Goal: Task Accomplishment & Management: Use online tool/utility

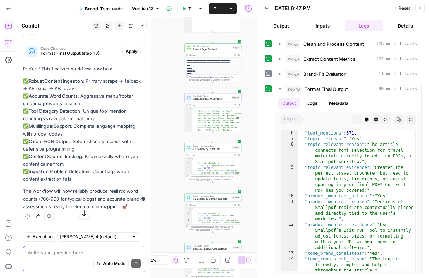
scroll to position [21492, 0]
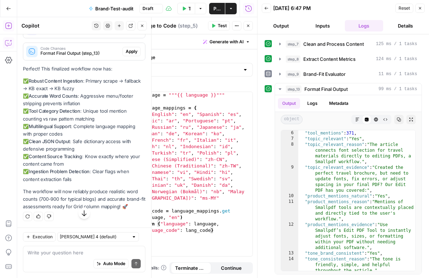
scroll to position [21652, 0]
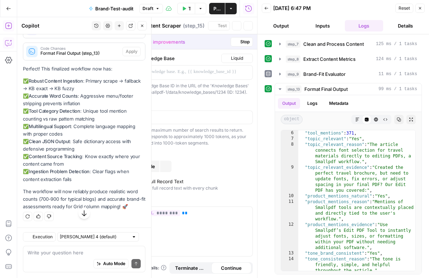
type textarea "KB Search by Exact URL"
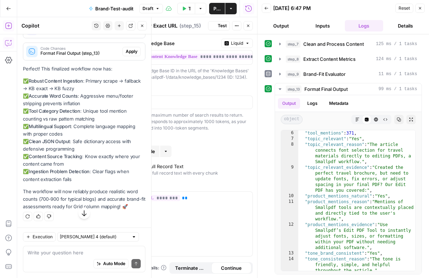
scroll to position [21677, 0]
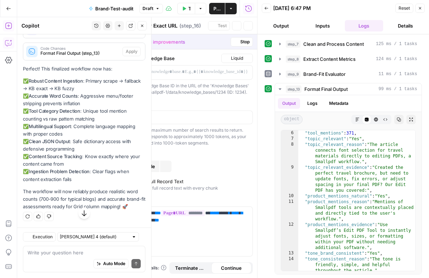
type textarea "KB Search by Domain and Title"
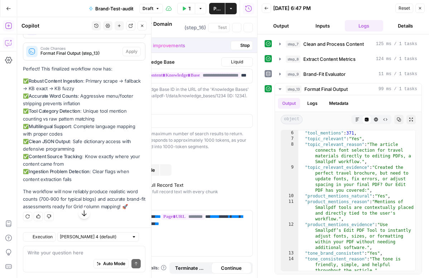
scroll to position [21402, 0]
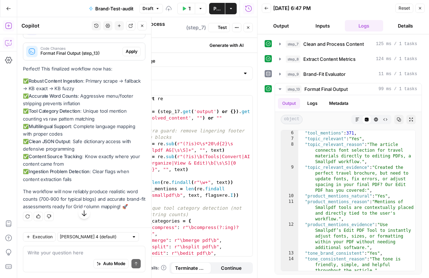
click at [133, 12] on button "Apply" at bounding box center [131, 7] width 18 height 9
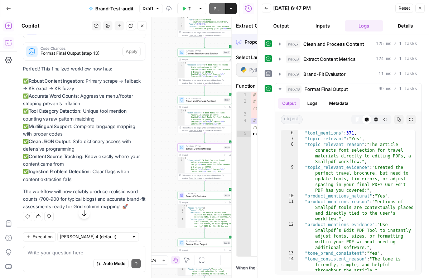
scroll to position [21429, 0]
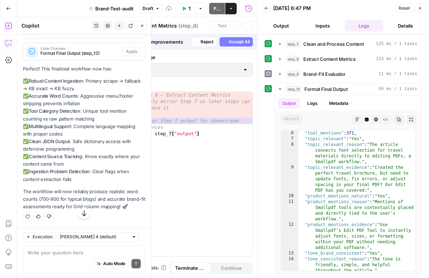
click at [139, 12] on button "Accept" at bounding box center [130, 7] width 20 height 9
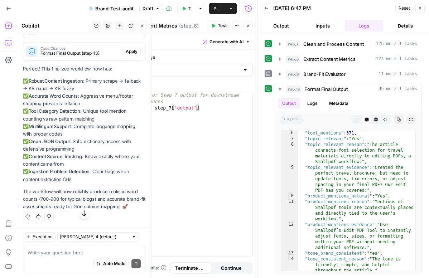
scroll to position [21753, 0]
click at [135, 33] on span "Apply" at bounding box center [132, 29] width 12 height 6
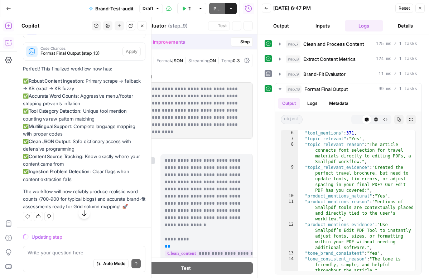
scroll to position [21478, 0]
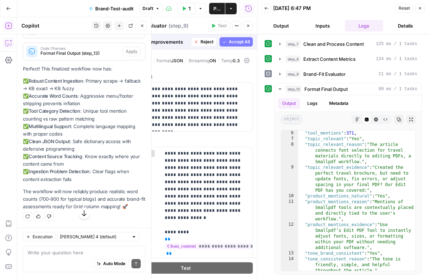
click at [127, 33] on span "Accept" at bounding box center [130, 29] width 15 height 6
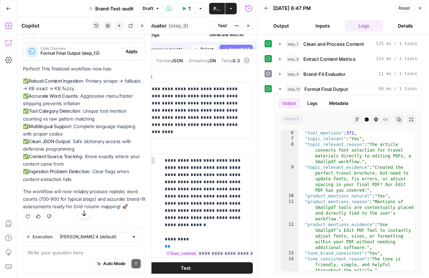
scroll to position [21753, 0]
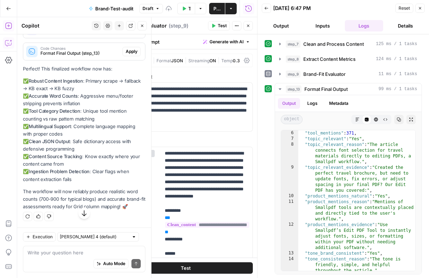
click at [137, 55] on span "Apply" at bounding box center [132, 51] width 12 height 6
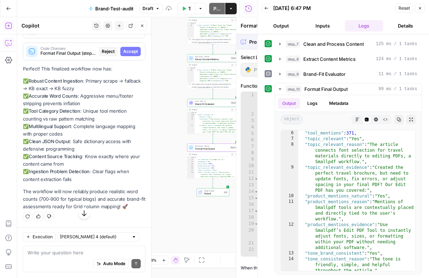
scroll to position [21478, 0]
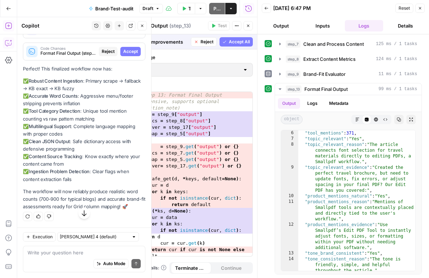
click at [137, 55] on span "Accept" at bounding box center [130, 51] width 15 height 6
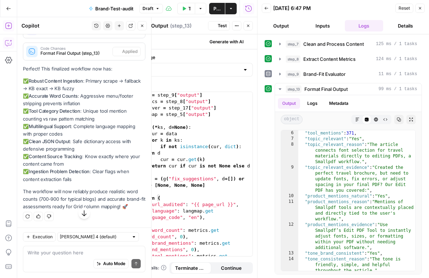
scroll to position [21753, 0]
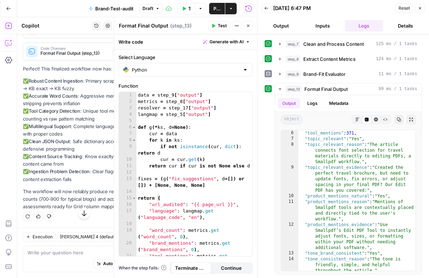
click at [420, 9] on icon "button" at bounding box center [420, 8] width 4 height 4
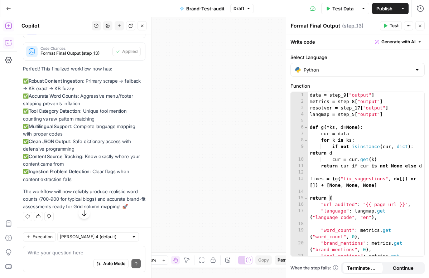
click at [390, 6] on span "Publish" at bounding box center [384, 8] width 16 height 7
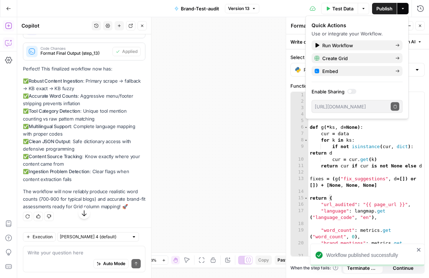
click at [350, 12] on button "Test Data" at bounding box center [339, 8] width 37 height 11
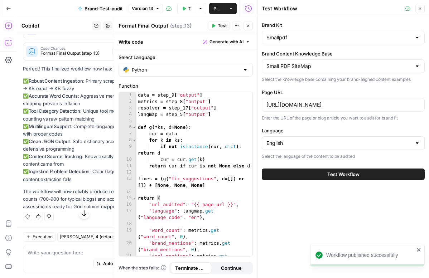
click at [317, 176] on button "Test Workflow" at bounding box center [343, 174] width 163 height 11
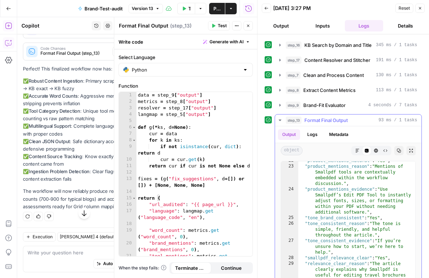
scroll to position [169, 0]
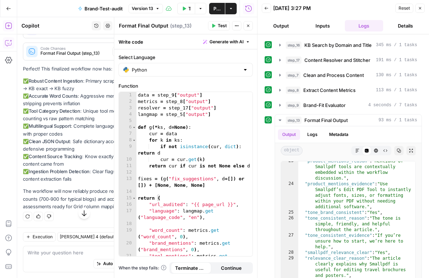
click at [213, 8] on span "Publish" at bounding box center [216, 8] width 7 height 7
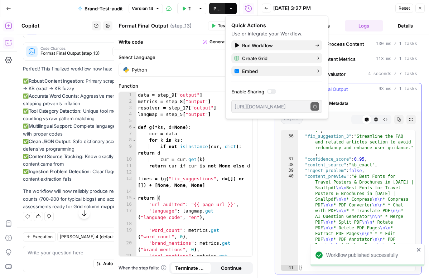
scroll to position [402, 0]
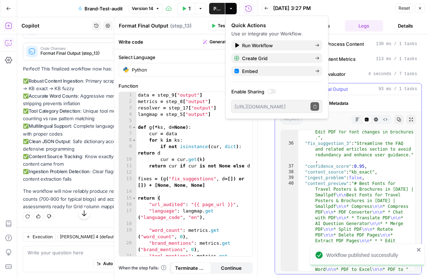
click at [400, 121] on icon "button" at bounding box center [399, 119] width 4 height 4
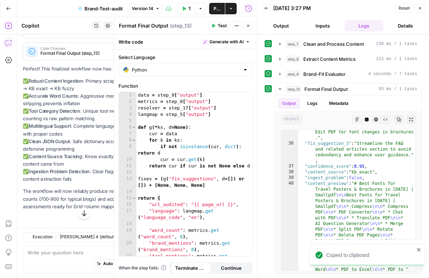
scroll to position [21641, 0]
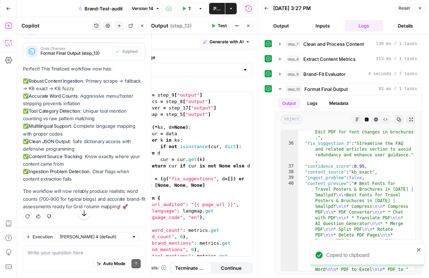
click at [85, 257] on div "Auto Mode Send" at bounding box center [84, 264] width 113 height 16
type textarea "r"
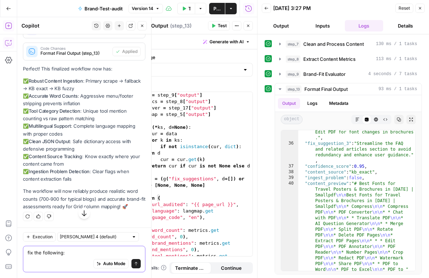
paste textarea "1) Patch Step 17 (Content Resolver & Stitcher) Add the two bullet-block removal…"
type textarea "fix the following: 1) Patch Step 17 (Content Resolver & Stitcher) Add the two b…"
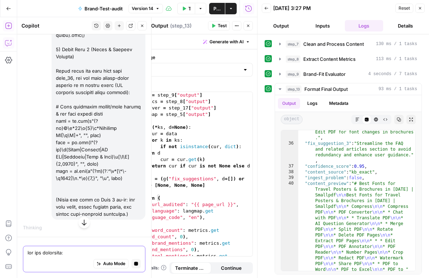
scroll to position [21835, 0]
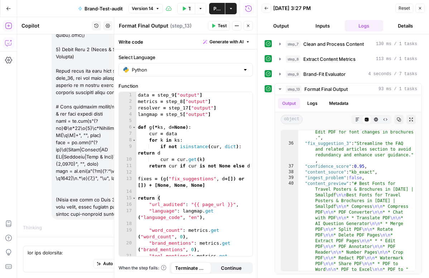
click at [247, 25] on icon "button" at bounding box center [248, 26] width 3 height 3
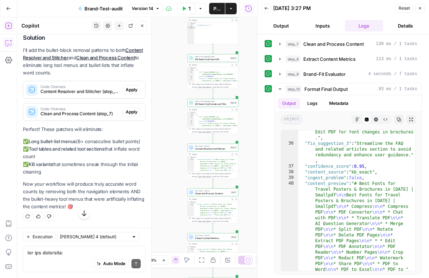
scroll to position [22225, 0]
click at [135, 93] on span "Apply" at bounding box center [132, 90] width 12 height 6
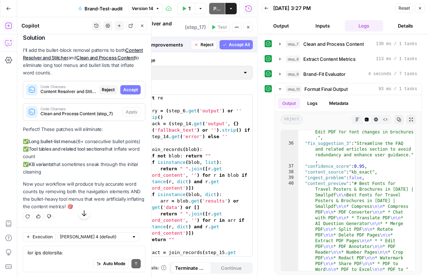
click at [135, 93] on span "Accept" at bounding box center [130, 90] width 15 height 6
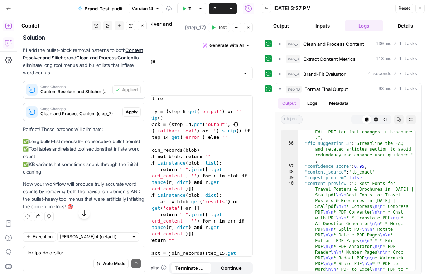
click at [132, 115] on span "Apply" at bounding box center [132, 112] width 12 height 6
click at [132, 211] on div "Solution I'll add the bullet-block removal patterns to both Content Resolver an…" at bounding box center [84, 122] width 122 height 176
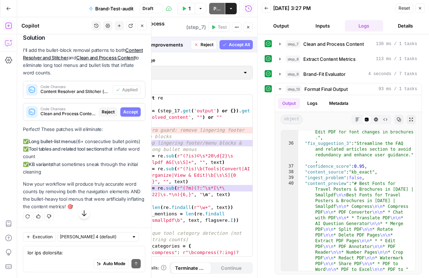
click at [132, 115] on span "Accept" at bounding box center [130, 112] width 15 height 6
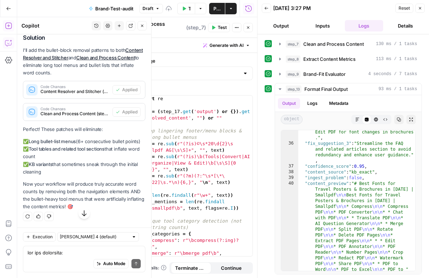
scroll to position [22327, 0]
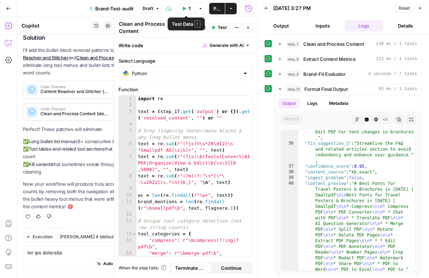
click at [217, 8] on span "Publish" at bounding box center [216, 8] width 7 height 7
click at [185, 9] on icon "button" at bounding box center [184, 8] width 3 height 4
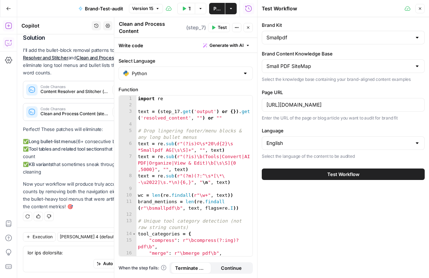
click at [301, 170] on button "Test Workflow" at bounding box center [343, 174] width 163 height 11
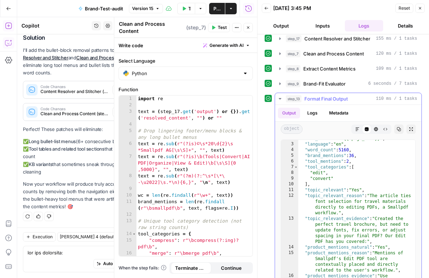
scroll to position [9, 0]
click at [397, 129] on icon "button" at bounding box center [399, 129] width 4 height 4
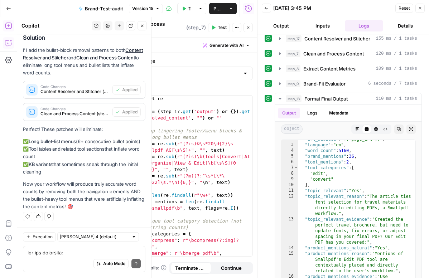
click at [103, 258] on div "Auto Mode Send" at bounding box center [84, 264] width 113 height 16
paste textarea "You’re still counting the KB’s big bullet/crumb blocks as “content.” Let’s isol…"
type textarea "You’re still counting the KB’s big bullet/crumb blocks as “content.” Let’s isol…"
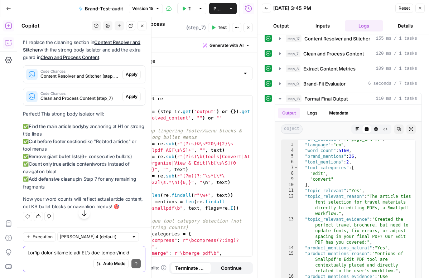
scroll to position [23654, 0]
click at [130, 78] on span "Apply" at bounding box center [132, 74] width 12 height 6
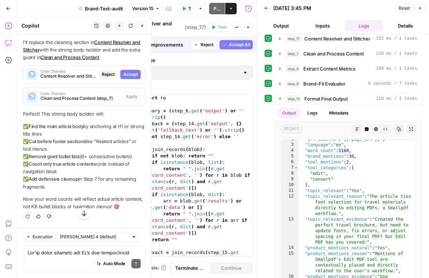
click at [133, 78] on span "Accept" at bounding box center [130, 74] width 15 height 6
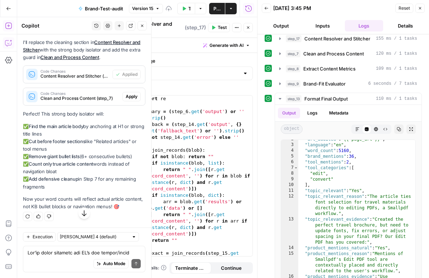
click at [135, 102] on div "Code Changes Clean and Process Content (step_7) Apply" at bounding box center [84, 96] width 122 height 11
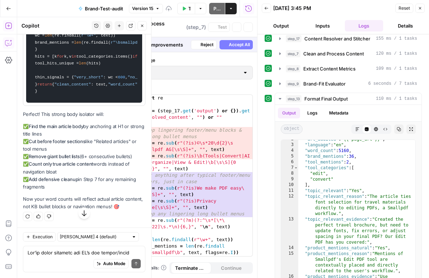
click at [135, 102] on pre "import re text = (step_17.get( 'output' ) or {}).get( 'resolved_content' , "" )…" at bounding box center [84, 39] width 116 height 127
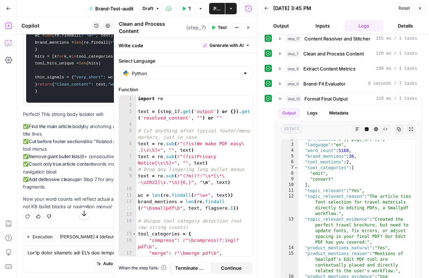
click at [216, 5] on span "Publish" at bounding box center [216, 8] width 7 height 7
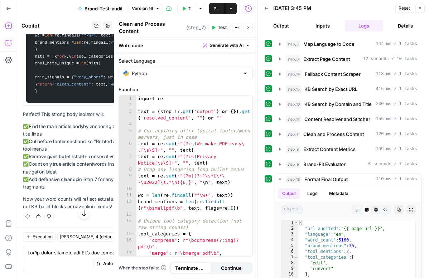
click at [217, 8] on span "Publish" at bounding box center [216, 8] width 7 height 7
click at [185, 11] on button "Test Data" at bounding box center [184, 8] width 18 height 11
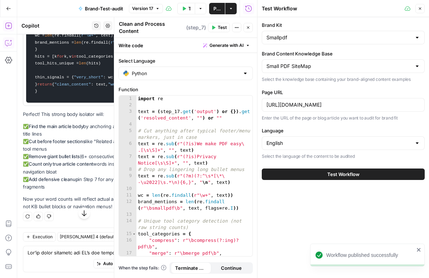
click at [316, 177] on button "Test Workflow" at bounding box center [343, 174] width 163 height 11
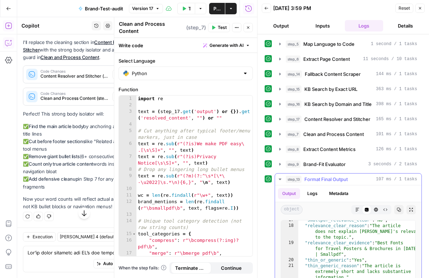
scroll to position [220, 0]
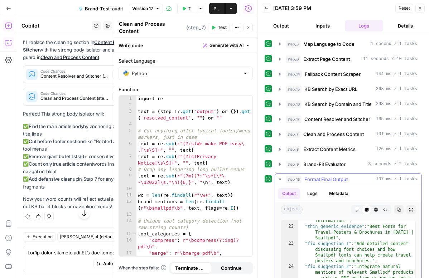
click at [398, 210] on icon "button" at bounding box center [399, 210] width 4 height 4
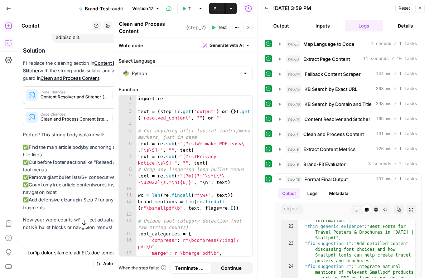
scroll to position [23654, 0]
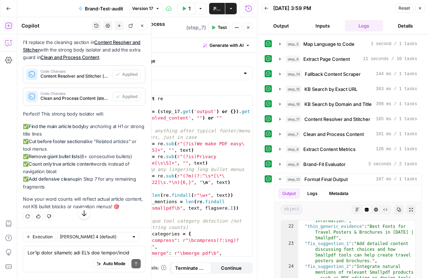
click at [79, 248] on div "Write your question here Auto Mode Send" at bounding box center [84, 259] width 122 height 26
paste textarea "You’ve over-stripped the article (word_count=18). Fix it by making Step 17 choo…"
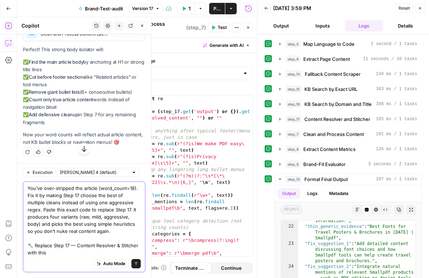
paste textarea "import re # ---------- 0) Collect sources ---------- primary = (step_6.get('out…"
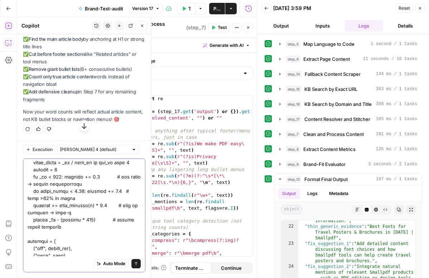
scroll to position [1330, 0]
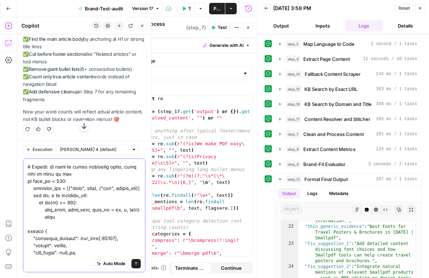
paste textarea "🧹 Keep Step 7 simple (don’t overstrip again) At the top of Step 7, you can keep…"
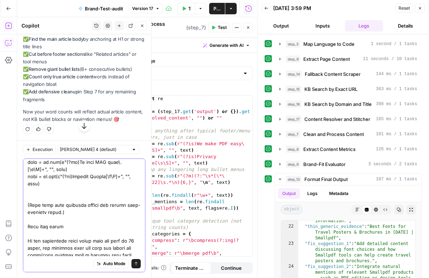
type textarea "You’ve over-stripped the article (word_count=18). Fix it by making Step 17 choo…"
click at [136, 266] on button "Send" at bounding box center [135, 263] width 9 height 9
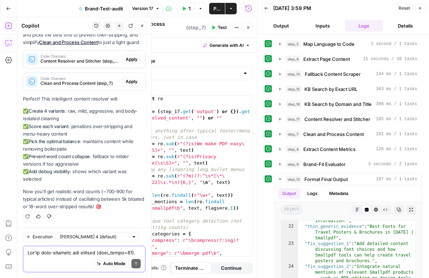
scroll to position [25304, 0]
click at [136, 65] on div "Code Changes Content Resolver and Stitcher (step_17) Apply" at bounding box center [84, 59] width 122 height 11
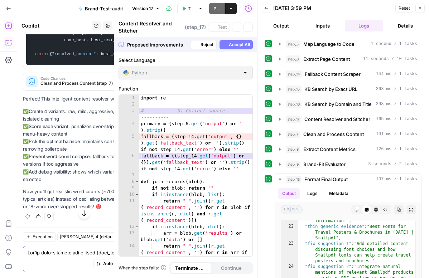
scroll to position [25007, 0]
click at [236, 45] on span "Accept All" at bounding box center [239, 45] width 21 height 6
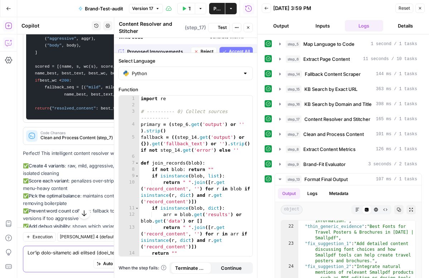
scroll to position [25304, 0]
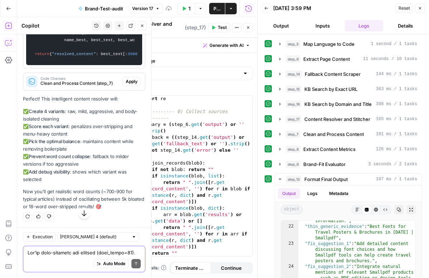
click at [130, 85] on span "Apply" at bounding box center [132, 81] width 12 height 6
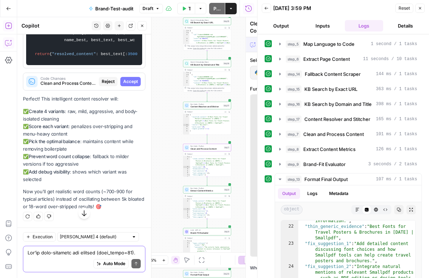
scroll to position [25986, 0]
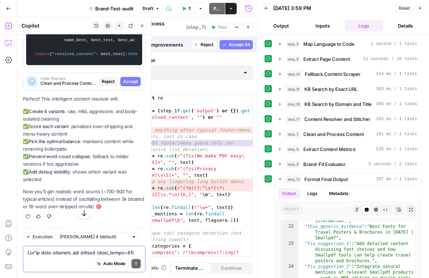
click at [130, 85] on span "Accept" at bounding box center [130, 81] width 15 height 6
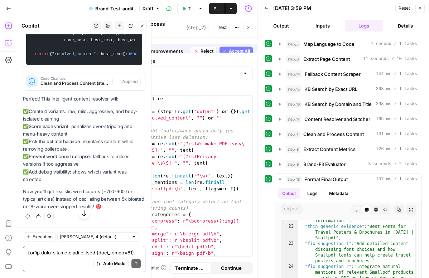
scroll to position [26296, 0]
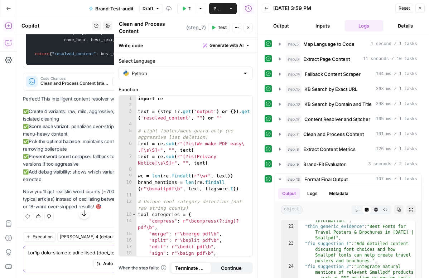
click at [251, 29] on button "Close" at bounding box center [247, 27] width 9 height 9
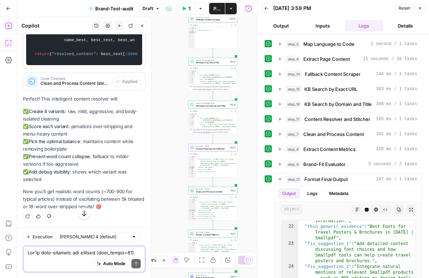
scroll to position [25237, 0]
click at [214, 9] on span "Publish" at bounding box center [216, 8] width 7 height 7
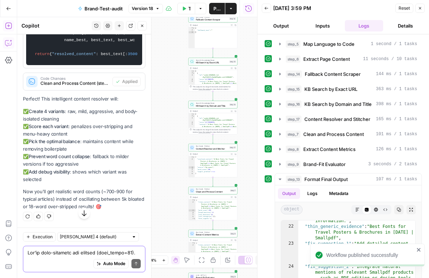
click at [192, 6] on button "Test Data" at bounding box center [186, 8] width 18 height 11
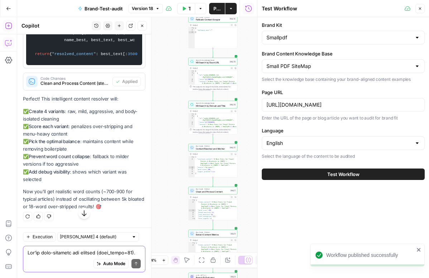
click at [328, 169] on button "Test Workflow" at bounding box center [343, 174] width 163 height 11
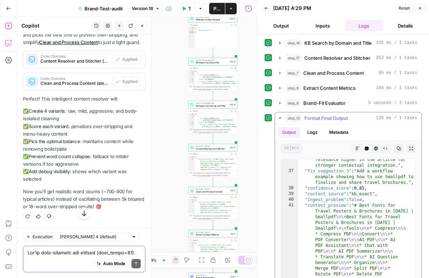
scroll to position [90, 0]
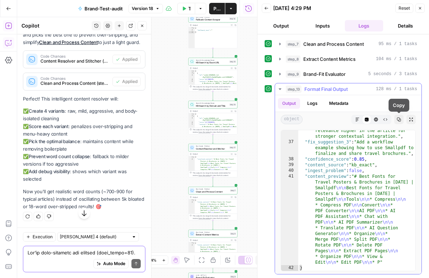
click at [397, 119] on icon "button" at bounding box center [399, 119] width 4 height 4
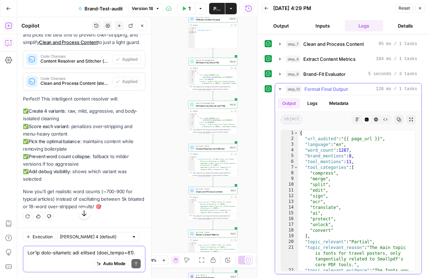
scroll to position [0, 0]
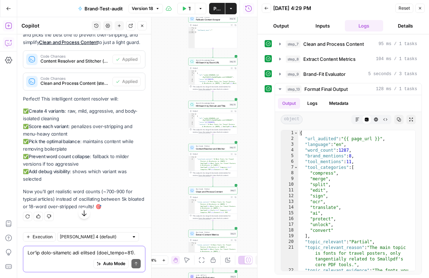
click at [188, 6] on button "Test Data" at bounding box center [186, 8] width 18 height 11
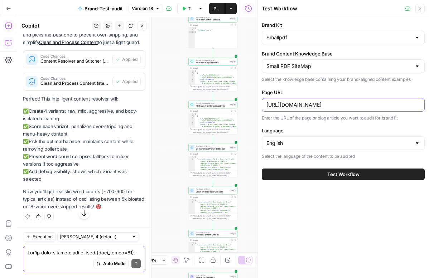
click at [313, 102] on input "https://smallpdf.com/blog/best-fonts-for-travel-posters-and-brochures" at bounding box center [343, 104] width 154 height 7
click at [292, 170] on button "Test Workflow" at bounding box center [343, 174] width 163 height 11
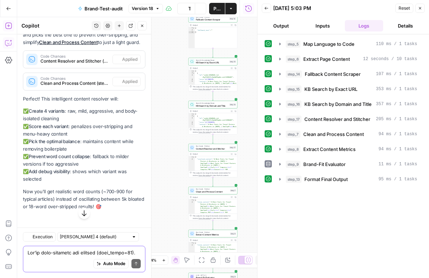
scroll to position [25237, 0]
drag, startPoint x: 73, startPoint y: 255, endPoint x: 297, endPoint y: 189, distance: 233.0
click at [73, 255] on textarea at bounding box center [84, 252] width 113 height 7
paste textarea "the preview shows a leftover “Tools / Convert / AI PDF / Organize / View & Edit…"
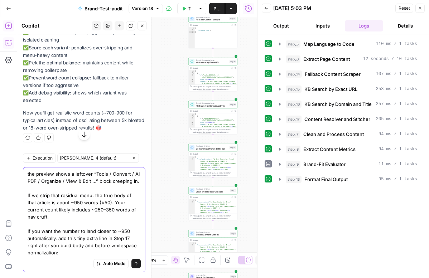
paste textarea "# Nuke any menu block that sneaks in immediately after the title body = re.sub(…"
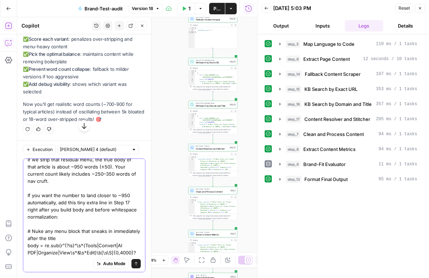
scroll to position [25323, 0]
click at [95, 253] on div "Auto Mode will automatically modify and execute the workflow" at bounding box center [110, 246] width 103 height 18
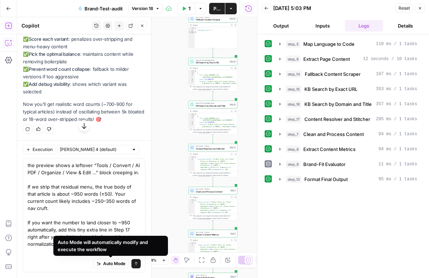
scroll to position [27, 0]
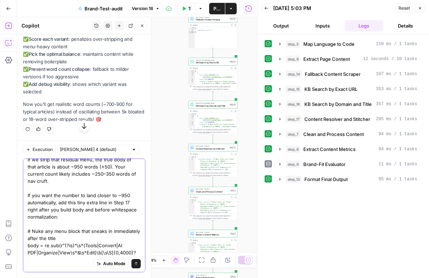
click at [93, 252] on textarea "the preview shows a leftover “Tools / Convert / AI PDF / Organize / View & Edit…" at bounding box center [84, 199] width 113 height 129
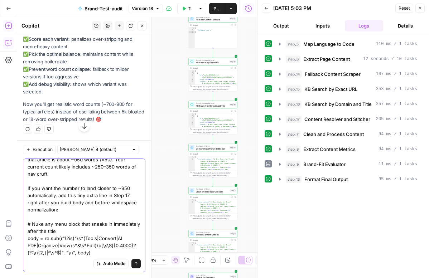
paste textarea "That should shave off the remaining menu chunk and give you a consistent body-o…"
type textarea "the preview shows a leftover “Tools / Convert / AI PDF / Organize / View & Edit…"
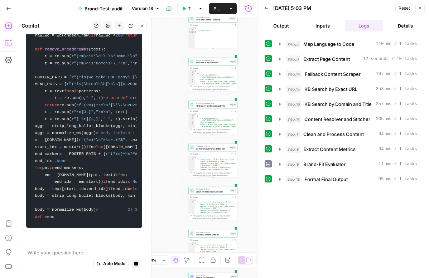
scroll to position [26016, 0]
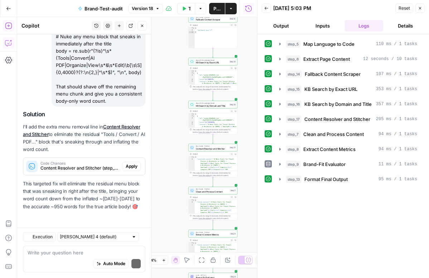
scroll to position [25664, 0]
click at [132, 168] on span "Apply" at bounding box center [132, 166] width 12 height 6
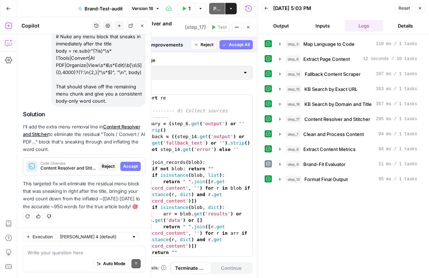
scroll to position [25355, 0]
click at [127, 167] on span "Accept" at bounding box center [130, 166] width 15 height 6
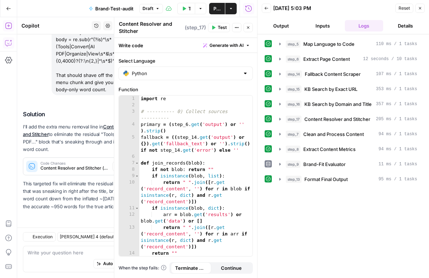
scroll to position [25675, 0]
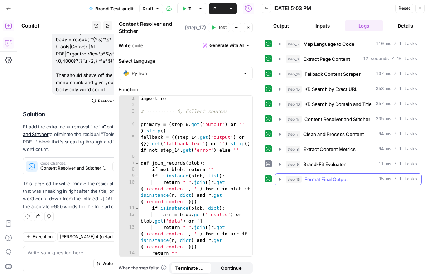
click at [281, 181] on icon "button" at bounding box center [280, 179] width 6 height 6
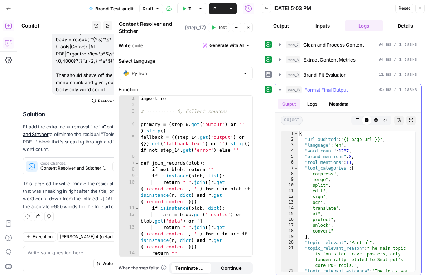
scroll to position [0, 0]
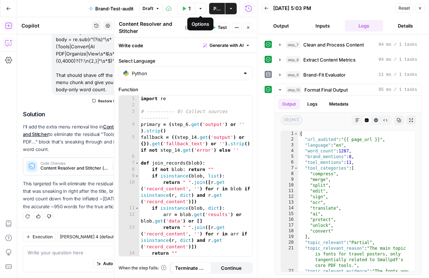
click at [211, 9] on button "Publish" at bounding box center [217, 8] width 16 height 11
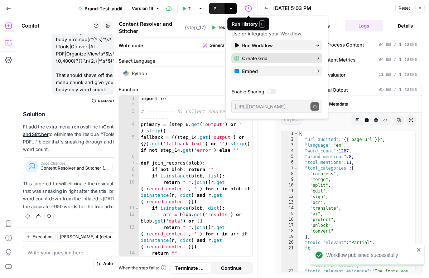
click at [266, 61] on span "Create Grid" at bounding box center [275, 58] width 67 height 7
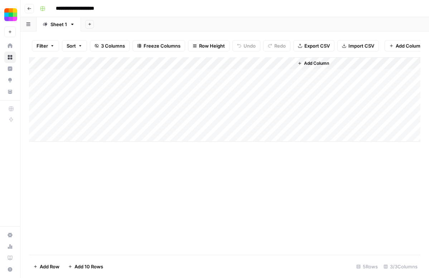
click at [116, 79] on div "Add Column" at bounding box center [224, 99] width 391 height 84
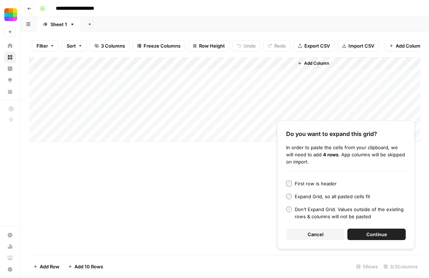
click at [358, 233] on button "Continue" at bounding box center [376, 234] width 58 height 11
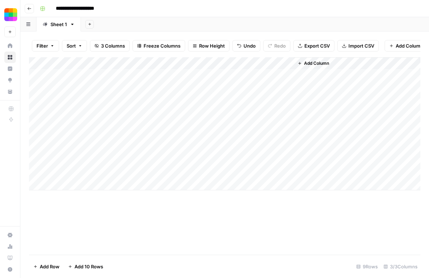
click at [289, 63] on div "Add Column" at bounding box center [224, 123] width 391 height 133
click at [297, 77] on span "All Rows" at bounding box center [312, 79] width 45 height 7
click at [265, 76] on div "Add Column" at bounding box center [224, 123] width 391 height 133
click at [277, 74] on div "Add Column" at bounding box center [224, 123] width 391 height 133
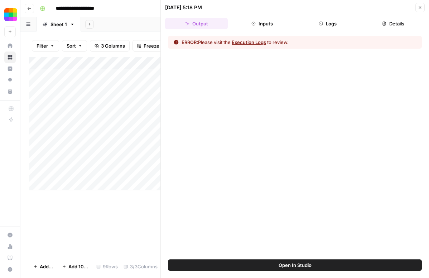
click at [266, 37] on div "ERROR: Please visit the Execution Logs to review." at bounding box center [295, 42] width 254 height 13
click at [265, 41] on button "Execution Logs" at bounding box center [249, 42] width 34 height 7
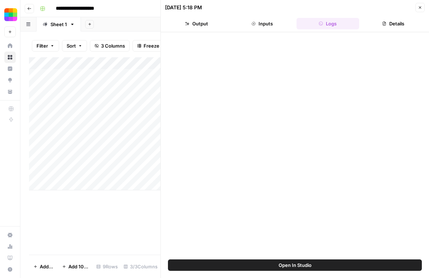
click at [276, 263] on button "Open In Studio" at bounding box center [295, 265] width 254 height 11
click at [285, 28] on button "Inputs" at bounding box center [262, 23] width 63 height 11
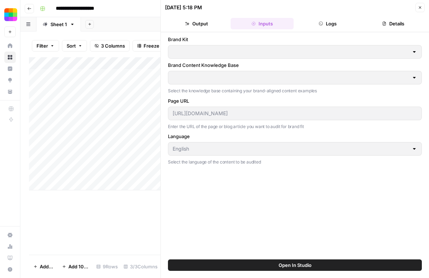
click at [368, 25] on button "Details" at bounding box center [393, 23] width 63 height 11
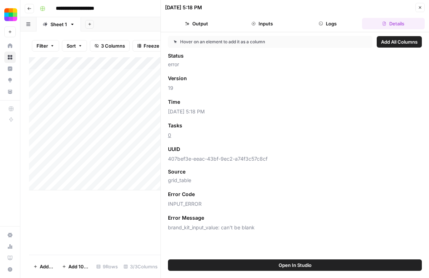
click at [213, 29] on button "Output" at bounding box center [196, 23] width 63 height 11
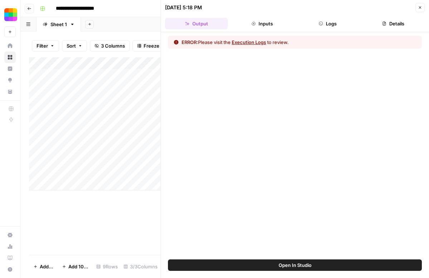
click at [259, 44] on button "Execution Logs" at bounding box center [249, 42] width 34 height 7
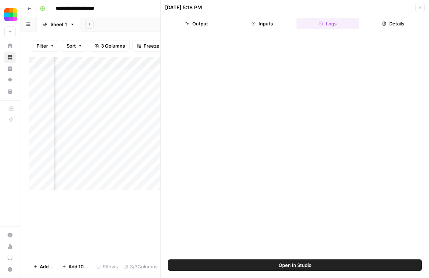
scroll to position [0, 54]
click at [420, 7] on icon "button" at bounding box center [420, 7] width 4 height 4
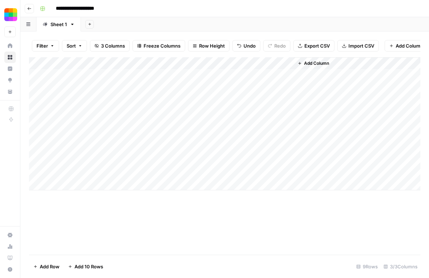
click at [205, 75] on div "Add Column" at bounding box center [224, 123] width 391 height 133
click at [203, 75] on div "Add Column" at bounding box center [224, 123] width 391 height 133
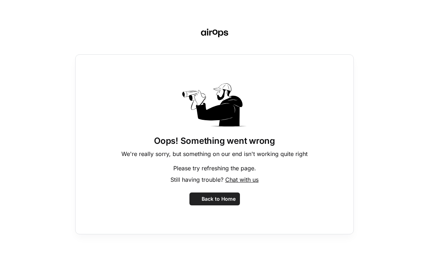
click at [203, 75] on div "Oops! Something went wrong We're really sorry, but something on our end isn't w…" at bounding box center [214, 144] width 279 height 180
click at [213, 198] on span "Back to Home" at bounding box center [219, 198] width 34 height 7
click at [197, 198] on icon "button" at bounding box center [196, 199] width 5 height 5
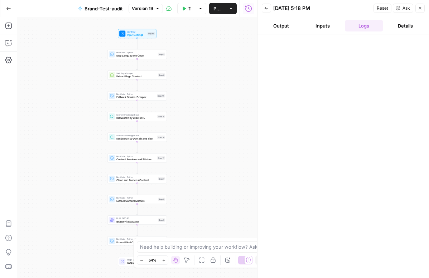
click at [327, 28] on button "Inputs" at bounding box center [322, 25] width 39 height 11
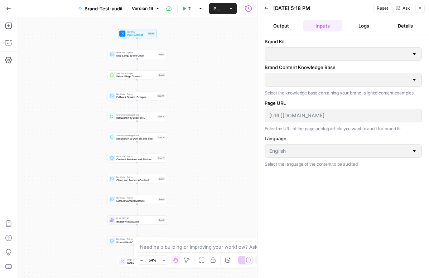
click at [289, 27] on button "Output" at bounding box center [281, 25] width 39 height 11
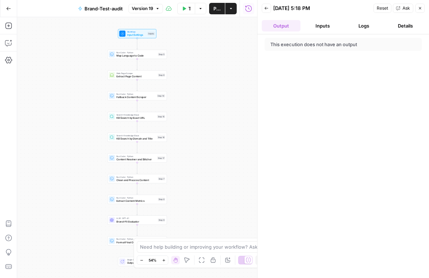
click at [320, 26] on button "Inputs" at bounding box center [322, 25] width 39 height 11
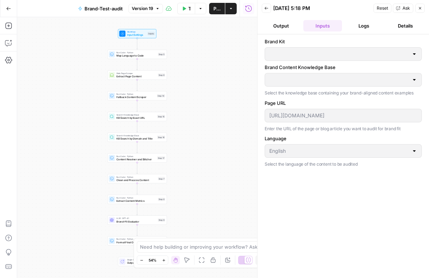
click at [296, 61] on div "Brand Kit Brand Content Knowledge Base Select the knowledge base containing you…" at bounding box center [343, 156] width 157 height 237
click at [180, 9] on button "Test Data" at bounding box center [186, 8] width 18 height 11
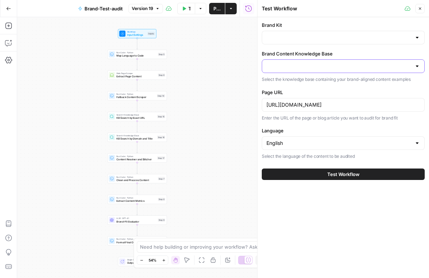
click at [320, 68] on input "Brand Content Knowledge Base" at bounding box center [338, 66] width 145 height 7
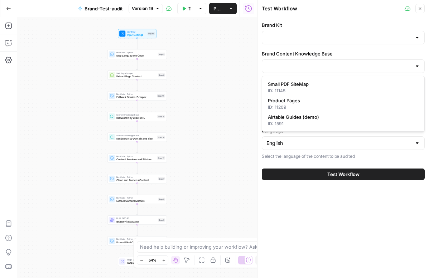
click at [83, 109] on div "Workflow Input Settings Inputs Run Code · Python Map Language to Code Step 5 We…" at bounding box center [137, 147] width 240 height 261
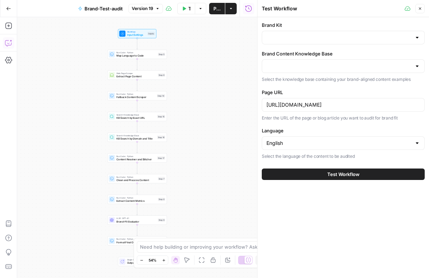
click at [5, 44] on icon "button" at bounding box center [8, 43] width 6 height 6
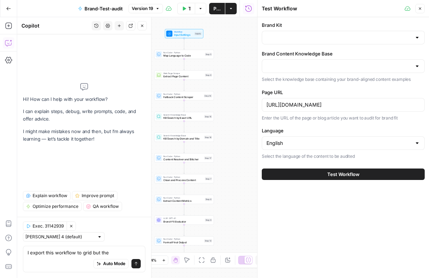
type textarea "I export this workflow to grid but the"
click at [406, 30] on div "Brand Kit" at bounding box center [343, 32] width 163 height 23
click at [406, 35] on input "Brand Kit" at bounding box center [338, 37] width 145 height 7
click at [392, 33] on div at bounding box center [343, 38] width 163 height 14
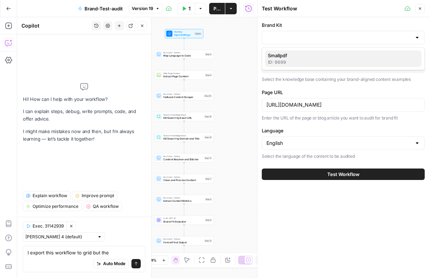
click at [352, 63] on div "ID: 9699" at bounding box center [343, 62] width 151 height 6
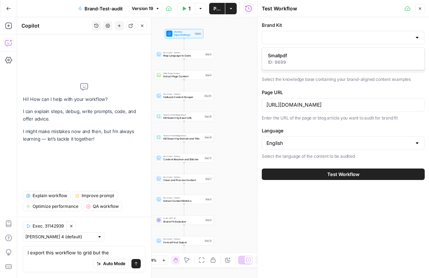
type input "Smallpdf"
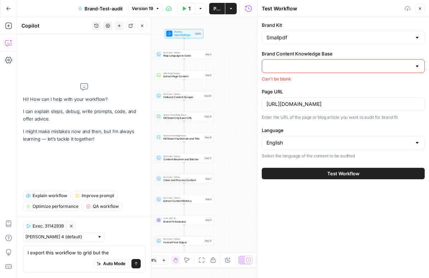
click at [352, 67] on input "Brand Content Knowledge Base" at bounding box center [338, 66] width 145 height 7
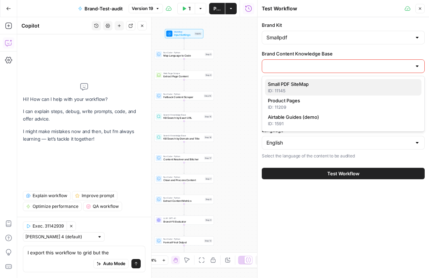
click at [338, 86] on span "Small PDF SiteMap" at bounding box center [342, 84] width 148 height 7
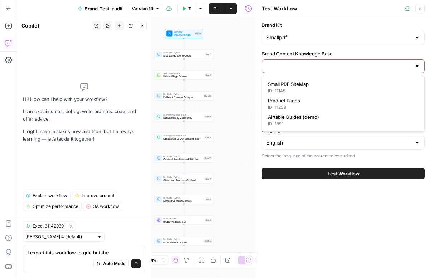
type input "Small PDF SiteMap"
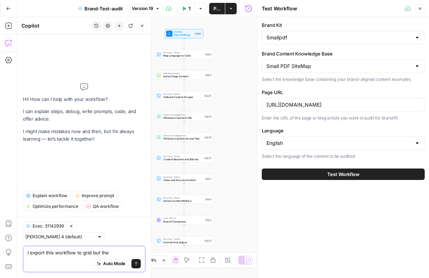
click at [113, 251] on textarea "I export this workflow to grid but the" at bounding box center [84, 252] width 113 height 7
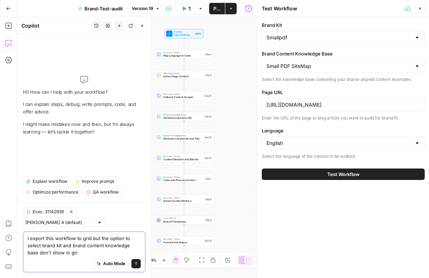
type textarea "I export this workflow to grid but the option to select brand kit and brand con…"
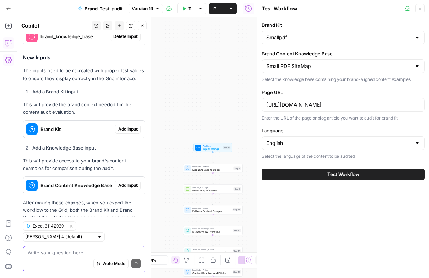
scroll to position [203, 0]
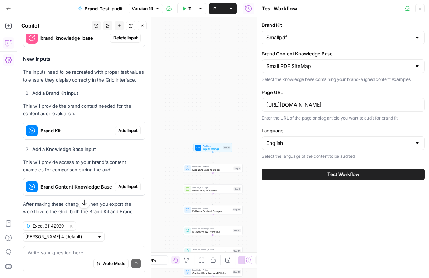
click at [125, 129] on span "Add Input" at bounding box center [127, 130] width 19 height 6
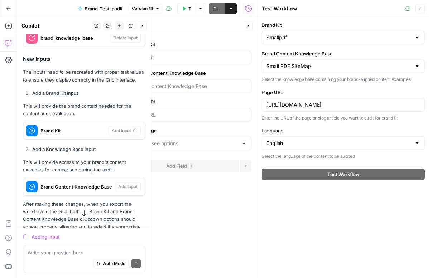
scroll to position [231, 0]
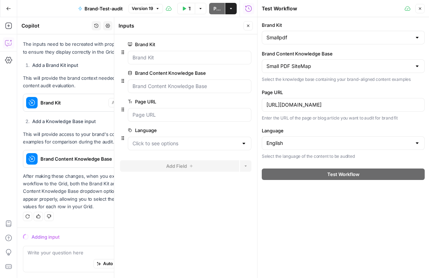
click at [422, 13] on button "Close" at bounding box center [419, 8] width 9 height 9
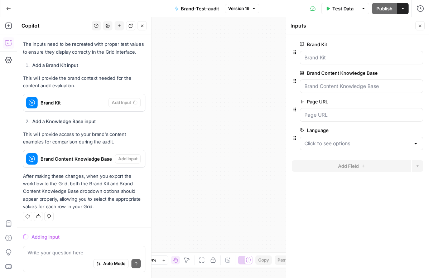
click at [416, 25] on button "Close" at bounding box center [419, 25] width 9 height 9
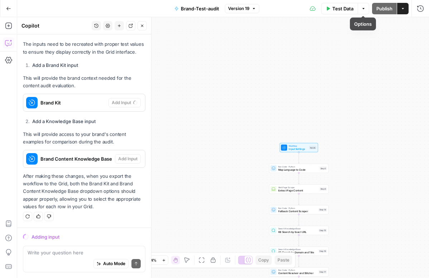
click at [348, 8] on span "Test Data" at bounding box center [342, 8] width 21 height 7
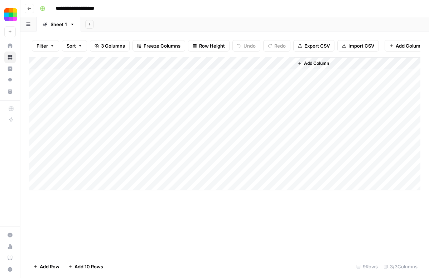
click at [194, 76] on div "Add Column" at bounding box center [224, 123] width 391 height 133
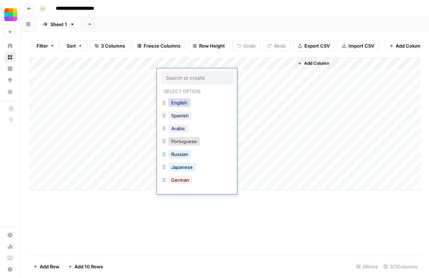
click at [183, 104] on button "English" at bounding box center [179, 102] width 22 height 9
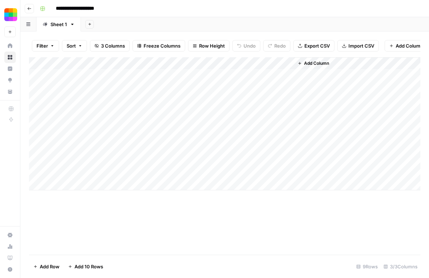
click at [191, 88] on div "Add Column" at bounding box center [224, 123] width 391 height 133
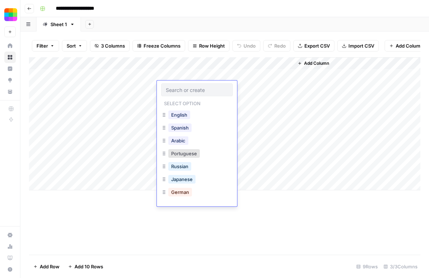
click at [185, 108] on div "Select option English Spanish Arabic Portuguese Russian Japanese German Korean …" at bounding box center [197, 144] width 80 height 126
click at [185, 115] on button "English" at bounding box center [179, 115] width 22 height 9
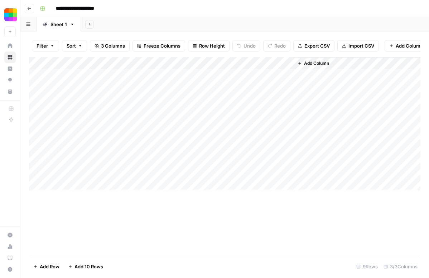
click at [287, 64] on div "Add Column" at bounding box center [224, 123] width 391 height 133
click at [298, 76] on button "All Rows" at bounding box center [314, 80] width 54 height 10
click at [289, 62] on div "Add Column" at bounding box center [224, 123] width 391 height 133
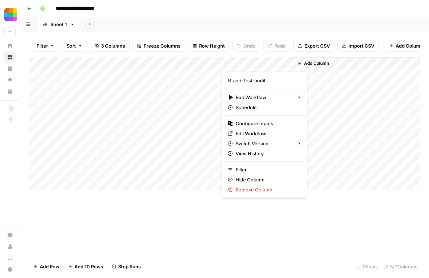
click at [191, 208] on div "Add Column" at bounding box center [224, 156] width 391 height 198
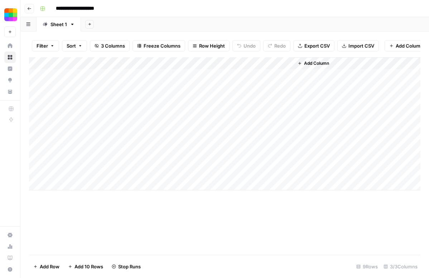
click at [286, 64] on div "Add Column" at bounding box center [224, 123] width 391 height 133
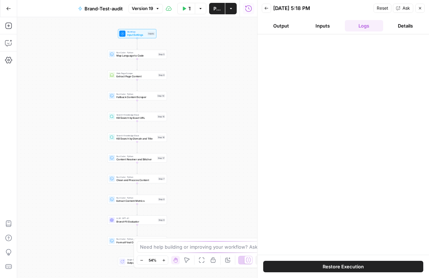
click at [290, 31] on button "Output" at bounding box center [281, 25] width 39 height 11
click at [317, 29] on button "Inputs" at bounding box center [322, 25] width 39 height 11
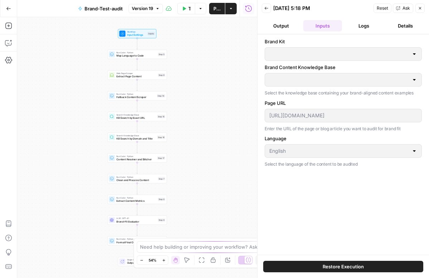
click at [299, 49] on div at bounding box center [343, 54] width 157 height 14
click at [218, 9] on span "Publish" at bounding box center [216, 8] width 7 height 7
click at [9, 42] on icon "button" at bounding box center [8, 42] width 7 height 7
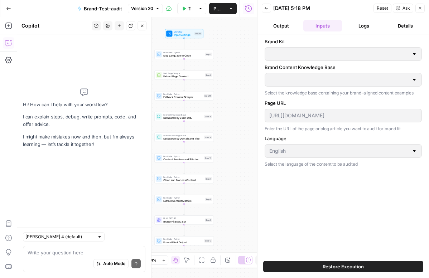
click at [87, 250] on textarea at bounding box center [84, 252] width 113 height 7
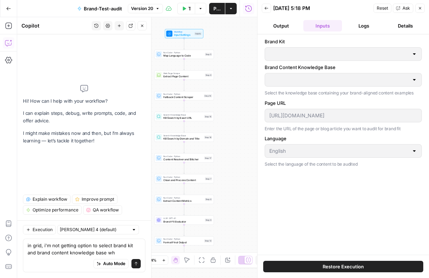
type textarea "in grid, i'm not getting option to select brand kit and brand content knowledge…"
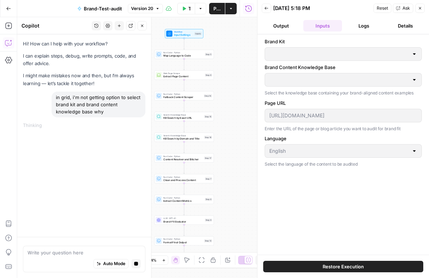
click at [345, 267] on span "Restore Execution" at bounding box center [343, 266] width 41 height 7
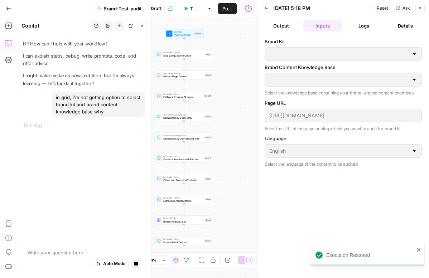
click at [422, 249] on div "Execution Restored" at bounding box center [367, 255] width 115 height 23
click at [376, 27] on button "Logs" at bounding box center [364, 25] width 39 height 11
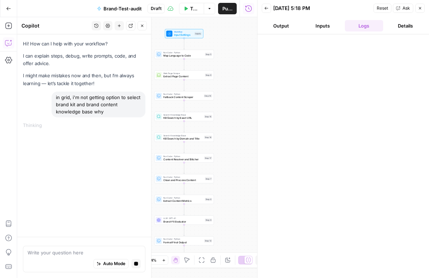
click at [288, 23] on button "Output" at bounding box center [281, 25] width 39 height 11
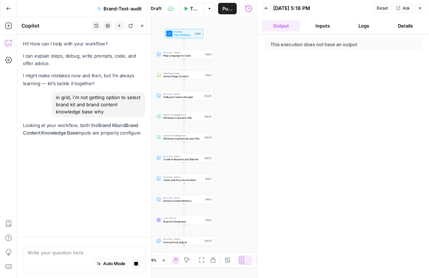
click at [191, 11] on span "Test Data" at bounding box center [194, 8] width 9 height 7
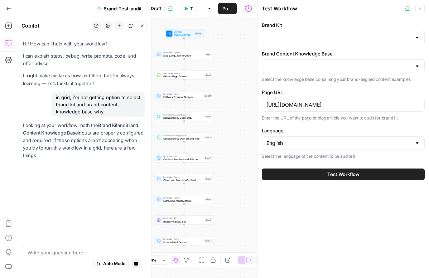
click at [344, 172] on span "Test Workflow" at bounding box center [343, 174] width 32 height 7
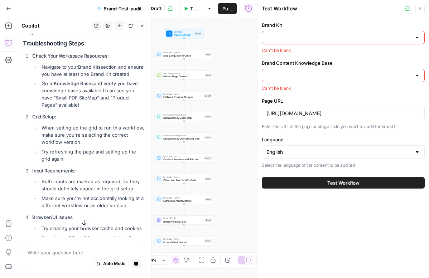
scroll to position [156, 0]
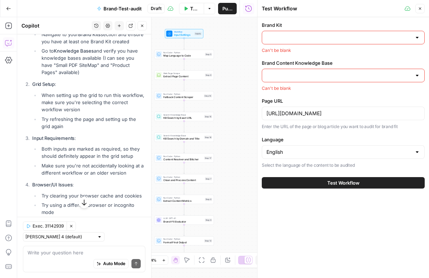
click at [228, 11] on span "Publish" at bounding box center [227, 8] width 10 height 7
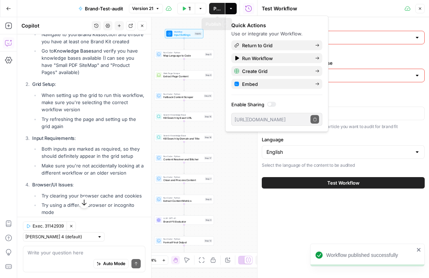
click at [202, 8] on icon "button" at bounding box center [200, 8] width 4 height 4
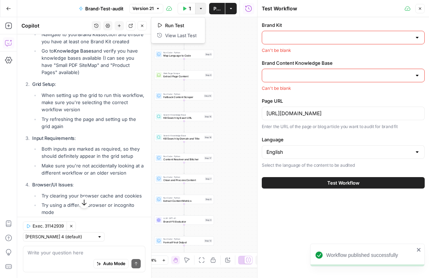
click at [230, 7] on icon "button" at bounding box center [231, 8] width 4 height 4
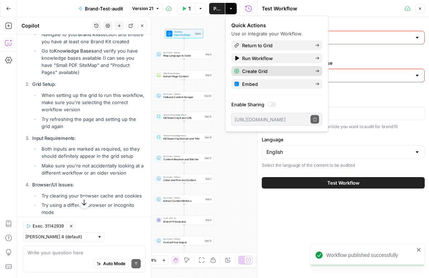
click at [270, 68] on span "Create Grid" at bounding box center [275, 71] width 67 height 7
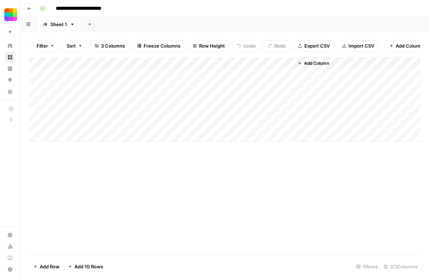
click at [37, 13] on header "**********" at bounding box center [224, 8] width 408 height 17
click at [30, 8] on icon "button" at bounding box center [29, 8] width 4 height 4
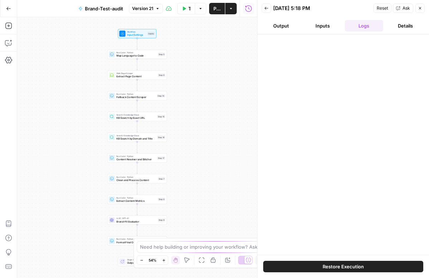
click at [310, 32] on header "Back 10/12/25 at 5:18 PM Reset Ask Close Output Inputs Logs Details" at bounding box center [342, 17] width 171 height 34
click at [314, 29] on button "Inputs" at bounding box center [322, 25] width 39 height 11
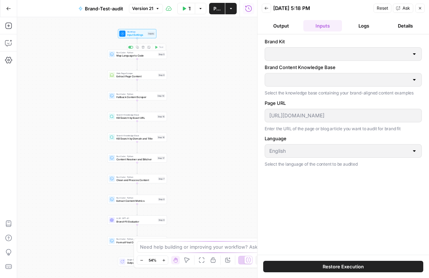
click at [139, 35] on div "One or more required inputs are empty." at bounding box center [159, 35] width 80 height 6
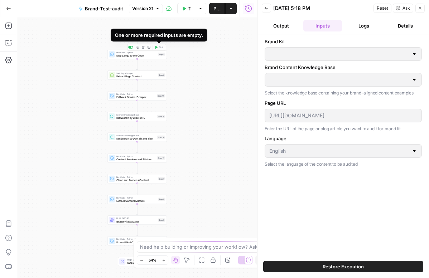
click at [223, 29] on div "Workflow Input Settings Inputs Run Code · Python Map Language to Code Step 5 Co…" at bounding box center [137, 147] width 240 height 261
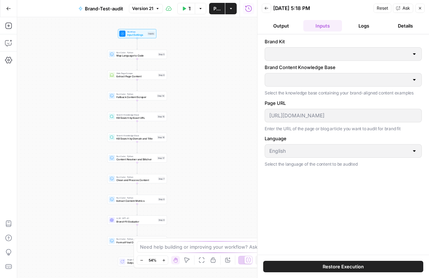
click at [137, 33] on span "Input Settings" at bounding box center [136, 35] width 19 height 4
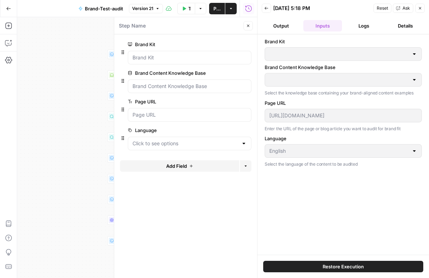
click at [101, 87] on div "Workflow Input Settings Inputs Run Code · Python Map Language to Code Step 5 We…" at bounding box center [137, 147] width 240 height 261
click at [230, 62] on div at bounding box center [190, 58] width 124 height 14
click at [304, 46] on div "Brand Kit" at bounding box center [343, 49] width 157 height 23
click at [250, 24] on icon "button" at bounding box center [248, 26] width 4 height 4
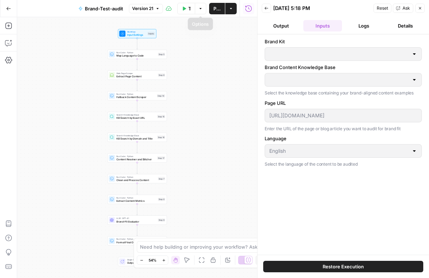
click at [194, 10] on button "Test Data" at bounding box center [186, 8] width 18 height 11
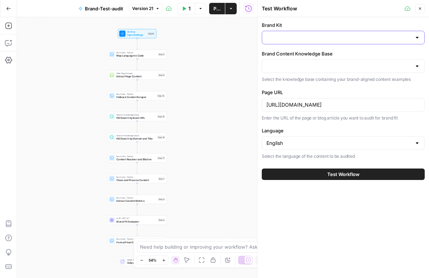
click at [329, 40] on input "Brand Kit" at bounding box center [338, 37] width 145 height 7
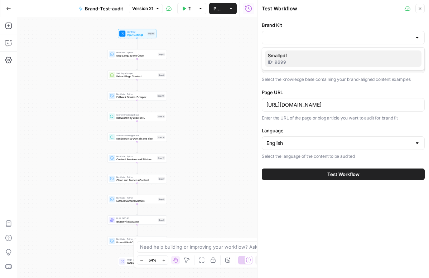
click at [319, 60] on div "ID: 9699" at bounding box center [343, 62] width 151 height 6
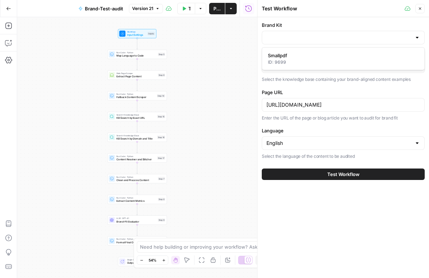
type input "Smallpdf"
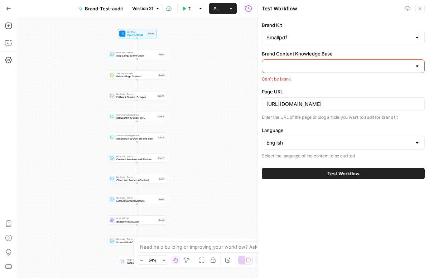
click at [300, 64] on input "Brand Content Knowledge Base" at bounding box center [338, 66] width 145 height 7
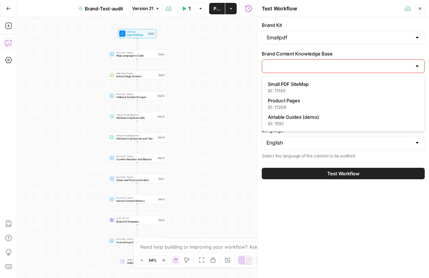
click at [11, 43] on icon "button" at bounding box center [8, 42] width 7 height 7
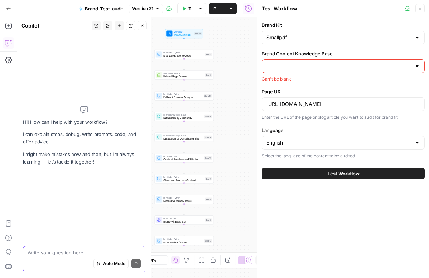
click at [97, 260] on button "Auto Mode" at bounding box center [110, 263] width 35 height 9
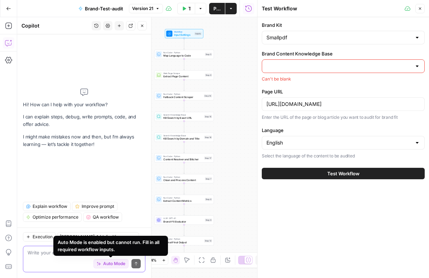
click at [102, 262] on button "Auto Mode" at bounding box center [110, 263] width 35 height 9
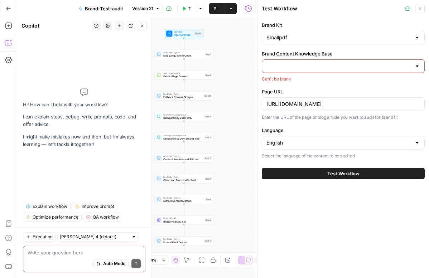
click at [95, 254] on textarea at bounding box center [84, 252] width 113 height 7
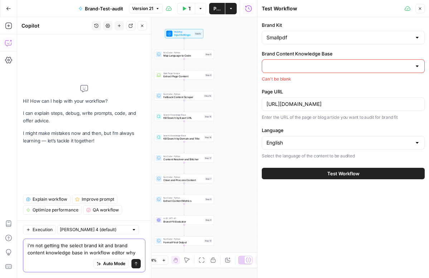
type textarea "i'm not getting the select brand kit and brand content knowledge base in workfl…"
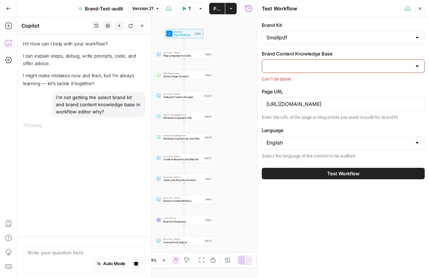
click at [221, 12] on button "Publish" at bounding box center [217, 8] width 16 height 11
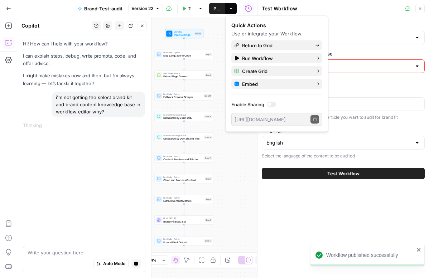
click at [357, 63] on input "Brand Content Knowledge Base" at bounding box center [338, 66] width 145 height 7
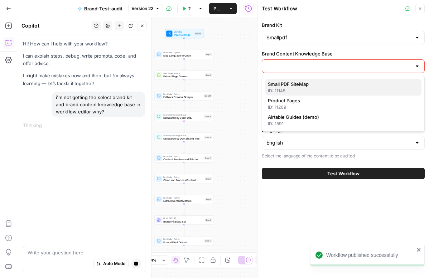
click at [324, 81] on span "Small PDF SiteMap" at bounding box center [342, 84] width 148 height 7
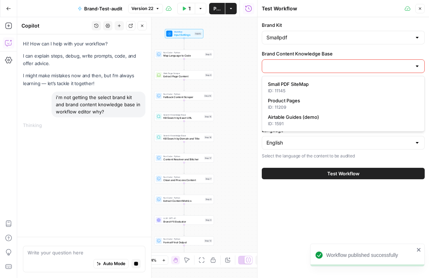
type input "Small PDF SiteMap"
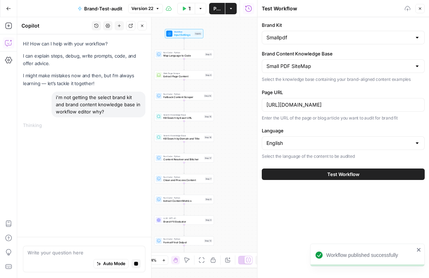
click at [334, 172] on span "Test Workflow" at bounding box center [343, 174] width 32 height 7
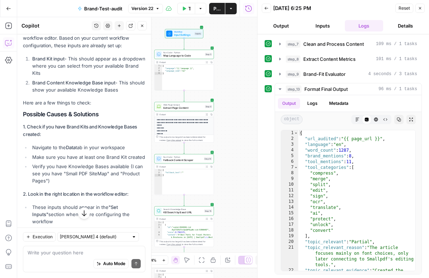
scroll to position [147, 0]
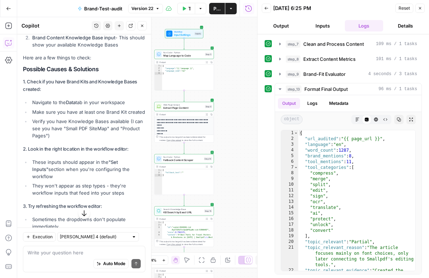
drag, startPoint x: 22, startPoint y: 81, endPoint x: 65, endPoint y: 135, distance: 69.5
click at [65, 136] on div "Hi! How can I help with your workflow? I can explain steps, debug, write prompt…" at bounding box center [84, 149] width 134 height 525
copy div "1. Check if you have Brand Kits and Knowledge Bases created: Navigate to the Da…"
click at [107, 249] on textarea at bounding box center [84, 252] width 113 height 7
paste textarea "1. Check if you have Brand Kits and Knowledge Bases created: Navigate to the Da…"
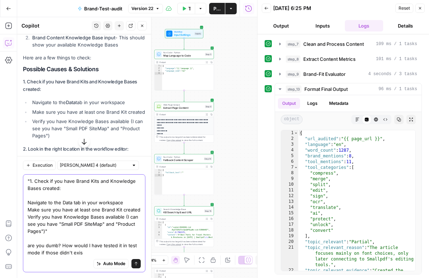
type textarea ""1. Check if you have Brand Kits and Knowledge Bases created: Navigate to the D…"
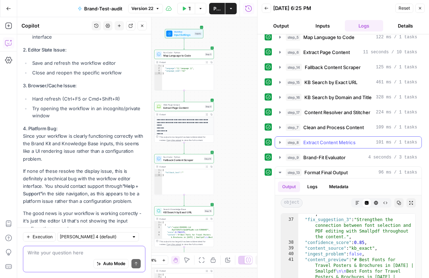
scroll to position [0, 0]
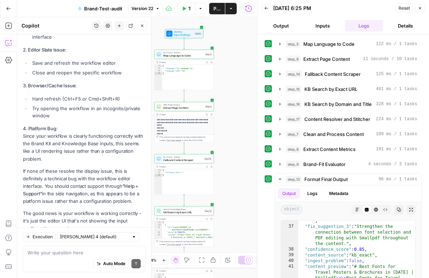
click at [316, 24] on button "Inputs" at bounding box center [322, 25] width 39 height 11
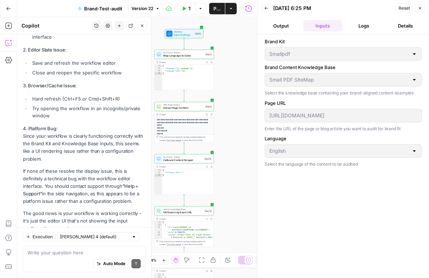
click at [53, 246] on div "Write your question here Auto Mode Send" at bounding box center [84, 259] width 122 height 26
type textarea "for now can we automate this?"
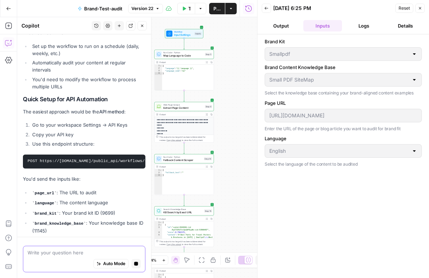
scroll to position [1184, 0]
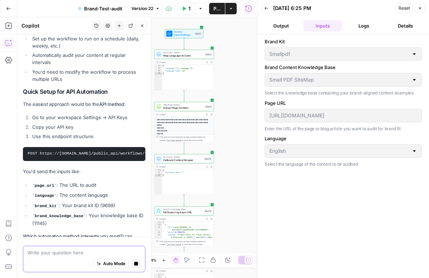
click at [61, 251] on textarea at bounding box center [84, 252] width 113 height 7
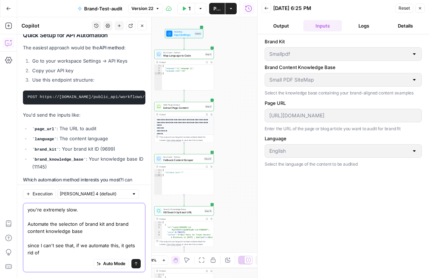
scroll to position [1248, 0]
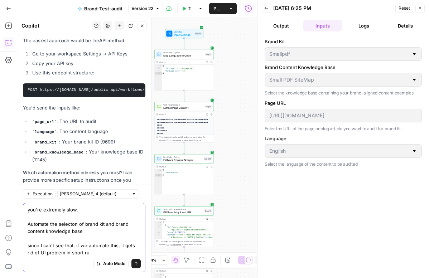
type textarea "you're extremely slow. Automate the selecton of brand kit and brand content kno…"
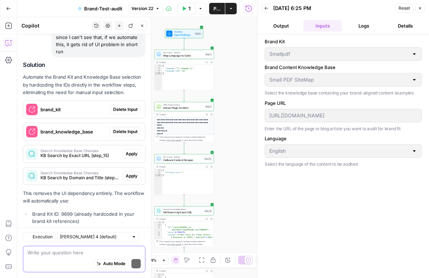
scroll to position [1469, 0]
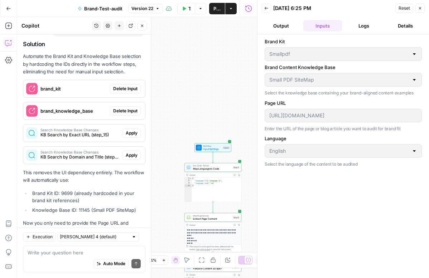
click at [130, 86] on span "Delete Input" at bounding box center [125, 89] width 24 height 6
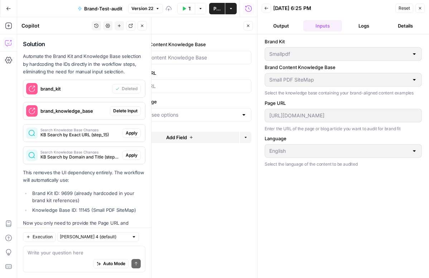
click at [130, 106] on button "Delete Input" at bounding box center [125, 110] width 31 height 9
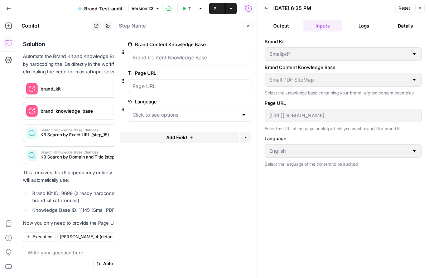
click at [248, 44] on icon "button" at bounding box center [247, 45] width 4 height 4
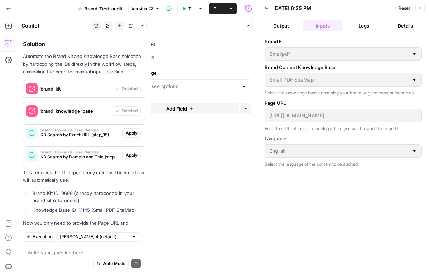
click at [127, 130] on span "Apply" at bounding box center [132, 133] width 12 height 6
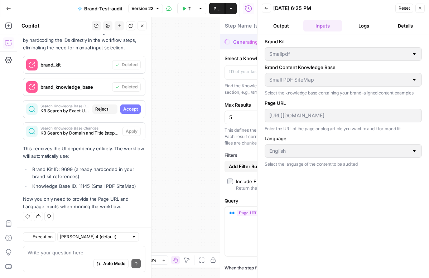
type textarea "KB Search by Exact URL"
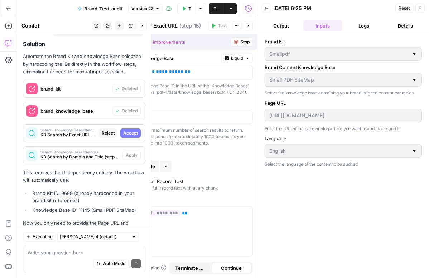
click at [128, 130] on span "Accept" at bounding box center [130, 133] width 15 height 6
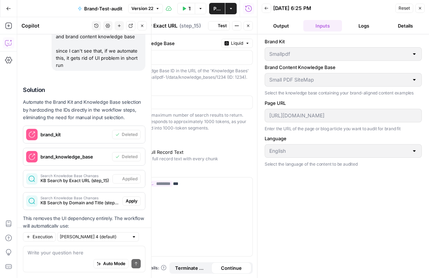
scroll to position [1515, 0]
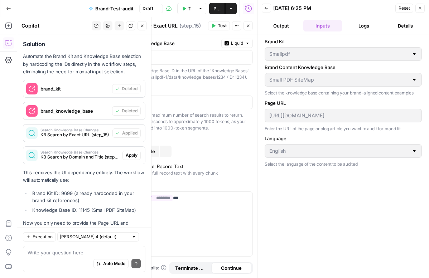
click at [131, 151] on button "Apply" at bounding box center [131, 155] width 18 height 9
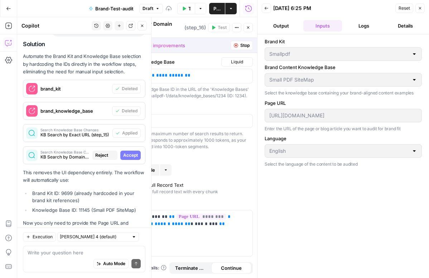
click at [131, 151] on button "Accept" at bounding box center [130, 155] width 20 height 9
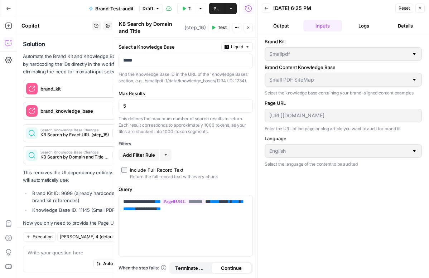
click at [423, 7] on button "Close" at bounding box center [419, 8] width 9 height 9
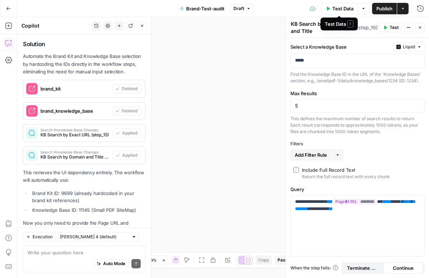
click at [336, 6] on span "Test Data" at bounding box center [342, 8] width 21 height 7
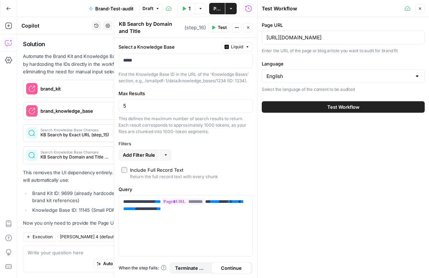
click at [324, 104] on button "Test Workflow" at bounding box center [343, 106] width 163 height 11
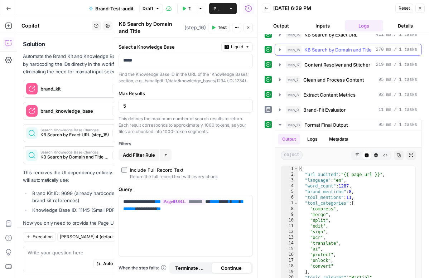
scroll to position [57, 0]
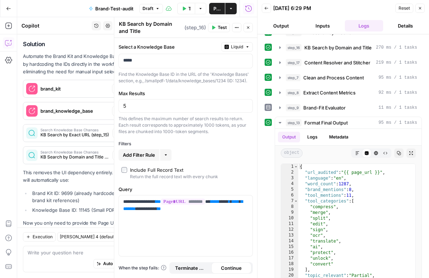
click at [218, 6] on span "Publish" at bounding box center [216, 8] width 7 height 7
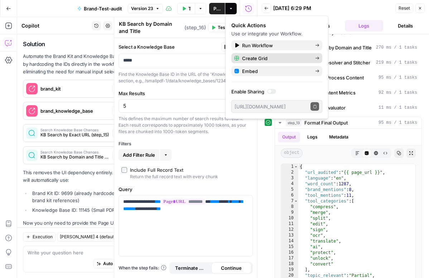
click at [267, 55] on span "Create Grid" at bounding box center [275, 58] width 67 height 7
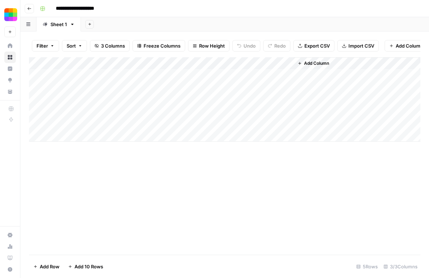
click at [108, 73] on div "Add Column" at bounding box center [224, 99] width 391 height 84
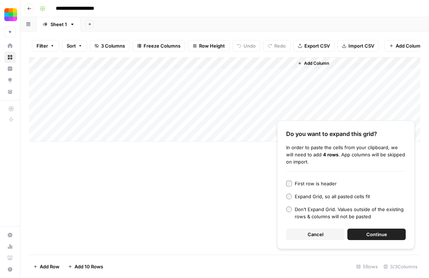
click at [113, 79] on div "Add Column" at bounding box center [224, 99] width 391 height 84
type textarea "**********"
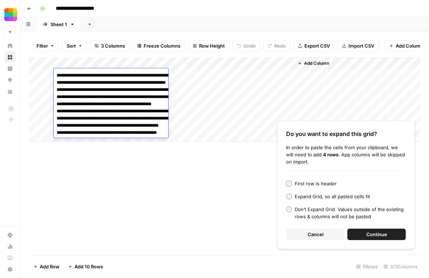
click at [208, 155] on div "Add Column Do you want to expand this grid? In order to paste the cells from yo…" at bounding box center [224, 156] width 391 height 198
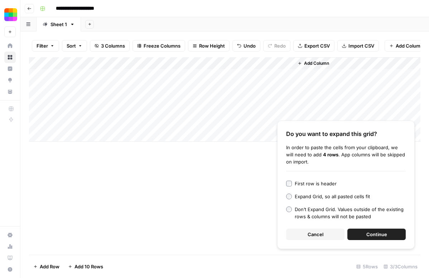
click at [128, 198] on div "Add Column Do you want to expand this grid? In order to paste the cells from yo…" at bounding box center [224, 156] width 391 height 198
click at [362, 235] on button "Continue" at bounding box center [376, 234] width 58 height 11
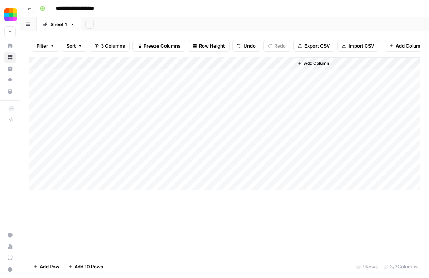
click at [194, 75] on div "Add Column" at bounding box center [224, 123] width 391 height 133
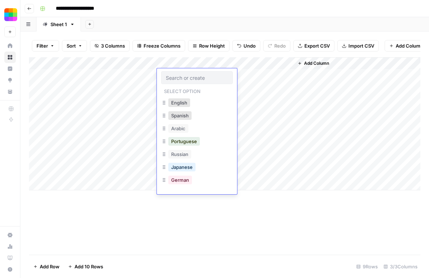
click at [185, 101] on button "English" at bounding box center [179, 102] width 22 height 9
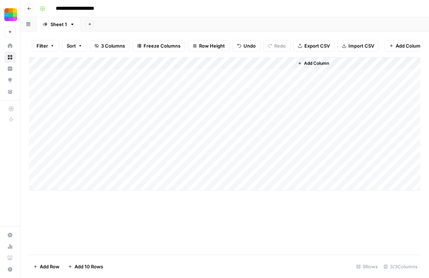
click at [79, 9] on input "**********" at bounding box center [82, 8] width 59 height 11
click at [187, 71] on div "Add Column" at bounding box center [224, 123] width 391 height 133
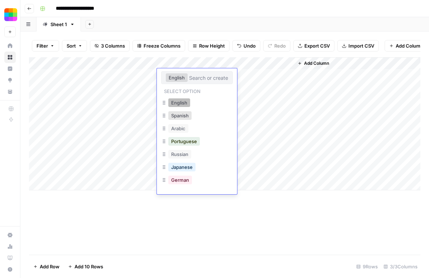
click at [188, 100] on button "English" at bounding box center [179, 102] width 22 height 9
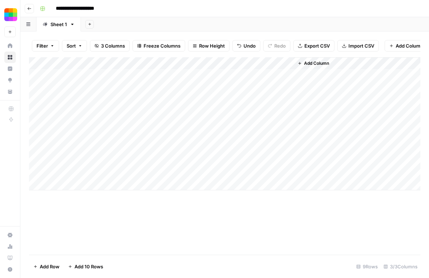
click at [287, 63] on div "Add Column" at bounding box center [224, 123] width 391 height 133
click at [302, 78] on span "All Rows" at bounding box center [312, 79] width 45 height 7
drag, startPoint x: 145, startPoint y: 59, endPoint x: 203, endPoint y: 60, distance: 57.6
click at [203, 60] on div "Add Column" at bounding box center [224, 123] width 391 height 133
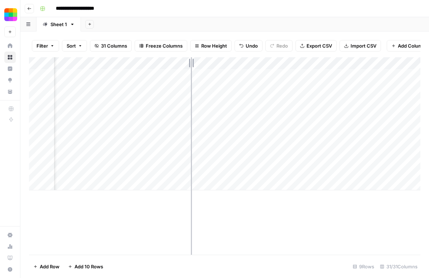
drag, startPoint x: 204, startPoint y: 60, endPoint x: 195, endPoint y: 58, distance: 8.9
click at [195, 58] on div "Add Column" at bounding box center [224, 123] width 391 height 133
drag, startPoint x: 258, startPoint y: 59, endPoint x: 301, endPoint y: 60, distance: 43.0
click at [301, 60] on div "Add Column" at bounding box center [224, 123] width 391 height 133
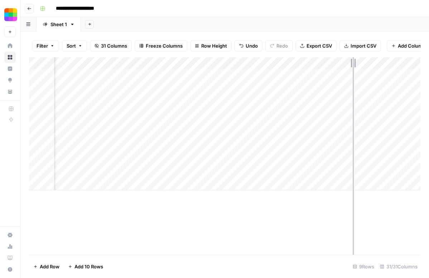
drag, startPoint x: 303, startPoint y: 61, endPoint x: 353, endPoint y: 61, distance: 49.8
click at [353, 61] on div "Add Column" at bounding box center [224, 123] width 391 height 133
drag, startPoint x: 283, startPoint y: 64, endPoint x: 350, endPoint y: 62, distance: 67.3
click at [351, 62] on div "Add Column" at bounding box center [224, 123] width 391 height 133
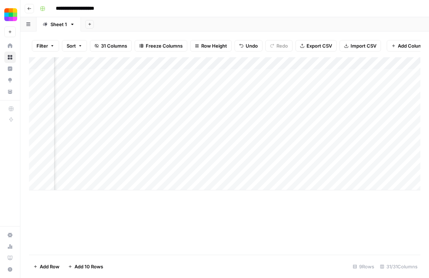
scroll to position [0, 1080]
click at [303, 73] on div "Add Column" at bounding box center [224, 123] width 391 height 133
click at [298, 86] on div "Add Column" at bounding box center [224, 123] width 391 height 133
drag, startPoint x: 298, startPoint y: 63, endPoint x: 371, endPoint y: 59, distance: 72.8
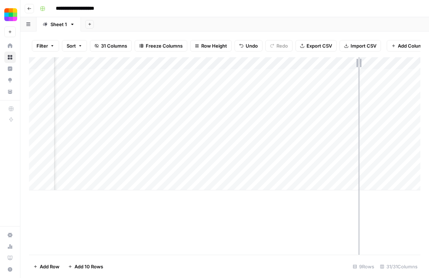
click at [371, 59] on div "Add Column" at bounding box center [224, 123] width 391 height 133
click at [267, 72] on div "Add Column" at bounding box center [224, 123] width 391 height 133
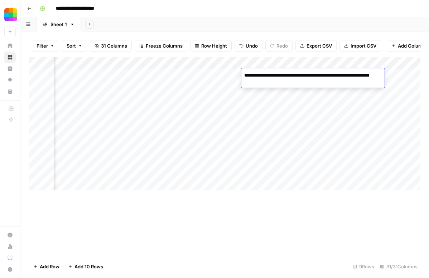
click at [267, 72] on textarea "**********" at bounding box center [312, 79] width 143 height 17
click at [272, 98] on div "Add Column" at bounding box center [224, 123] width 391 height 133
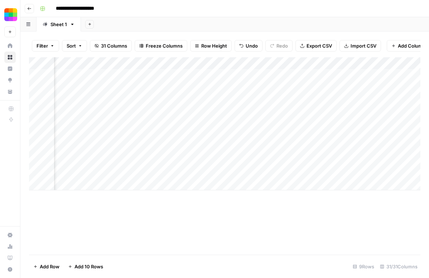
click at [272, 98] on div "Add Column" at bounding box center [224, 123] width 391 height 133
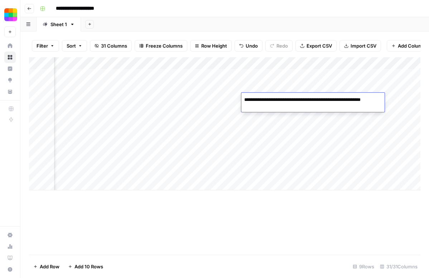
click at [265, 134] on div "Add Column" at bounding box center [224, 123] width 391 height 133
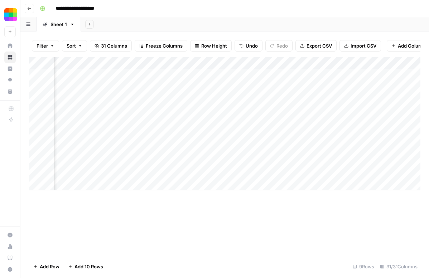
click at [265, 134] on div "Add Column" at bounding box center [224, 123] width 391 height 133
click at [261, 167] on div "Add Column" at bounding box center [224, 123] width 391 height 133
click at [237, 79] on div "Add Column" at bounding box center [224, 123] width 391 height 133
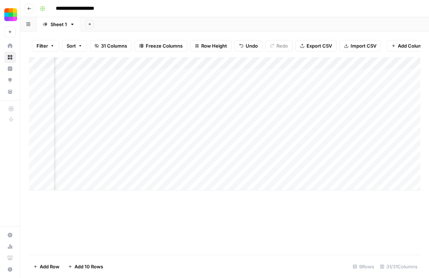
click at [164, 77] on div "Add Column" at bounding box center [224, 123] width 391 height 133
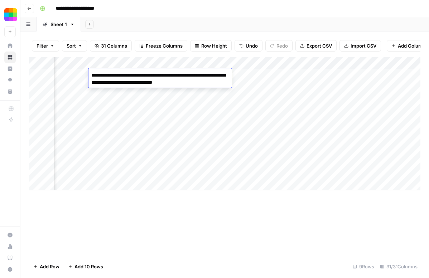
click at [170, 95] on div "Add Column" at bounding box center [224, 123] width 391 height 133
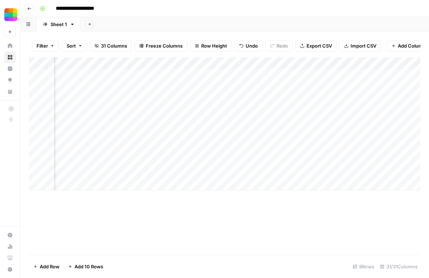
scroll to position [0, 471]
click at [304, 84] on div "Add Column" at bounding box center [224, 123] width 391 height 133
click at [282, 111] on div "Add Column" at bounding box center [224, 123] width 391 height 133
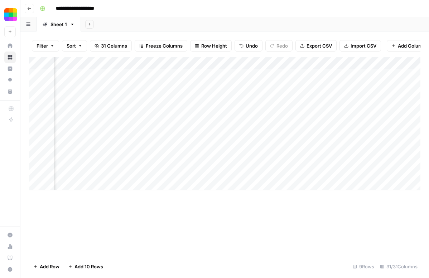
click at [320, 88] on div "Add Column" at bounding box center [224, 123] width 391 height 133
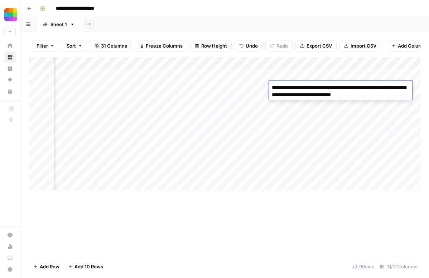
click at [272, 157] on div "Add Column" at bounding box center [224, 123] width 391 height 133
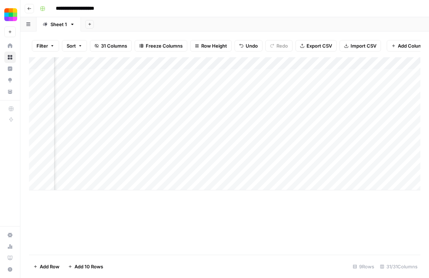
click at [306, 99] on div "Add Column" at bounding box center [224, 123] width 391 height 133
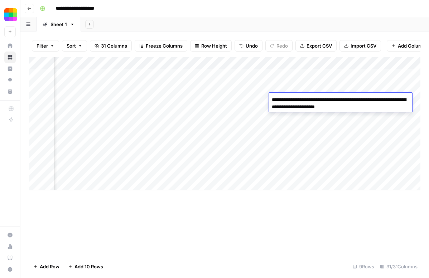
click at [310, 121] on div "Add Column" at bounding box center [224, 123] width 391 height 133
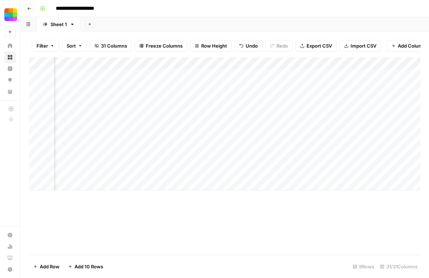
click at [306, 112] on div "Add Column" at bounding box center [224, 123] width 391 height 133
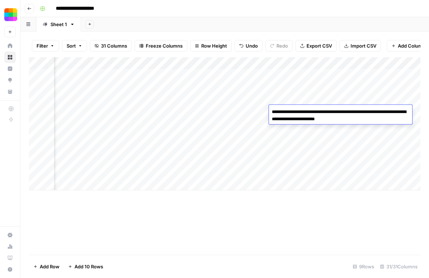
click at [335, 78] on div "Add Column" at bounding box center [224, 123] width 391 height 133
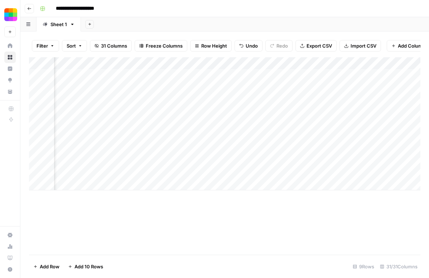
click at [335, 78] on div "Add Column" at bounding box center [224, 123] width 391 height 133
click at [304, 152] on div "Add Column" at bounding box center [224, 123] width 391 height 133
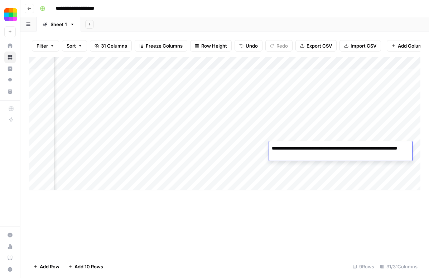
click at [304, 152] on textarea "**********" at bounding box center [340, 152] width 143 height 17
click at [252, 174] on div "Add Column" at bounding box center [224, 123] width 391 height 133
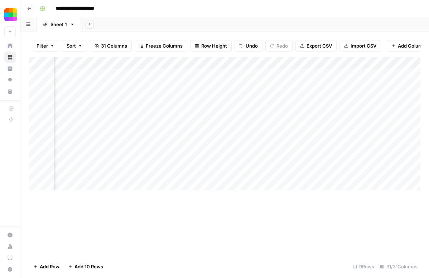
scroll to position [0, 415]
click at [358, 84] on div "Add Column" at bounding box center [224, 123] width 391 height 133
click at [270, 77] on div "Add Column" at bounding box center [224, 123] width 391 height 133
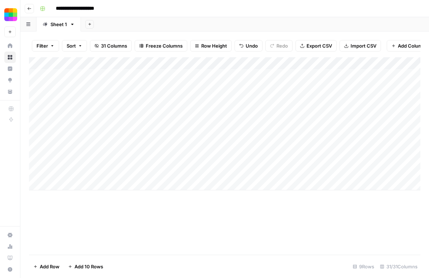
click at [135, 74] on div "Add Column" at bounding box center [224, 123] width 391 height 133
click at [30, 12] on button "Go back" at bounding box center [29, 8] width 9 height 9
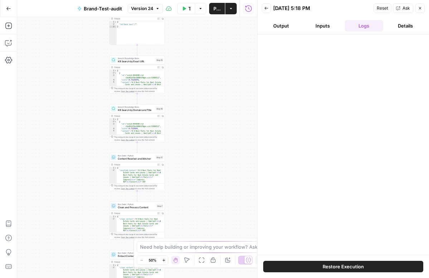
click at [218, 10] on span "Publish" at bounding box center [216, 8] width 7 height 7
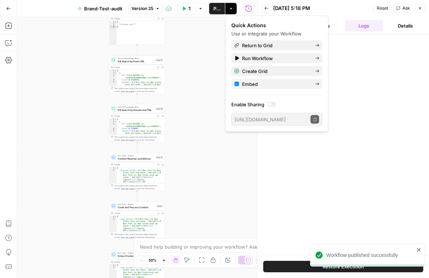
click at [5, 8] on button "Go Back" at bounding box center [8, 8] width 13 height 13
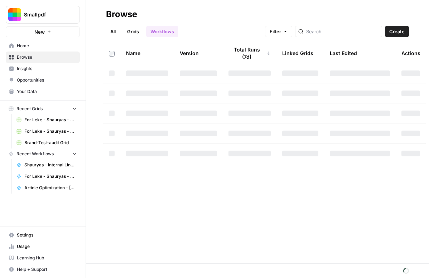
click at [31, 48] on span "Home" at bounding box center [47, 46] width 60 height 6
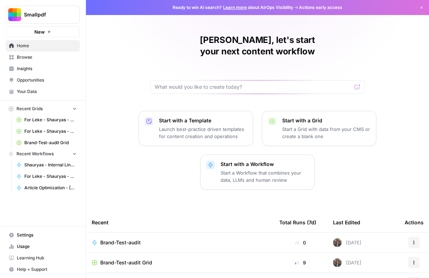
click at [48, 57] on span "Browse" at bounding box center [47, 57] width 60 height 6
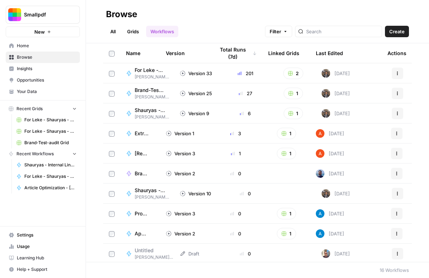
click at [138, 30] on link "Grids" at bounding box center [133, 31] width 20 height 11
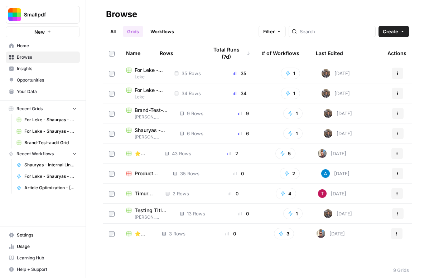
click at [118, 32] on link "All" at bounding box center [113, 31] width 14 height 11
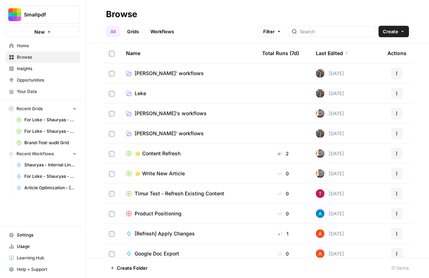
click at [166, 74] on span "Shauryas' workflows" at bounding box center [169, 73] width 69 height 7
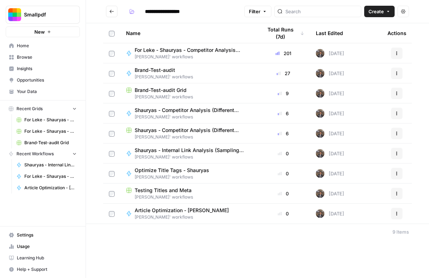
click at [398, 93] on icon "button" at bounding box center [396, 93] width 4 height 4
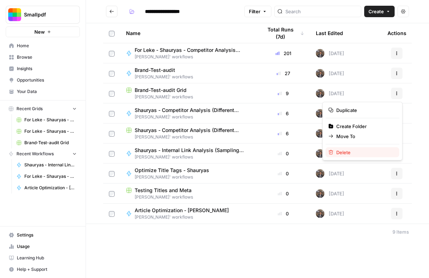
click at [347, 151] on span "Delete" at bounding box center [364, 152] width 57 height 7
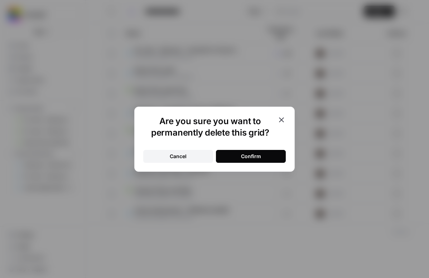
click at [279, 154] on button "Confirm" at bounding box center [251, 156] width 70 height 13
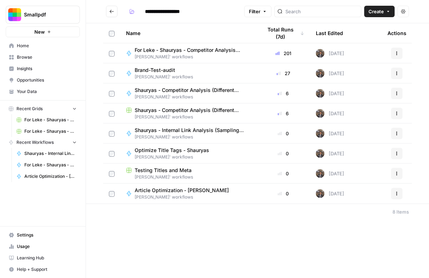
click at [395, 74] on icon "button" at bounding box center [396, 73] width 4 height 4
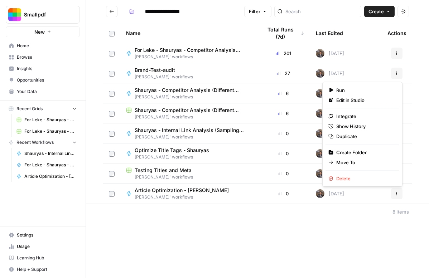
click at [155, 72] on span "Brand-Test-audit" at bounding box center [161, 70] width 53 height 7
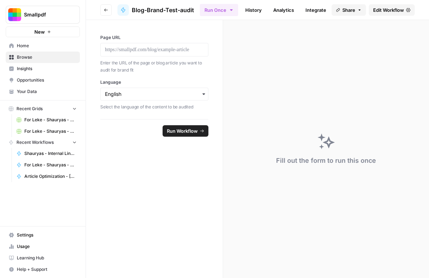
click at [378, 13] on span "Edit Workflow" at bounding box center [388, 9] width 31 height 7
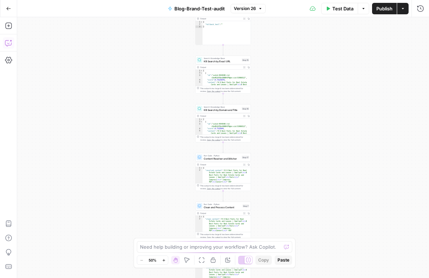
click at [12, 42] on icon "button" at bounding box center [8, 42] width 7 height 7
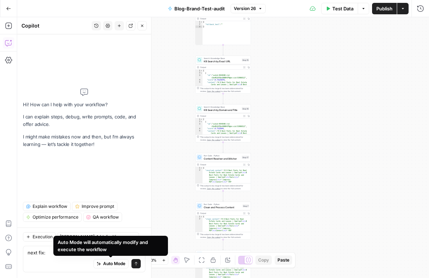
type textarea "next fix: 🚨 Critical tone logic gap (must fix) Problem: The current tone logic …"
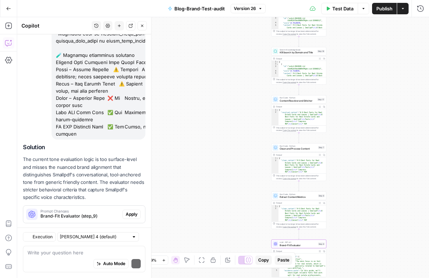
scroll to position [858, 0]
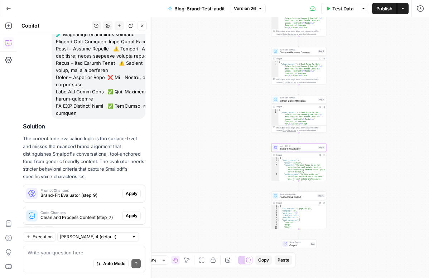
click at [126, 190] on span "Apply" at bounding box center [132, 193] width 12 height 6
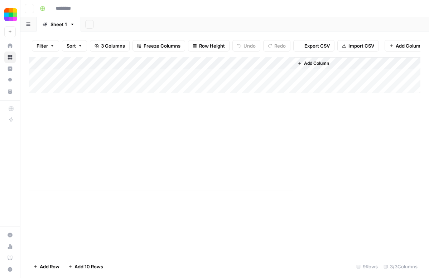
type input "**********"
click at [15, 18] on img "Workspace: Smallpdf" at bounding box center [10, 14] width 13 height 13
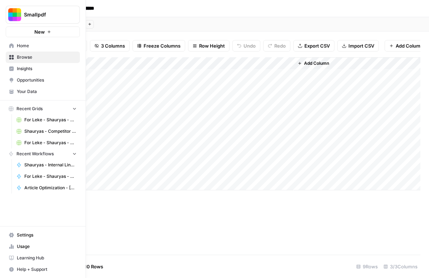
click at [50, 114] on button "Recent Grids" at bounding box center [43, 108] width 74 height 11
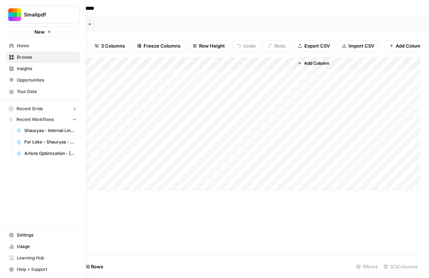
click at [36, 67] on span "Insights" at bounding box center [47, 69] width 60 height 6
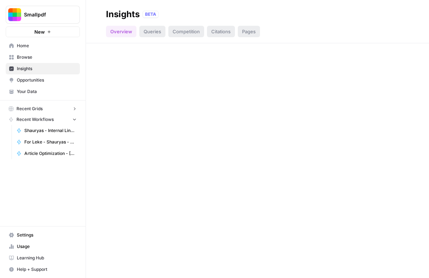
click at [36, 63] on link "Insights" at bounding box center [43, 68] width 74 height 11
click at [39, 56] on span "Browse" at bounding box center [47, 57] width 60 height 6
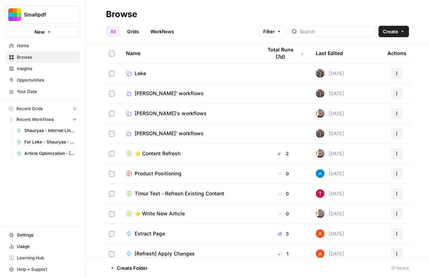
click at [355, 48] on th "Last Edited" at bounding box center [346, 53] width 72 height 20
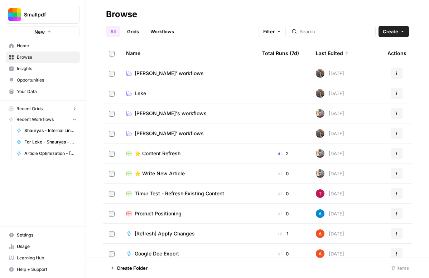
click at [166, 69] on td "[PERSON_NAME]' workflows" at bounding box center [188, 73] width 136 height 20
click at [181, 76] on span "[PERSON_NAME]' workflows" at bounding box center [169, 73] width 69 height 7
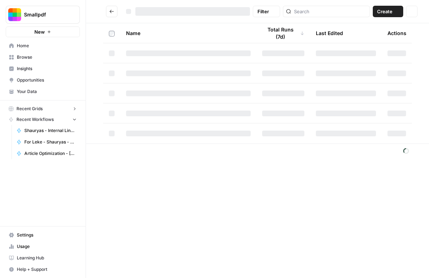
click at [181, 76] on div at bounding box center [188, 74] width 125 height 6
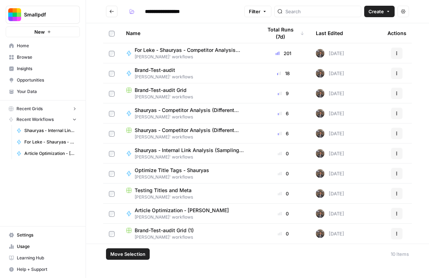
click at [388, 94] on div "Actions" at bounding box center [396, 93] width 19 height 11
click at [392, 94] on button "Actions" at bounding box center [396, 93] width 11 height 11
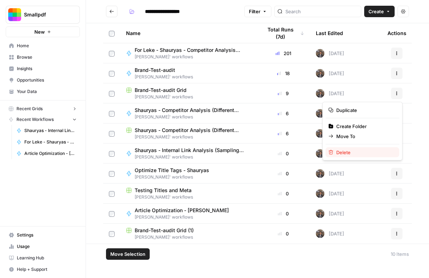
click at [353, 149] on span "Delete" at bounding box center [364, 152] width 57 height 7
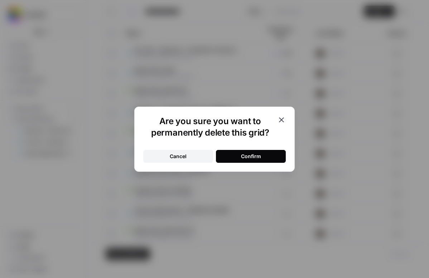
click at [273, 153] on button "Confirm" at bounding box center [251, 156] width 70 height 13
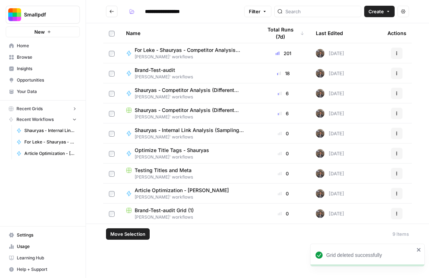
click at [399, 217] on button "Actions" at bounding box center [396, 213] width 11 height 11
click at [375, 200] on span "Delete" at bounding box center [364, 196] width 57 height 7
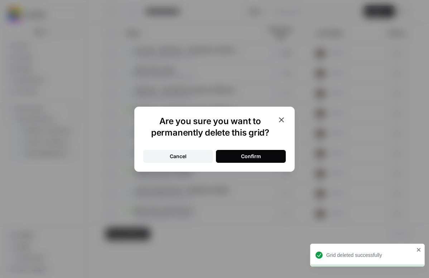
click at [275, 157] on button "Confirm" at bounding box center [251, 156] width 70 height 13
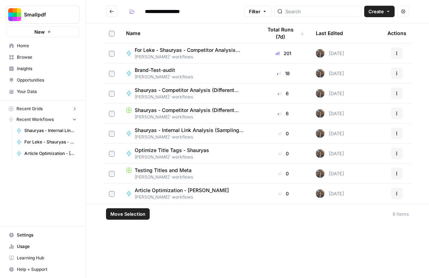
click at [169, 72] on span "Brand-Test-audit" at bounding box center [161, 70] width 53 height 7
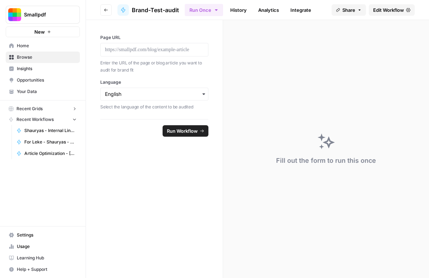
click at [381, 4] on header "Go back Brand-Test-audit Run Once History Analytics Integrate Share Edit Workfl…" at bounding box center [257, 10] width 343 height 20
click at [381, 9] on span "Edit Workflow" at bounding box center [388, 9] width 31 height 7
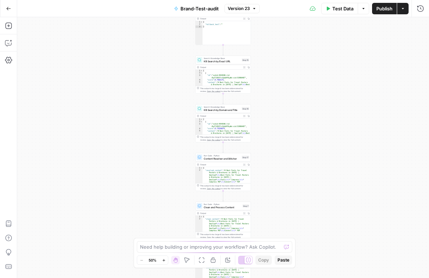
click at [13, 44] on button "Copilot" at bounding box center [8, 42] width 11 height 11
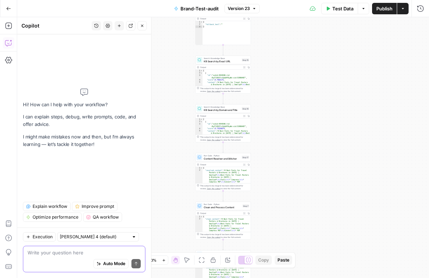
click at [83, 253] on textarea at bounding box center [84, 252] width 113 height 7
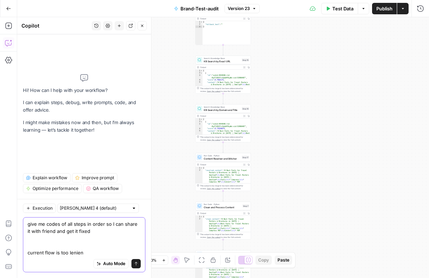
type textarea "give me codes of all steps in order so I can share it with friend and get it fi…"
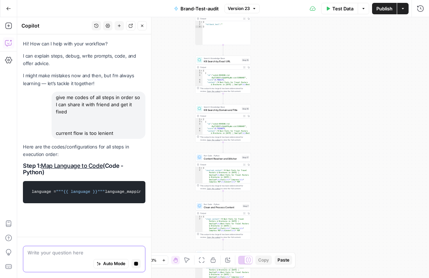
click at [136, 263] on icon "button" at bounding box center [136, 264] width 4 height 4
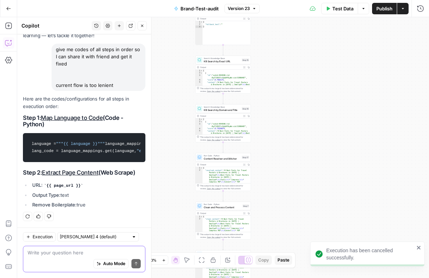
click at [106, 250] on textarea at bounding box center [84, 252] width 113 height 7
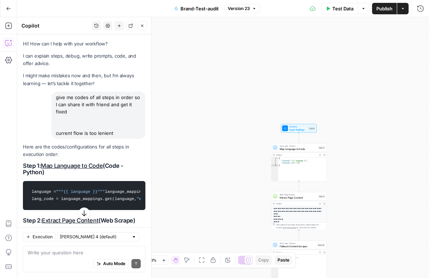
drag, startPoint x: 23, startPoint y: 138, endPoint x: 105, endPoint y: 197, distance: 100.5
drag, startPoint x: 145, startPoint y: 206, endPoint x: 23, endPoint y: 141, distance: 138.7
copy div "Lore ips dol sitam/consecteturadi eli sed doeiu te incididun utlab: Etdo 7: Mag…"
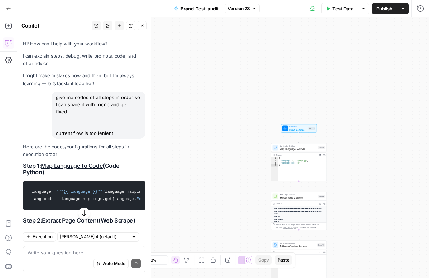
click at [66, 259] on div "Auto Mode Send" at bounding box center [84, 264] width 113 height 16
paste textarea "Lore 5 — Ipsumdo Sitametc & Adipisci (elitsed doeius temp incid) utlabo et # --…"
type textarea "lorem ip dolorsita/con: Adip 3 — Elitsed Doeiusmo & Temporin (utlabor etdolo ma…"
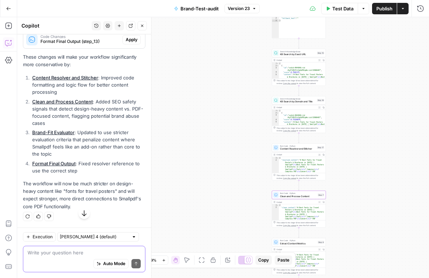
scroll to position [5479, 0]
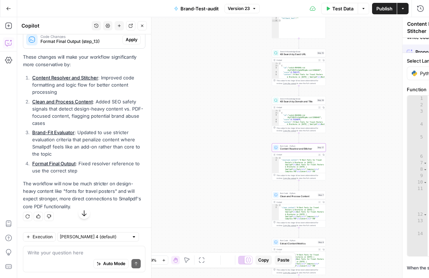
scroll to position [5491, 0]
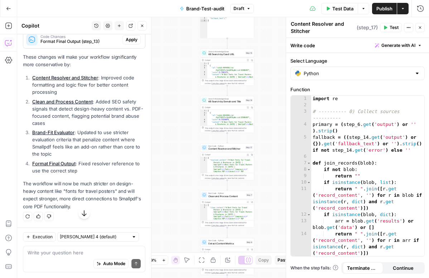
click at [418, 28] on icon "button" at bounding box center [420, 27] width 4 height 4
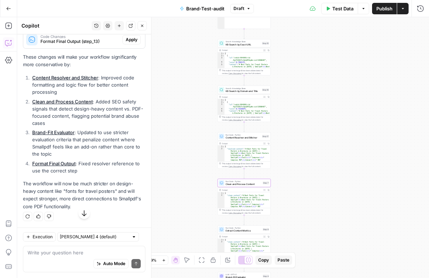
click at [137, 26] on div "Prompt Changes Brand-Fit Evaluator (step_9) Apply" at bounding box center [84, 17] width 122 height 17
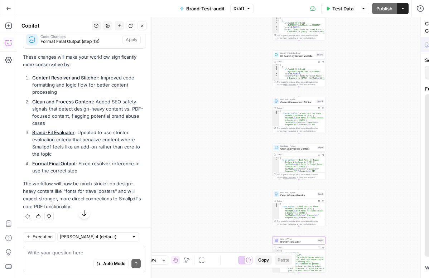
scroll to position [5479, 0]
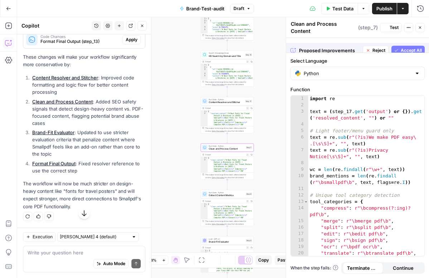
scroll to position [5491, 0]
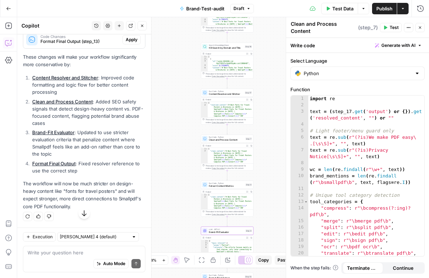
click at [134, 26] on div "Update the system prompt to say "brand-safety SEO auditor" instead of "brand-fi…" at bounding box center [84, 16] width 122 height 20
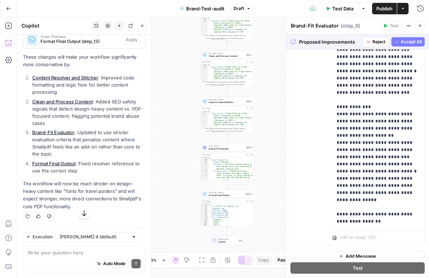
scroll to position [262, 0]
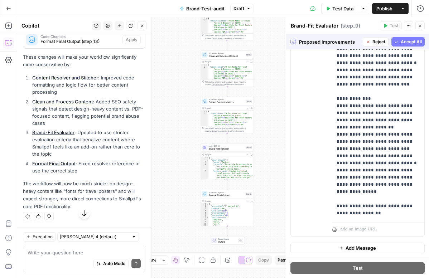
click at [406, 47] on div "Proposed Improvements Reject Accept All" at bounding box center [357, 41] width 143 height 15
click at [406, 43] on span "Accept All" at bounding box center [411, 42] width 21 height 6
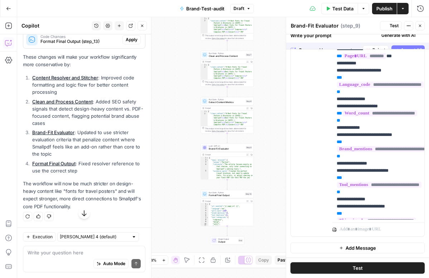
scroll to position [5526, 0]
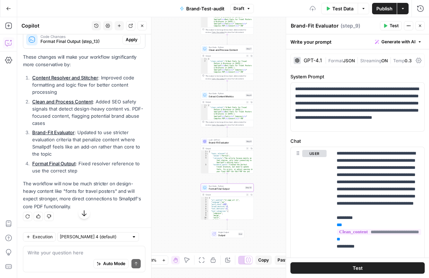
click at [128, 43] on span "Apply" at bounding box center [132, 40] width 12 height 6
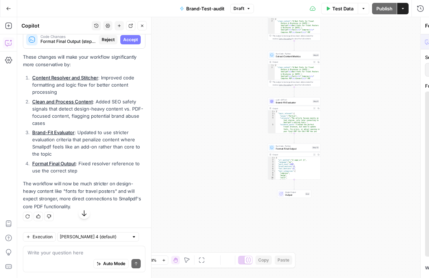
scroll to position [5515, 0]
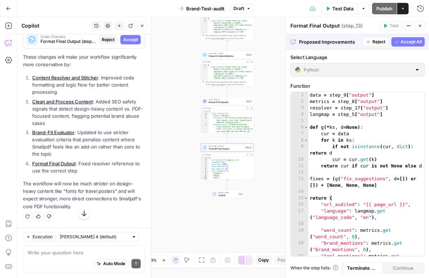
click at [136, 44] on button "Accept" at bounding box center [130, 39] width 20 height 9
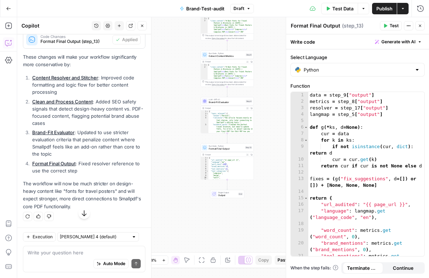
scroll to position [5691, 0]
click at [420, 27] on icon "button" at bounding box center [420, 26] width 4 height 4
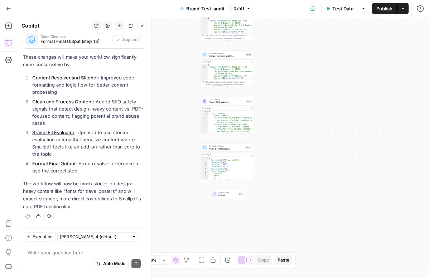
click at [334, 14] on button "Test Data" at bounding box center [339, 8] width 37 height 11
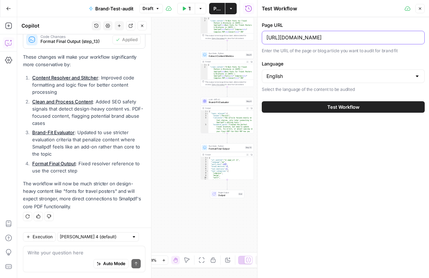
click at [321, 40] on input "https://smallpdf.com/blog/best-fonts-for-travel-posters-and-brochures" at bounding box center [343, 37] width 154 height 7
paste input "real-estate-cards-leas"
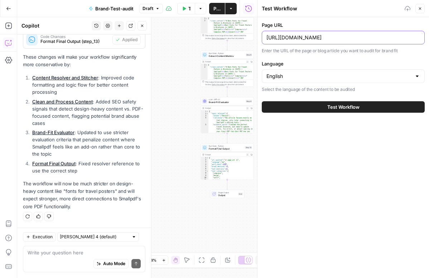
type input "[URL][DOMAIN_NAME]"
click at [372, 103] on button "Test Workflow" at bounding box center [343, 106] width 163 height 11
click at [378, 105] on button "Test Workflow" at bounding box center [343, 106] width 163 height 11
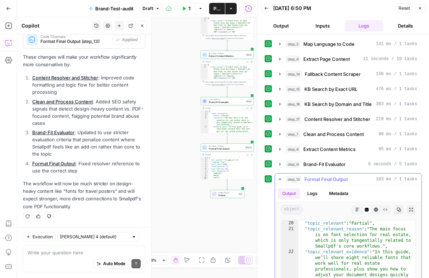
scroll to position [108, 0]
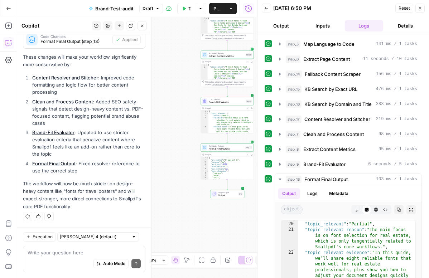
click at [423, 5] on button "Close" at bounding box center [419, 8] width 9 height 9
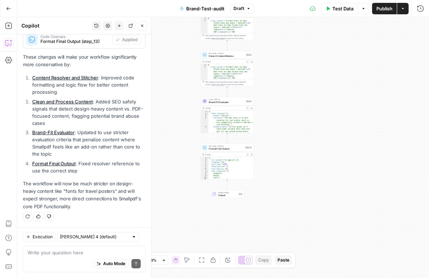
click at [386, 9] on span "Publish" at bounding box center [384, 8] width 16 height 7
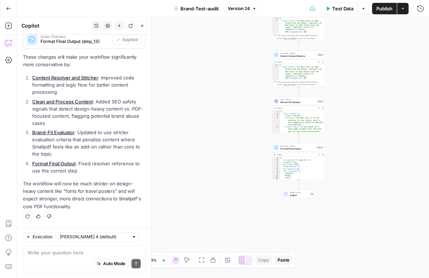
click at [10, 9] on icon "button" at bounding box center [8, 8] width 5 height 5
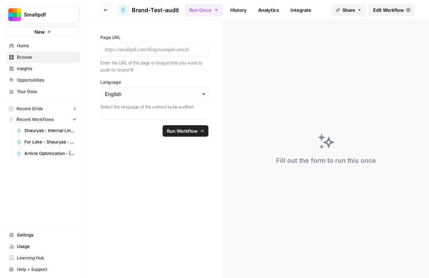
click at [146, 7] on span "Brand-Test-audit" at bounding box center [155, 10] width 47 height 9
click at [142, 8] on span "Brand-Test-audit" at bounding box center [155, 10] width 47 height 9
click at [109, 9] on button "Go back" at bounding box center [105, 9] width 11 height 11
click at [401, 10] on span "Edit Workflow" at bounding box center [388, 9] width 31 height 7
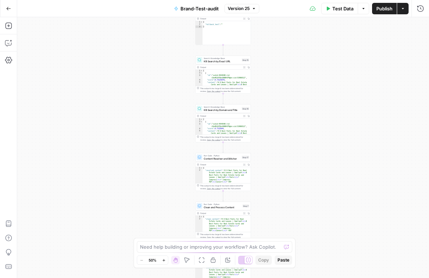
click at [197, 12] on button "Brand-Test-audit" at bounding box center [196, 8] width 53 height 11
click at [195, 10] on span "Brand-Test-audit" at bounding box center [199, 8] width 38 height 7
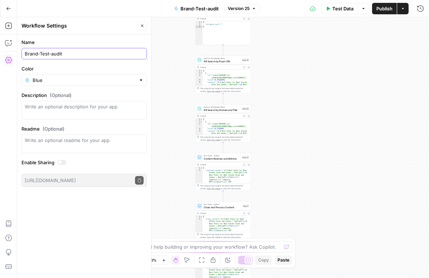
click at [30, 51] on input "Brand-Test-audit" at bounding box center [84, 53] width 119 height 7
type input "Blog-Brand-Test-audit"
click at [146, 27] on header "Workflow Settings Close" at bounding box center [84, 25] width 134 height 17
click at [392, 5] on button "Publish" at bounding box center [384, 8] width 25 height 11
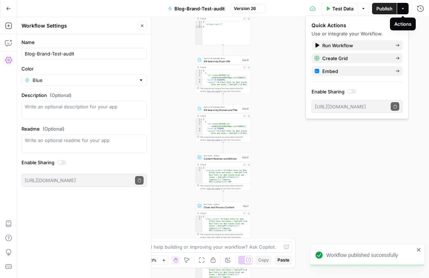
click at [405, 9] on button "Actions" at bounding box center [402, 8] width 11 height 11
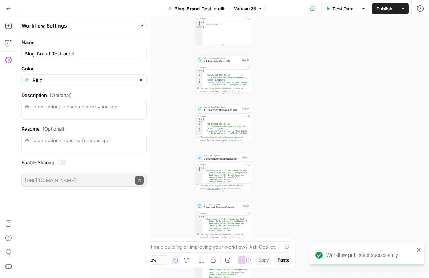
click at [402, 14] on div "Test Data Options Publish Actions Run History" at bounding box center [348, 8] width 164 height 17
click at [402, 10] on button "Actions" at bounding box center [402, 8] width 11 height 11
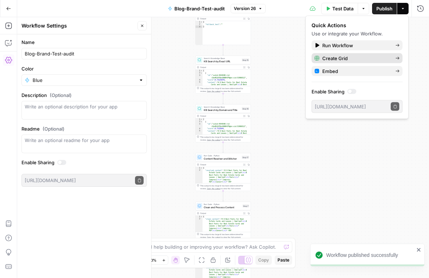
click at [357, 56] on span "Create Grid" at bounding box center [355, 58] width 67 height 7
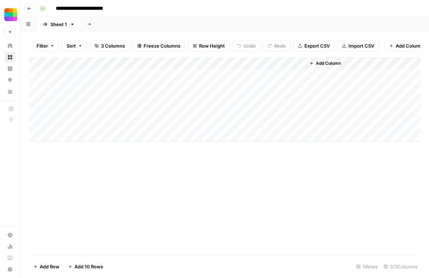
click at [96, 78] on div "Add Column" at bounding box center [224, 99] width 391 height 84
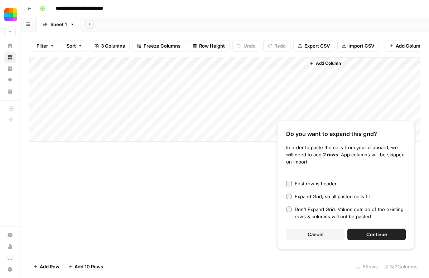
click at [361, 238] on button "Continue" at bounding box center [376, 234] width 58 height 11
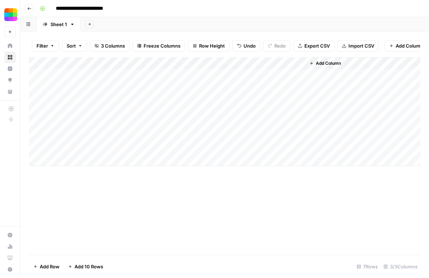
click at [300, 66] on div "Add Column" at bounding box center [224, 111] width 391 height 109
click at [309, 78] on span "All Rows" at bounding box center [324, 79] width 45 height 7
click at [282, 86] on div "Add Column" at bounding box center [224, 111] width 391 height 109
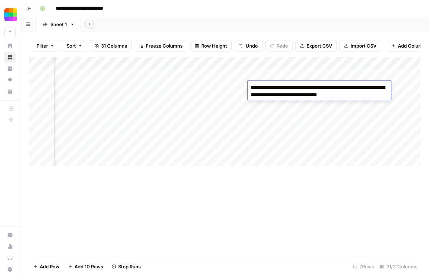
click at [283, 183] on div "Add Column" at bounding box center [224, 156] width 391 height 198
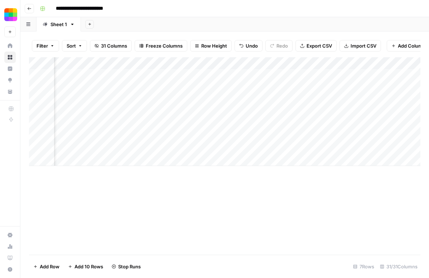
scroll to position [0, 537]
click at [266, 99] on div "Add Column" at bounding box center [224, 111] width 391 height 109
click at [261, 99] on div "Add Column" at bounding box center [224, 111] width 391 height 109
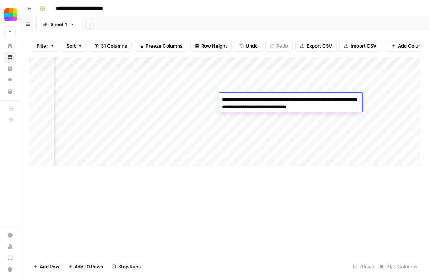
click at [244, 175] on div "Add Column" at bounding box center [224, 156] width 391 height 198
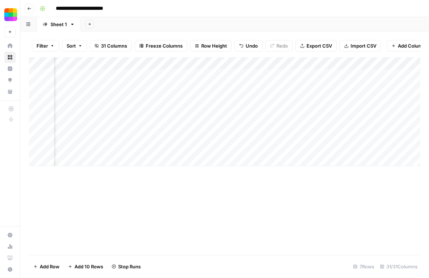
scroll to position [0, 0]
click at [124, 100] on div "Add Column" at bounding box center [224, 111] width 391 height 109
click at [143, 72] on div "Add Column" at bounding box center [224, 111] width 391 height 109
click at [126, 90] on div "Add Column" at bounding box center [224, 111] width 391 height 109
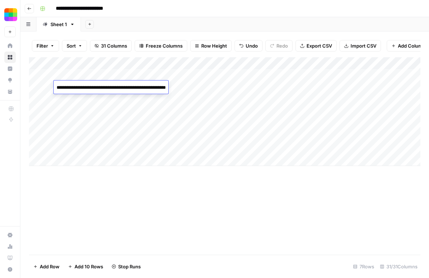
click at [125, 76] on div "Add Column" at bounding box center [224, 111] width 391 height 109
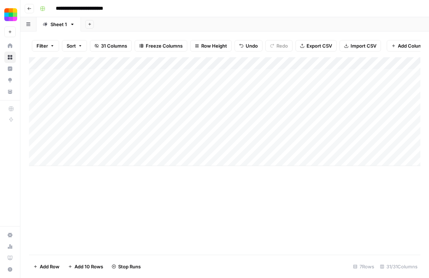
click at [125, 76] on div "Add Column" at bounding box center [224, 111] width 391 height 109
click at [125, 96] on div "Add Column" at bounding box center [224, 111] width 391 height 109
click at [296, 89] on div "Add Column" at bounding box center [224, 111] width 391 height 109
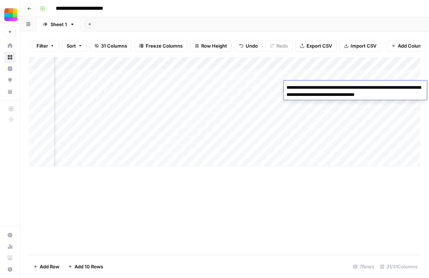
click at [280, 202] on div "Add Column" at bounding box center [224, 156] width 391 height 198
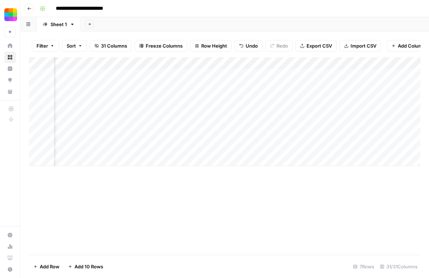
click at [304, 102] on div "Add Column" at bounding box center [224, 111] width 391 height 109
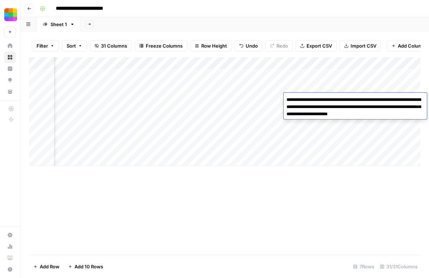
click at [212, 199] on div "Add Column" at bounding box center [224, 156] width 391 height 198
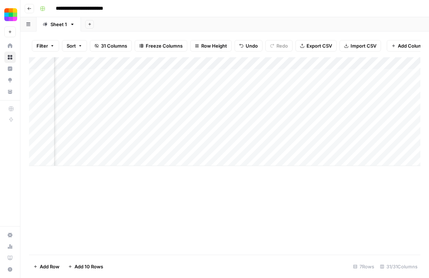
click at [258, 114] on div "Add Column" at bounding box center [224, 111] width 391 height 109
click at [193, 205] on div "Add Column" at bounding box center [224, 156] width 391 height 198
click at [140, 75] on div "Add Column" at bounding box center [224, 111] width 391 height 109
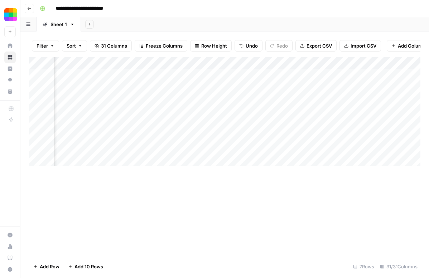
scroll to position [0, 1578]
click at [235, 75] on div "Add Column" at bounding box center [224, 111] width 391 height 109
click at [284, 108] on div "Add Column" at bounding box center [224, 111] width 391 height 109
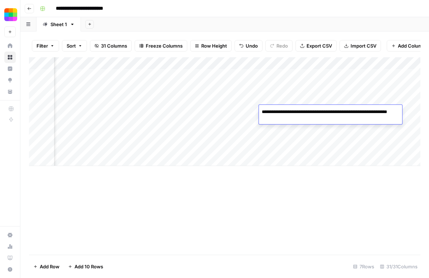
click at [270, 205] on div "Add Column" at bounding box center [224, 156] width 391 height 198
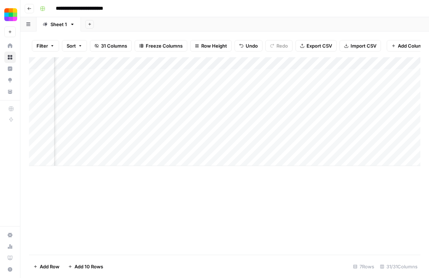
scroll to position [0, 957]
click at [281, 113] on div "Add Column" at bounding box center [224, 111] width 391 height 109
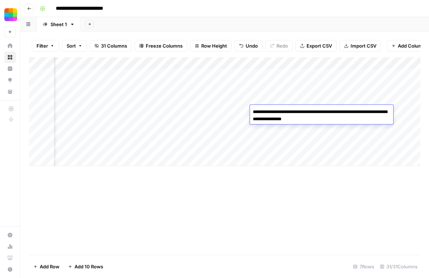
click at [300, 176] on div "Add Column" at bounding box center [224, 156] width 391 height 198
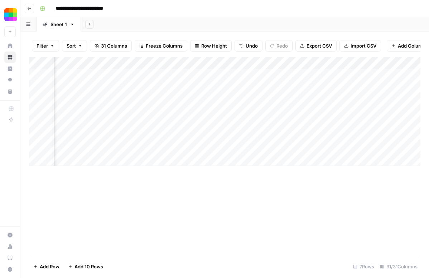
scroll to position [0, 1105]
click at [213, 108] on div "Add Column" at bounding box center [224, 111] width 391 height 109
click at [224, 174] on div "Add Column" at bounding box center [224, 156] width 391 height 198
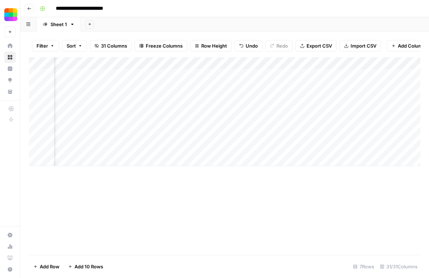
click at [258, 113] on div "Add Column" at bounding box center [224, 111] width 391 height 109
click at [343, 88] on div "Add Column" at bounding box center [224, 111] width 391 height 109
click at [354, 75] on div "Add Column" at bounding box center [224, 111] width 391 height 109
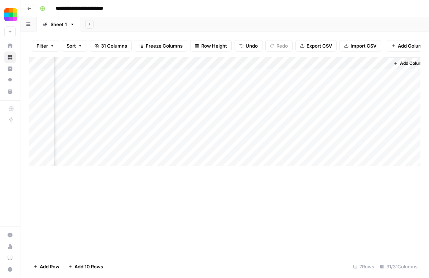
click at [354, 75] on div "Add Column" at bounding box center [224, 111] width 391 height 109
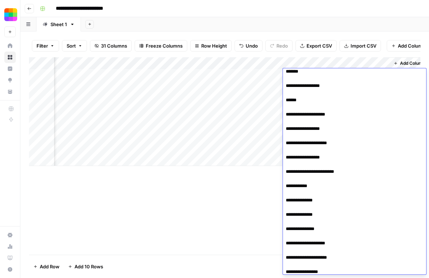
scroll to position [121, 0]
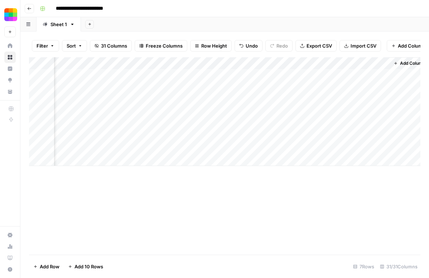
click at [216, 200] on div "Add Column" at bounding box center [224, 156] width 391 height 198
click at [358, 89] on div "Add Column" at bounding box center [224, 111] width 391 height 109
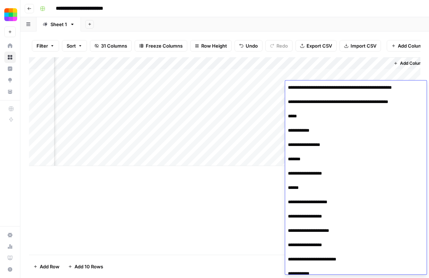
scroll to position [133, 0]
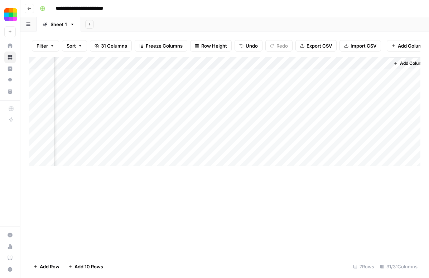
click at [215, 232] on div "Add Column" at bounding box center [224, 156] width 391 height 198
click at [202, 113] on div "Add Column" at bounding box center [224, 111] width 391 height 109
click at [127, 110] on div "Add Column" at bounding box center [224, 111] width 391 height 109
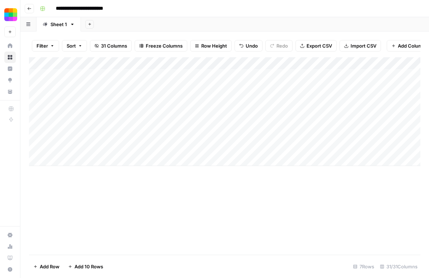
click at [127, 110] on div "Add Column" at bounding box center [224, 111] width 391 height 109
click at [127, 110] on textarea "**********" at bounding box center [125, 115] width 143 height 17
click at [128, 77] on div "Add Column" at bounding box center [224, 111] width 391 height 109
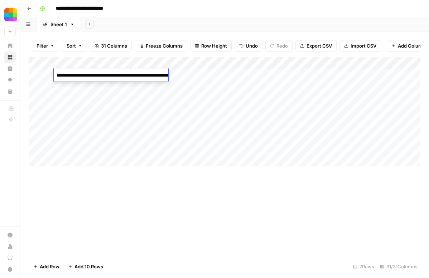
click at [128, 77] on textarea "**********" at bounding box center [125, 79] width 143 height 17
click at [289, 1] on header "**********" at bounding box center [224, 8] width 408 height 17
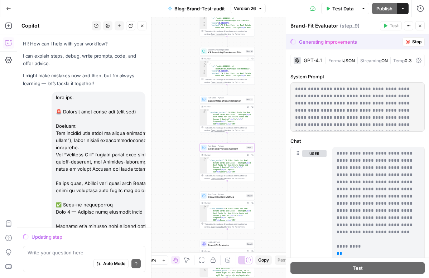
scroll to position [858, 0]
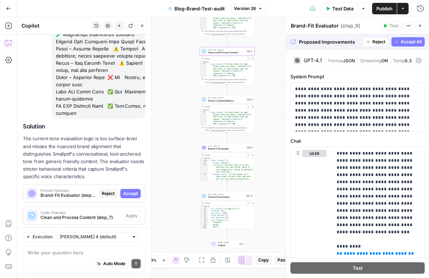
click at [129, 207] on div "Code Changes Clean and Process Content (step_7) Apply" at bounding box center [84, 215] width 122 height 17
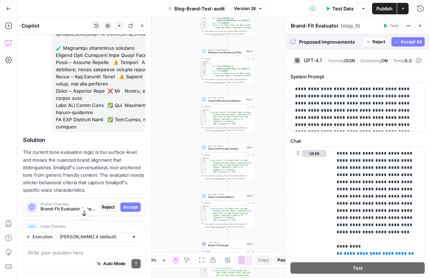
scroll to position [846, 0]
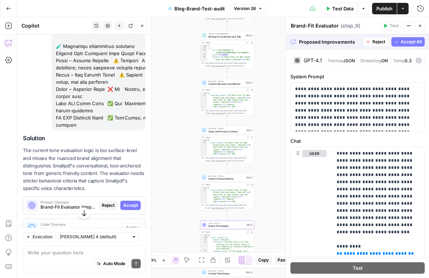
click at [131, 202] on span "Accept" at bounding box center [130, 205] width 15 height 6
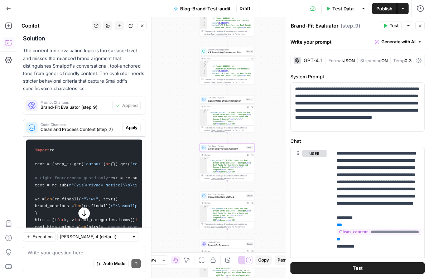
click at [129, 125] on span "Apply" at bounding box center [132, 128] width 12 height 6
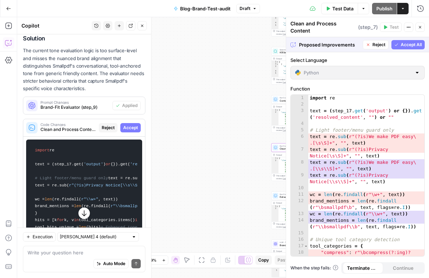
click at [129, 125] on span "Accept" at bounding box center [130, 128] width 15 height 6
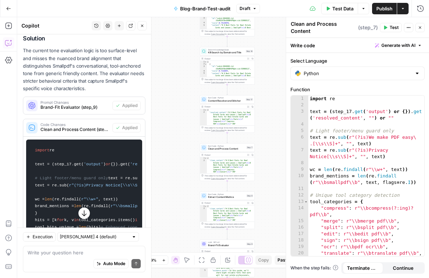
click at [353, 9] on button "Test Data" at bounding box center [339, 8] width 37 height 11
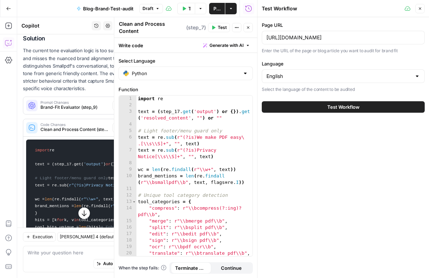
click at [323, 106] on button "Test Workflow" at bounding box center [343, 106] width 163 height 11
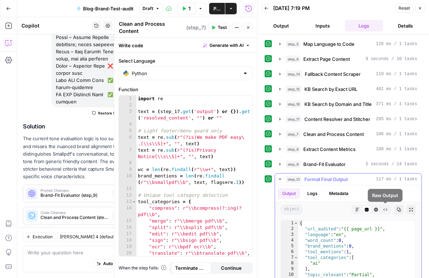
click at [397, 209] on icon "button" at bounding box center [399, 210] width 4 height 4
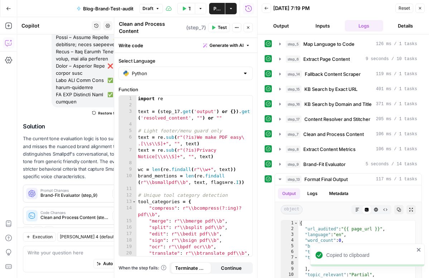
click at [247, 33] on div "Clean and Process Content Clean and Process Content ( step_7 ) Test Actions Clo…" at bounding box center [185, 27] width 134 height 15
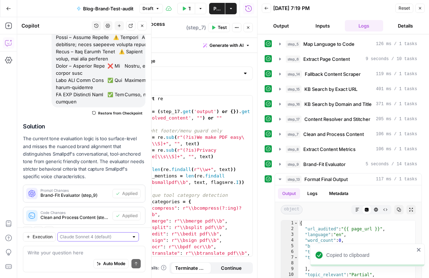
click at [78, 240] on input "text" at bounding box center [94, 236] width 69 height 7
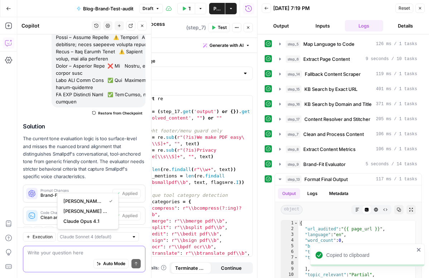
type input "[PERSON_NAME] 4 (default)"
click at [75, 253] on textarea at bounding box center [84, 252] width 113 height 7
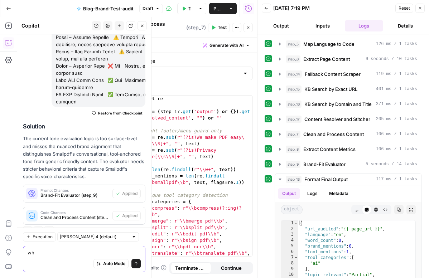
type textarea "wh"
click at [81, 241] on div "[PERSON_NAME] 4 (default)" at bounding box center [98, 236] width 82 height 9
type input "[PERSON_NAME] 4 (default)"
click at [71, 258] on div "Auto Mode Send" at bounding box center [84, 264] width 113 height 16
type textarea "why did this make my wod count go 0?"
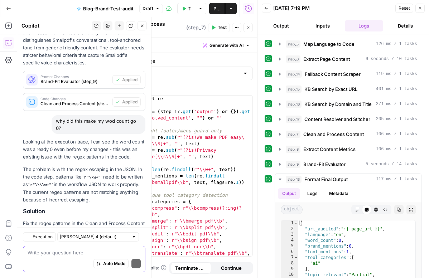
scroll to position [1015, 0]
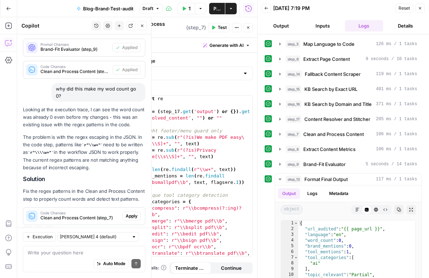
click at [136, 213] on span "Apply" at bounding box center [132, 216] width 12 height 6
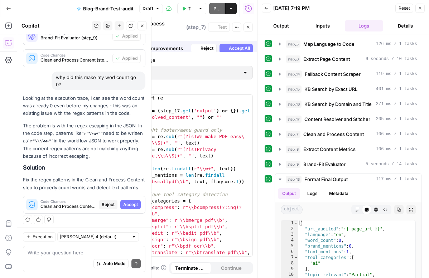
scroll to position [1004, 0]
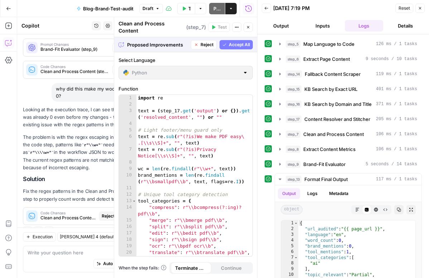
click at [210, 42] on span "Reject" at bounding box center [206, 45] width 13 height 6
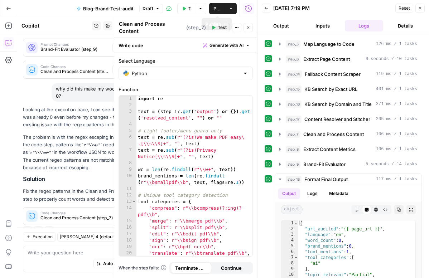
click at [202, 7] on icon "button" at bounding box center [200, 8] width 4 height 4
click at [235, 8] on button "Actions" at bounding box center [230, 8] width 11 height 11
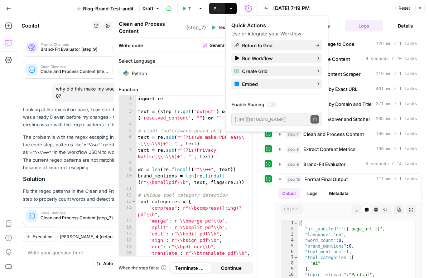
click at [420, 7] on icon "button" at bounding box center [420, 8] width 4 height 4
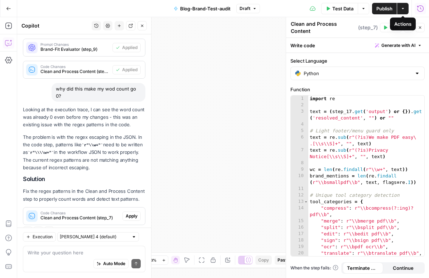
click at [421, 7] on icon "button" at bounding box center [420, 8] width 7 height 7
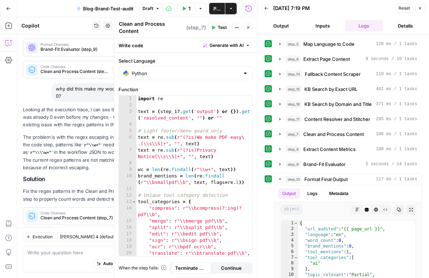
click at [421, 8] on icon "button" at bounding box center [420, 8] width 4 height 4
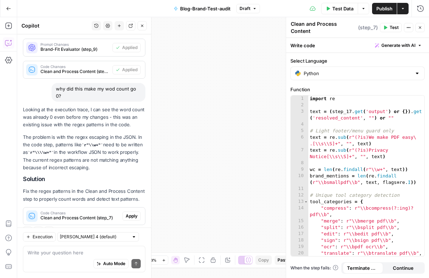
click at [248, 7] on span "Draft" at bounding box center [244, 8] width 11 height 6
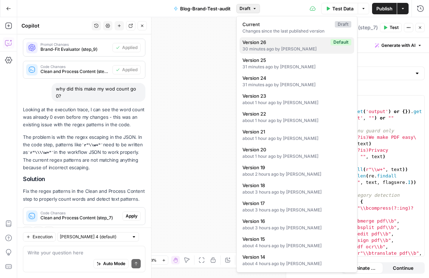
click at [271, 49] on div "30 minutes ago by Shauryas Sharma" at bounding box center [296, 49] width 109 height 6
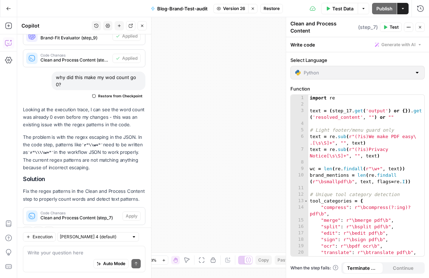
click at [272, 13] on button "Restore" at bounding box center [271, 8] width 23 height 9
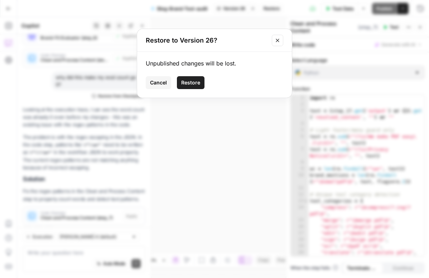
click at [198, 79] on button "Restore" at bounding box center [191, 82] width 28 height 13
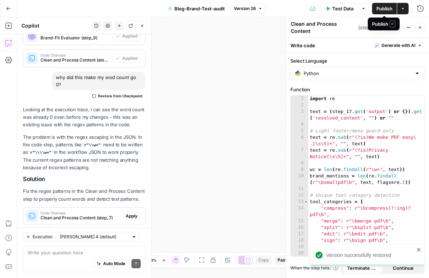
click at [347, 9] on span "Test Data" at bounding box center [342, 8] width 21 height 7
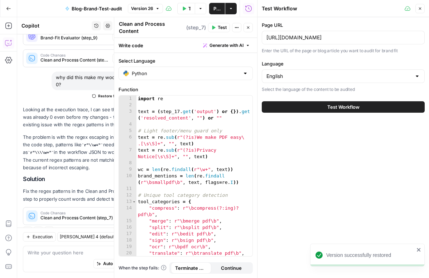
click at [358, 110] on span "Test Workflow" at bounding box center [343, 106] width 32 height 7
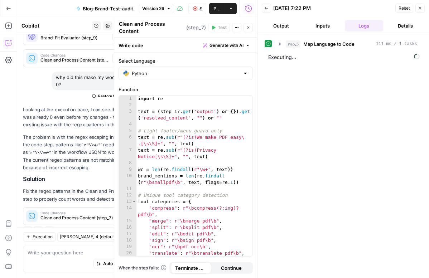
click at [253, 27] on header "Clean and Process Content Clean and Process Content ( step_7 ) Test Actions Clo…" at bounding box center [185, 27] width 143 height 21
click at [250, 27] on button "Close" at bounding box center [247, 27] width 9 height 9
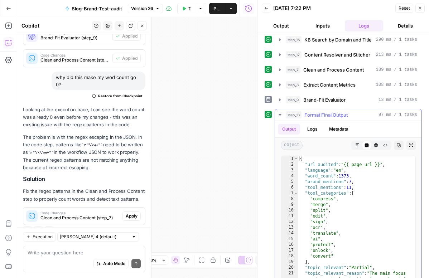
scroll to position [90, 0]
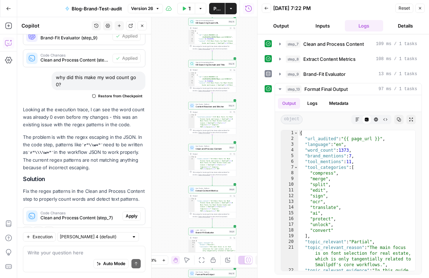
click at [138, 29] on button "Close" at bounding box center [141, 25] width 9 height 9
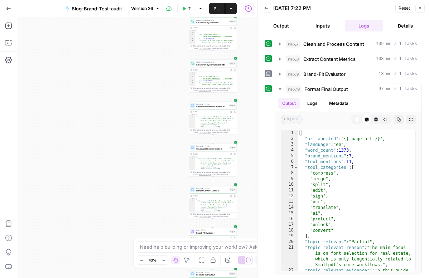
click at [423, 6] on button "Close" at bounding box center [419, 8] width 9 height 9
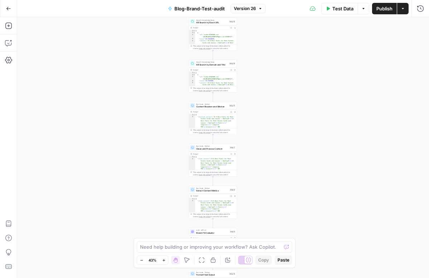
click at [261, 7] on icon "button" at bounding box center [260, 8] width 4 height 4
click at [384, 41] on div "**********" at bounding box center [223, 147] width 412 height 261
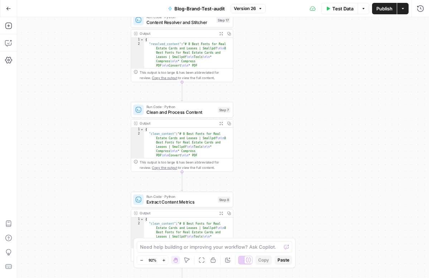
click at [221, 122] on icon "button" at bounding box center [221, 124] width 4 height 4
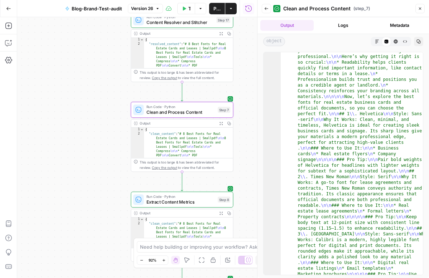
scroll to position [291, 0]
click at [421, 8] on icon "button" at bounding box center [420, 8] width 4 height 4
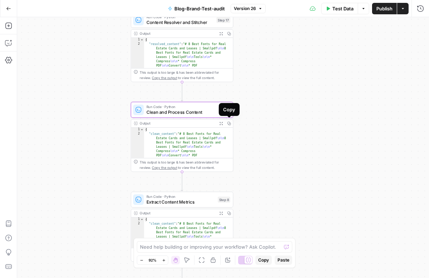
click at [207, 112] on span "Clean and Process Content" at bounding box center [180, 112] width 69 height 6
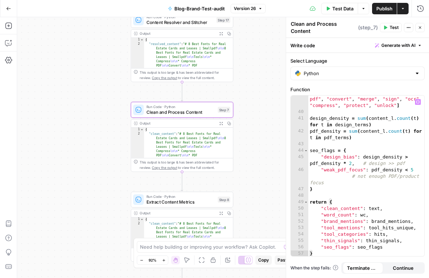
scroll to position [334, 0]
click at [326, 197] on div "pdf_terms = [ "pdf" , "smallpdf" , "edit pdf" , "convert" , "merge" , "sign" , …" at bounding box center [366, 183] width 116 height 187
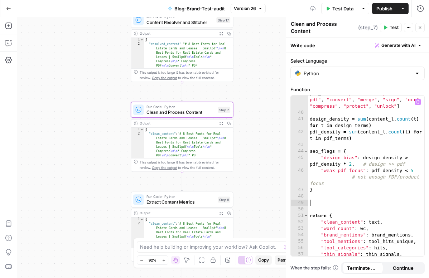
paste textarea "*"
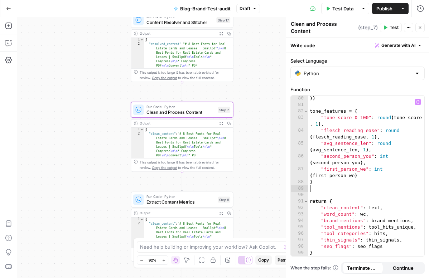
scroll to position [709, 0]
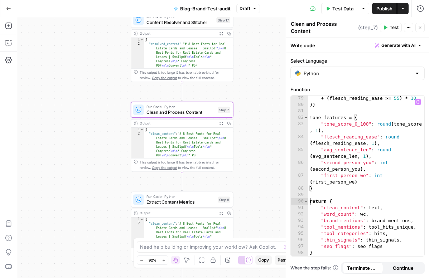
click at [310, 202] on div "+ ( flesch_reading_ease >= 55 ) * 10 )) tone_features = { "tone_score_0_100" : …" at bounding box center [366, 182] width 116 height 174
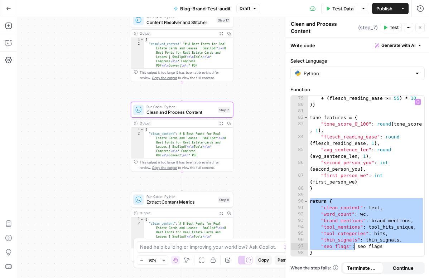
drag, startPoint x: 310, startPoint y: 202, endPoint x: 355, endPoint y: 246, distance: 63.0
click at [355, 246] on div "+ ( flesch_reading_ease >= 55 ) * 10 )) tone_features = { "tone_score_0_100" : …" at bounding box center [366, 182] width 116 height 174
click at [318, 204] on div "+ ( flesch_reading_ease >= 55 ) * 10 )) tone_features = { "tone_score_0_100" : …" at bounding box center [366, 182] width 116 height 174
drag, startPoint x: 312, startPoint y: 203, endPoint x: 352, endPoint y: 252, distance: 63.3
click at [352, 252] on div "+ ( flesch_reading_ease >= 55 ) * 10 )) tone_features = { "tone_score_0_100" : …" at bounding box center [366, 182] width 116 height 174
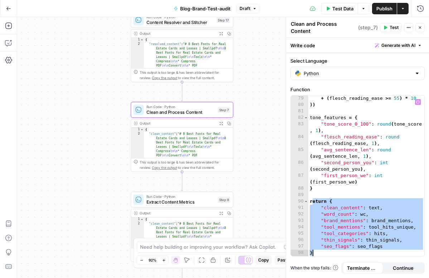
type textarea "*"
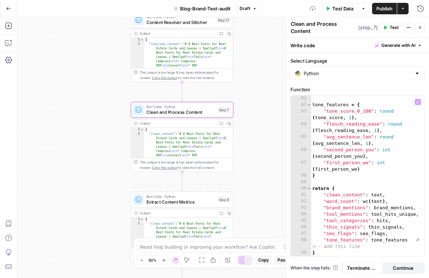
scroll to position [728, 0]
click at [244, 89] on div "**********" at bounding box center [223, 147] width 412 height 261
click at [420, 30] on button "Close" at bounding box center [419, 27] width 9 height 9
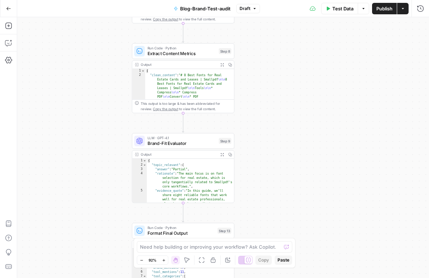
click at [198, 146] on span "Brand-Fit Evaluator" at bounding box center [181, 143] width 69 height 6
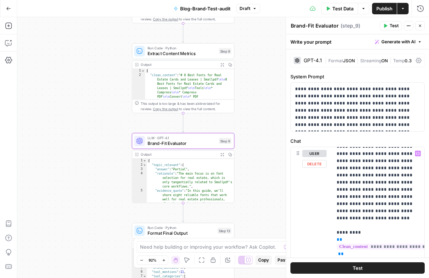
scroll to position [0, 0]
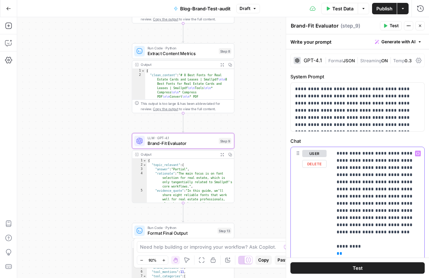
drag, startPoint x: 336, startPoint y: 153, endPoint x: 391, endPoint y: 235, distance: 98.3
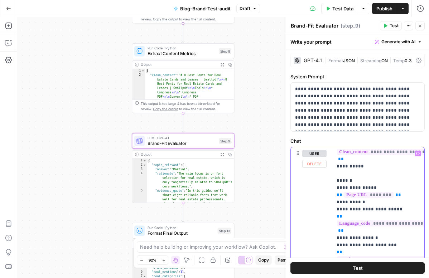
scroll to position [111, 0]
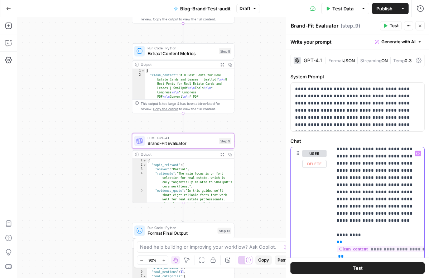
scroll to position [0, 0]
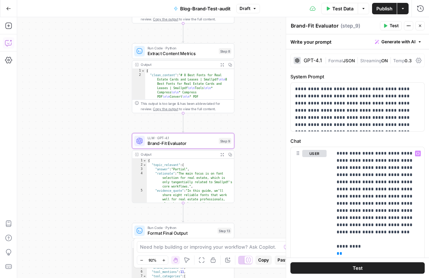
click at [12, 44] on button "Copilot" at bounding box center [8, 42] width 11 height 11
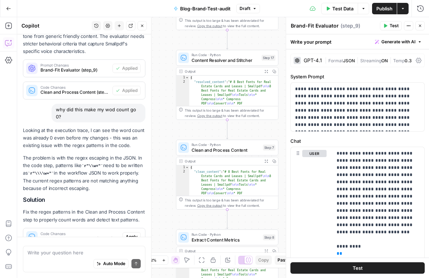
click at [94, 255] on textarea at bounding box center [84, 252] width 113 height 7
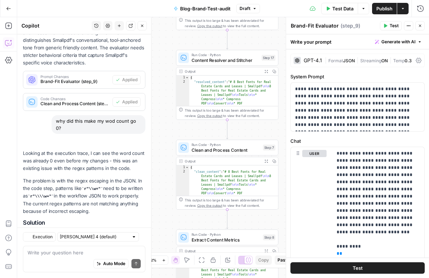
scroll to position [1027, 0]
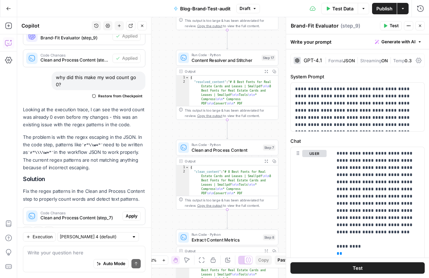
type textarea "🚑 Minimal hardening (no step renumbering) 1) Prompt wiring (User Message) Use t…"
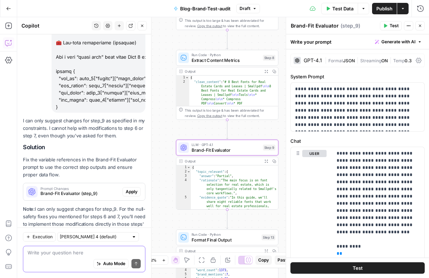
scroll to position [2433, 0]
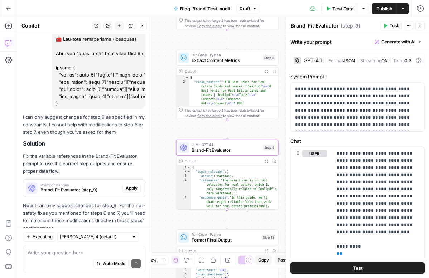
click at [132, 185] on span "Apply" at bounding box center [132, 188] width 12 height 6
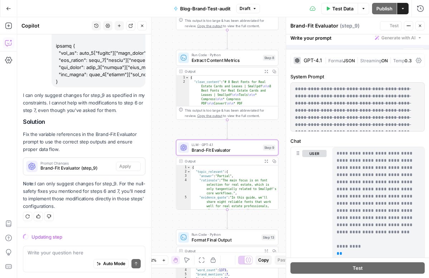
scroll to position [2410, 0]
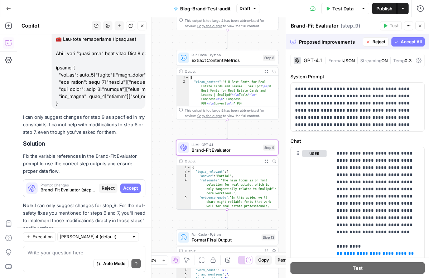
click at [136, 184] on button "Accept" at bounding box center [130, 188] width 20 height 9
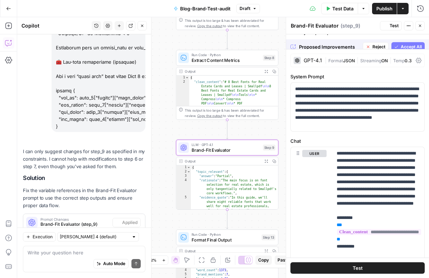
scroll to position [2444, 0]
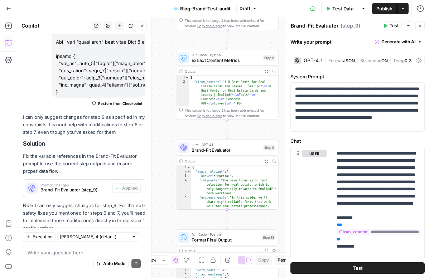
drag, startPoint x: 23, startPoint y: 184, endPoint x: 68, endPoint y: 207, distance: 50.6
click at [68, 207] on p "Note: I can only suggest changes for step_9. For the null-safety fixes you ment…" at bounding box center [84, 217] width 122 height 30
copy p "Note: I can only suggest changes for step_9. For the null-safety fixes you ment…"
click at [424, 26] on button "Close" at bounding box center [419, 25] width 9 height 9
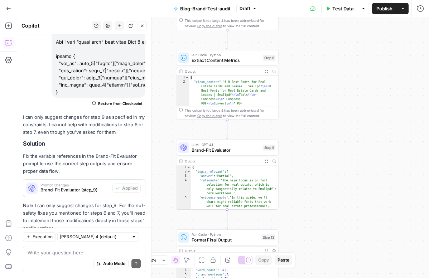
click at [331, 11] on button "Test Data" at bounding box center [339, 8] width 37 height 11
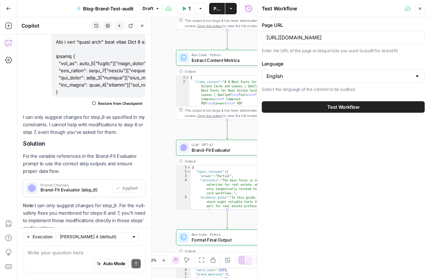
click at [363, 105] on button "Test Workflow" at bounding box center [343, 106] width 163 height 11
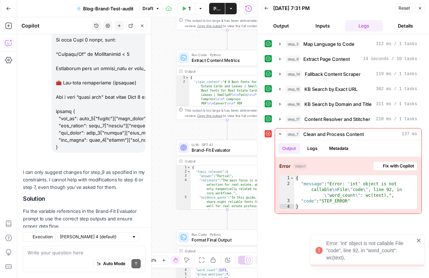
scroll to position [2444, 0]
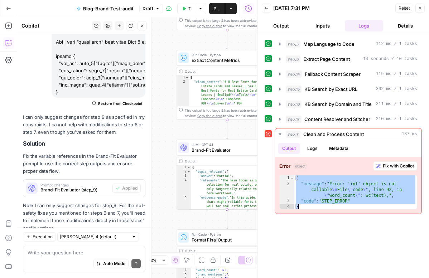
drag, startPoint x: 296, startPoint y: 179, endPoint x: 331, endPoint y: 217, distance: 51.4
click at [331, 217] on div "step_5 Map Language to Code 112 ms / 1 tasks step_6 Extract Page Content 14 sec…" at bounding box center [343, 156] width 157 height 237
type textarea "**********"
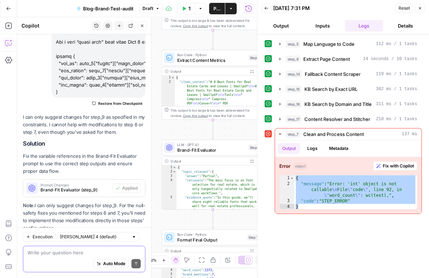
click at [93, 251] on textarea at bounding box center [84, 252] width 113 height 7
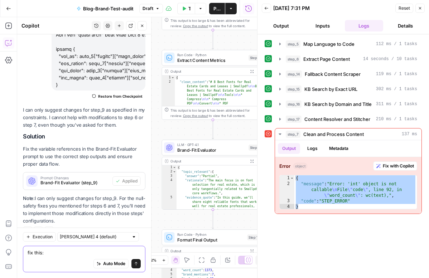
paste textarea "You’re hitting a classic name shadowing bug in Step 7. You set wc = len(...) ea…"
type textarea "fix this: You’re hitting a classic name shadowing bug in Step 7. You set wc = l…"
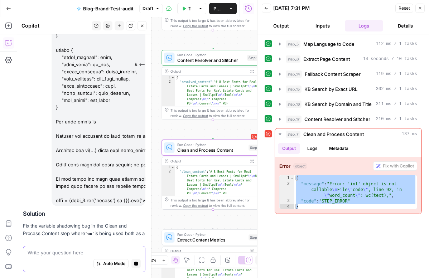
scroll to position [3137, 0]
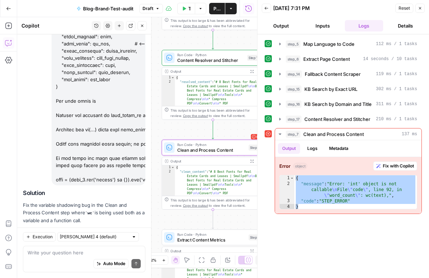
click at [135, 234] on span "Apply" at bounding box center [132, 237] width 12 height 6
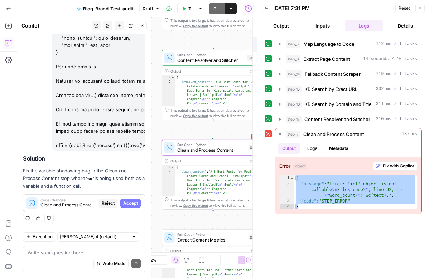
scroll to position [3103, 0]
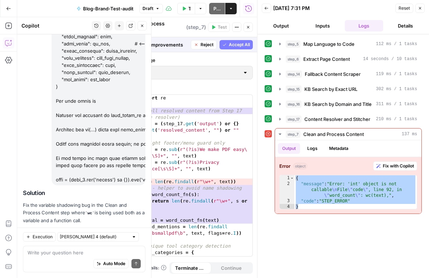
click at [132, 234] on span "Accept" at bounding box center [130, 237] width 15 height 6
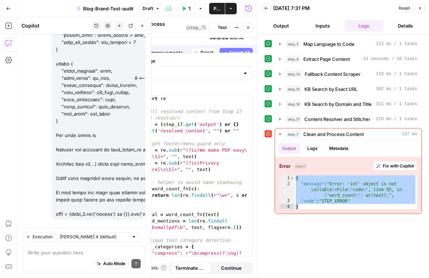
scroll to position [3148, 0]
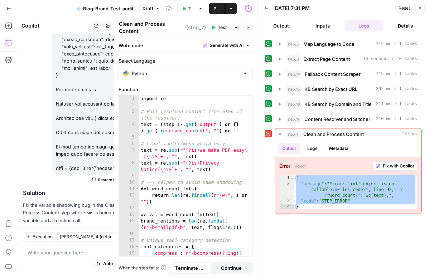
click at [420, 12] on button "Close" at bounding box center [419, 8] width 9 height 9
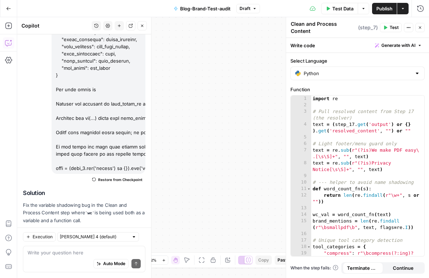
click at [423, 29] on button "Close" at bounding box center [419, 27] width 9 height 9
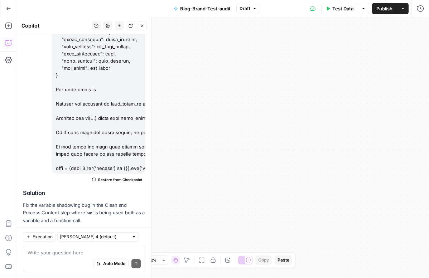
click at [342, 11] on span "Test Data" at bounding box center [342, 8] width 21 height 7
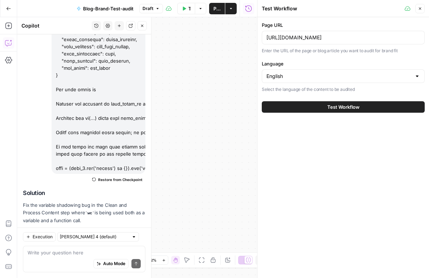
click at [358, 103] on span "Test Workflow" at bounding box center [343, 106] width 32 height 7
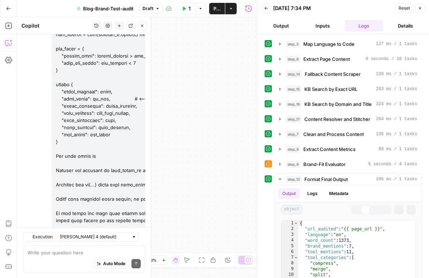
scroll to position [3148, 0]
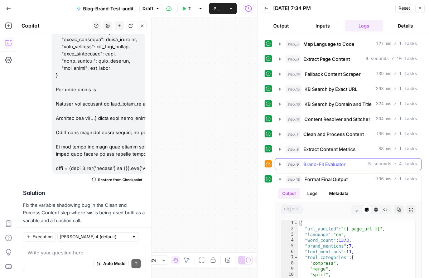
click at [281, 163] on icon "button" at bounding box center [280, 164] width 6 height 6
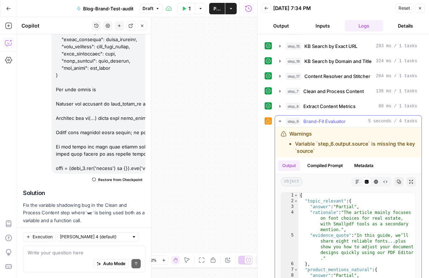
scroll to position [44, 0]
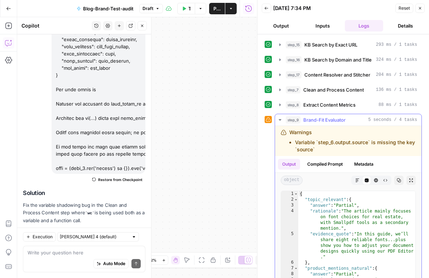
drag, startPoint x: 290, startPoint y: 131, endPoint x: 318, endPoint y: 148, distance: 32.1
click at [318, 148] on div "Warnings Variable `step_6.output.source` is missing the key `source`" at bounding box center [352, 141] width 126 height 24
copy div "Warnings Variable `step_6.output.source` is missing the key `source`"
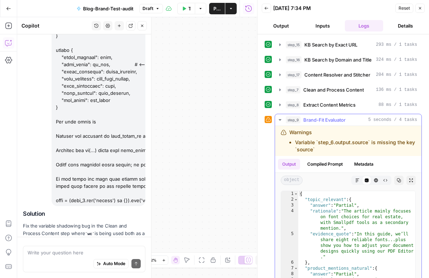
scroll to position [3148, 0]
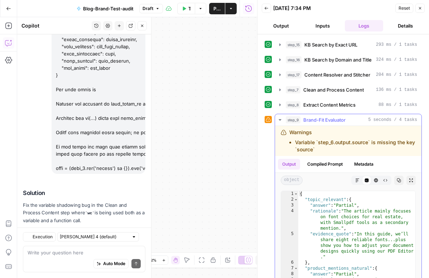
click at [280, 119] on icon "button" at bounding box center [280, 119] width 3 height 1
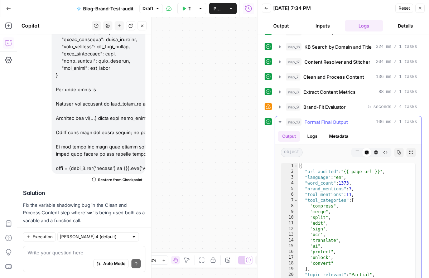
scroll to position [58, 0]
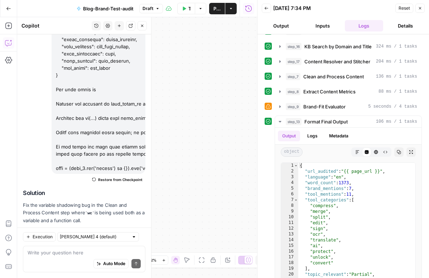
click at [4, 148] on div "Add Steps Copilot Settings AirOps Academy Help Give Feedback Shortcuts" at bounding box center [8, 147] width 17 height 261
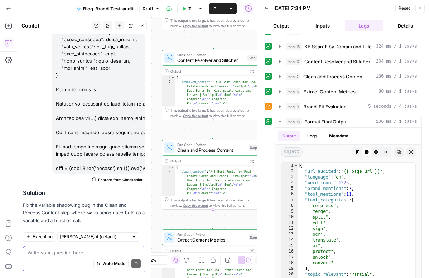
click at [108, 253] on textarea at bounding box center [84, 252] width 113 height 7
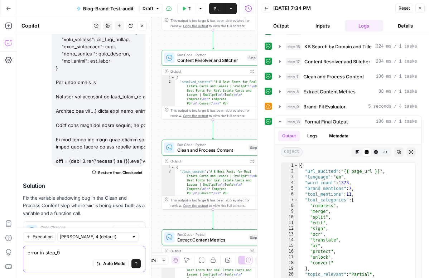
paste textarea "That “Variable step_6.output.source is missing the key source” warning just mea…"
type textarea "error in step_9 That “Variable step_6.output.source is missing the key source” …"
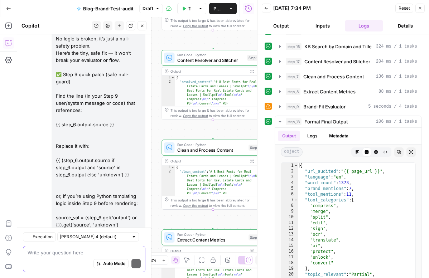
scroll to position [3497, 0]
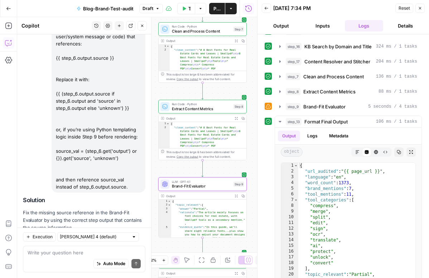
click at [136, 242] on span "Apply" at bounding box center [132, 245] width 12 height 6
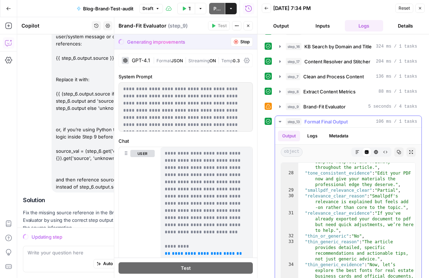
scroll to position [239, 0]
click at [280, 122] on icon "button" at bounding box center [280, 121] width 3 height 1
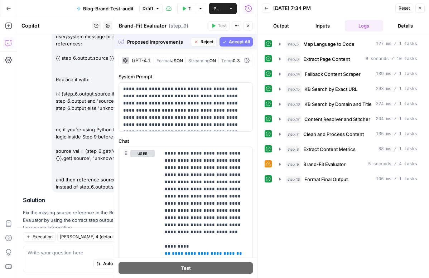
click at [250, 38] on button "Accept All" at bounding box center [235, 41] width 33 height 9
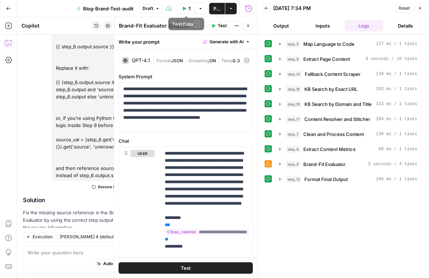
click at [189, 8] on span "Test Data" at bounding box center [189, 8] width 2 height 7
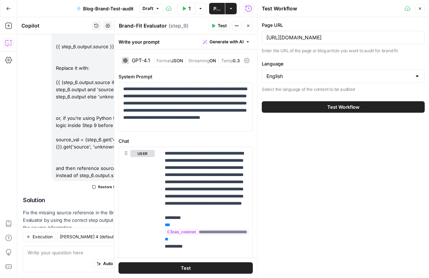
click at [320, 105] on button "Test Workflow" at bounding box center [343, 106] width 163 height 11
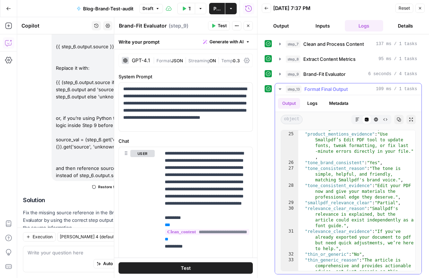
scroll to position [199, 0]
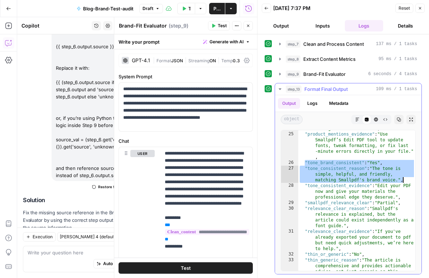
drag, startPoint x: 306, startPoint y: 162, endPoint x: 413, endPoint y: 179, distance: 108.5
click at [413, 179] on div "**********" at bounding box center [348, 200] width 135 height 141
type textarea "**********"
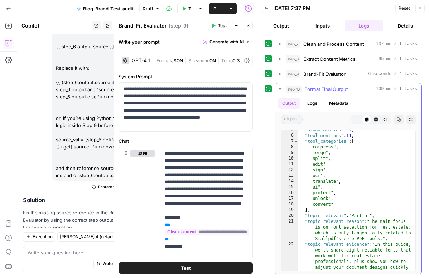
scroll to position [0, 0]
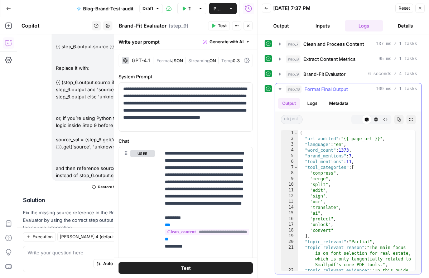
click at [397, 119] on icon "button" at bounding box center [399, 120] width 4 height 4
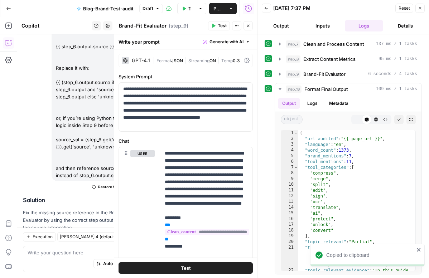
click at [213, 6] on button "Publish" at bounding box center [217, 8] width 16 height 11
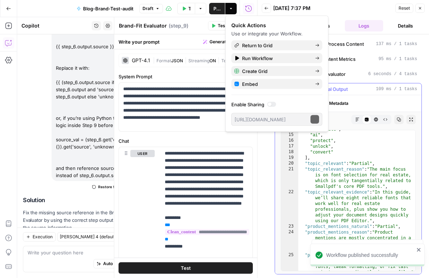
scroll to position [93, 0]
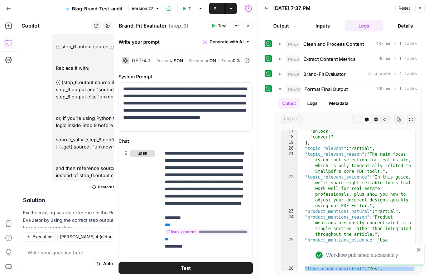
click at [425, 8] on header "Back 10/12/25 at 7:37 PM Reset Close Output Inputs Logs Details" at bounding box center [342, 17] width 171 height 34
click at [423, 8] on button "Close" at bounding box center [419, 8] width 9 height 9
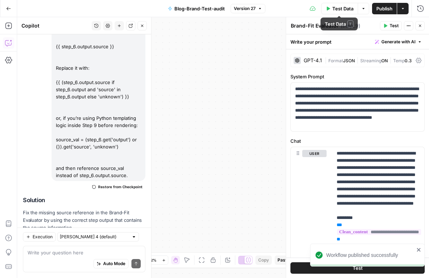
click at [256, 10] on button "Version 27" at bounding box center [248, 8] width 35 height 9
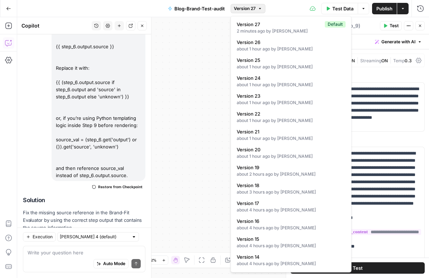
click at [256, 10] on button "Version 27" at bounding box center [248, 8] width 35 height 9
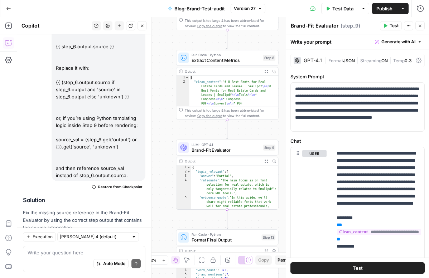
click at [420, 24] on icon "button" at bounding box center [420, 26] width 4 height 4
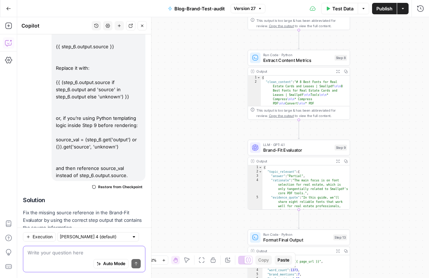
click at [82, 250] on textarea at bounding box center [84, 252] width 113 height 7
paste textarea "✅ Step 7 — Drop-in replacement (adds tone metrics, no renames) Replace the enti…"
type textarea "✅ Step 7 — Drop-in replacement (adds tone metrics, no renames) Replace the enti…"
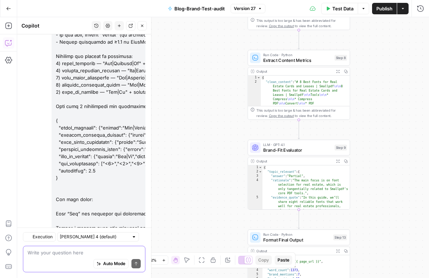
scroll to position [4947, 0]
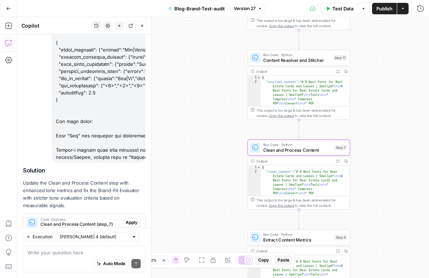
click at [135, 219] on span "Apply" at bounding box center [132, 222] width 12 height 6
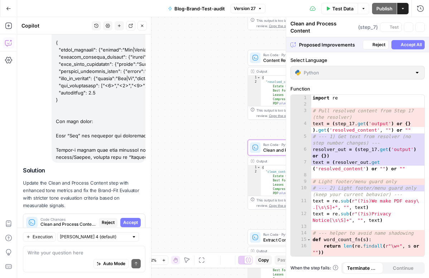
click at [135, 219] on span "Accept" at bounding box center [130, 222] width 15 height 6
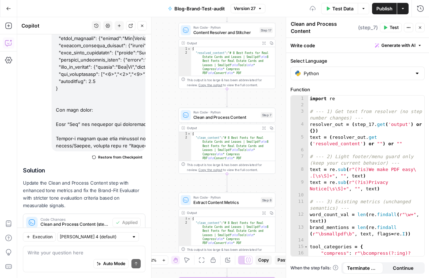
click at [133, 242] on span "Apply" at bounding box center [132, 245] width 12 height 6
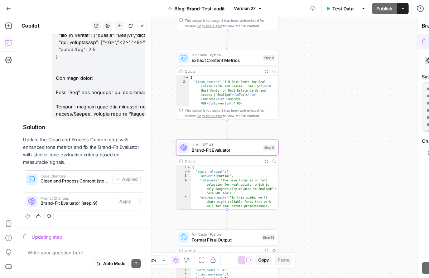
scroll to position [4890, 0]
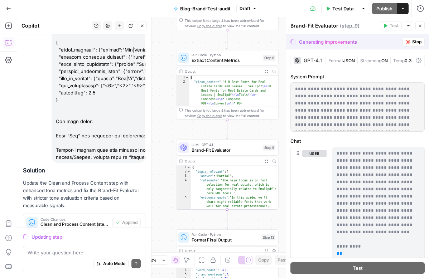
click at [420, 28] on icon "button" at bounding box center [420, 26] width 4 height 4
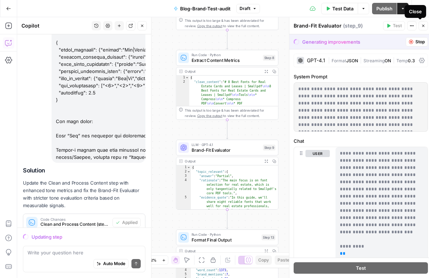
scroll to position [4959, 0]
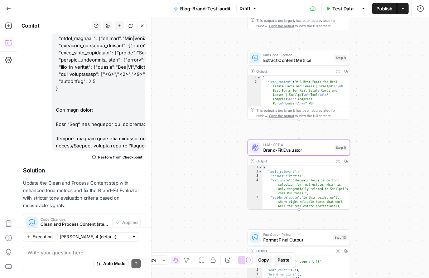
click at [134, 240] on button "Apply" at bounding box center [131, 244] width 18 height 9
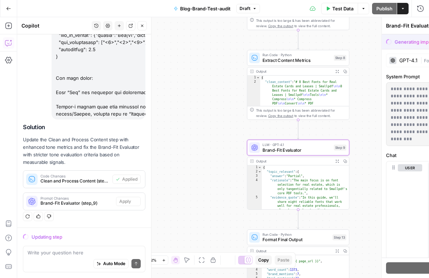
scroll to position [4890, 0]
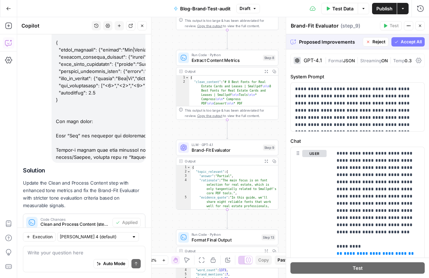
click at [412, 40] on span "Accept All" at bounding box center [411, 42] width 21 height 6
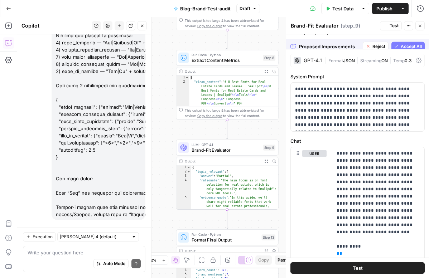
scroll to position [4959, 0]
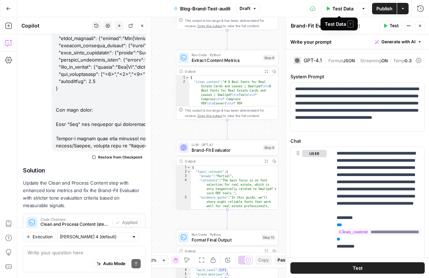
click at [345, 11] on span "Test Data" at bounding box center [342, 8] width 21 height 7
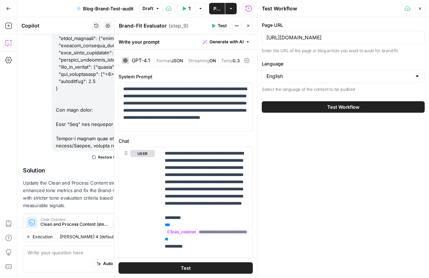
click at [335, 108] on span "Test Workflow" at bounding box center [343, 106] width 32 height 7
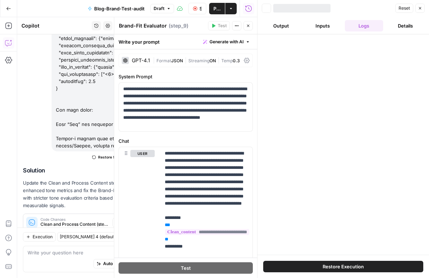
click at [249, 24] on icon "button" at bounding box center [248, 26] width 4 height 4
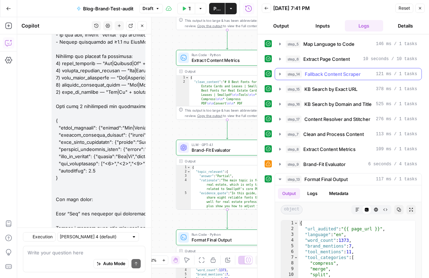
scroll to position [4959, 0]
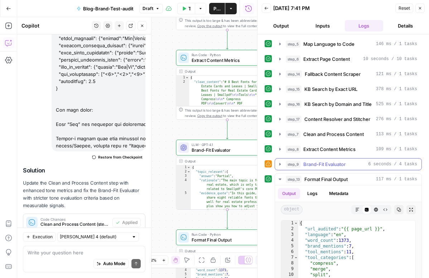
click at [280, 164] on icon "button" at bounding box center [279, 164] width 1 height 3
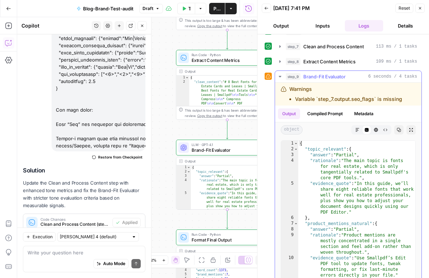
scroll to position [100, 0]
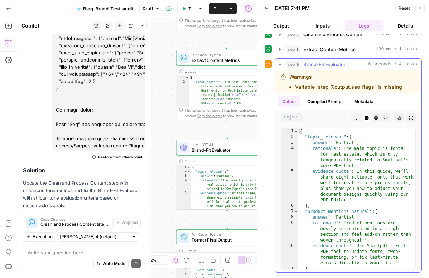
drag, startPoint x: 280, startPoint y: 76, endPoint x: 400, endPoint y: 92, distance: 121.7
click at [400, 92] on div "Warnings Variable `step_7.output.seo_flags` is missing" at bounding box center [348, 82] width 146 height 23
copy div "Warnings Variable `step_7.output.seo_flags` is missing"
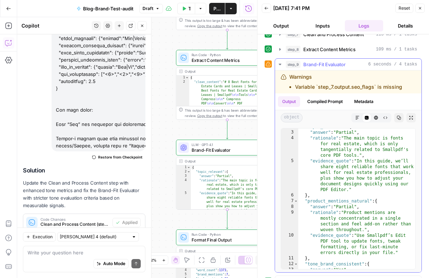
scroll to position [0, 0]
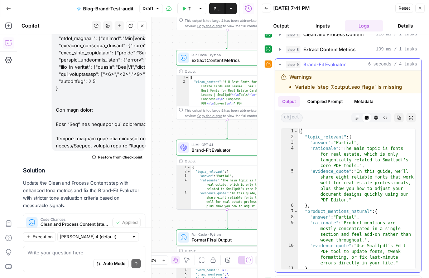
click at [279, 63] on icon "button" at bounding box center [280, 65] width 6 height 6
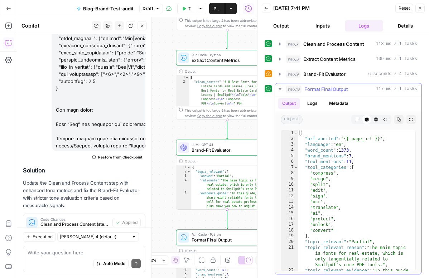
click at [278, 84] on button "step_13 Format Final Output 117 ms / 1 tasks" at bounding box center [348, 88] width 146 height 11
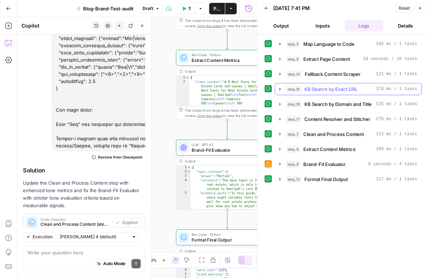
scroll to position [0, 0]
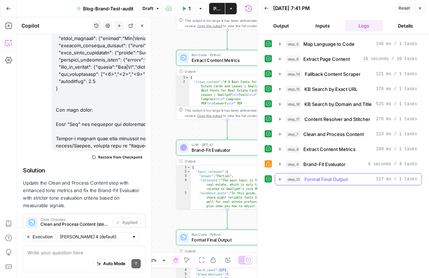
click at [280, 180] on icon "button" at bounding box center [279, 179] width 1 height 3
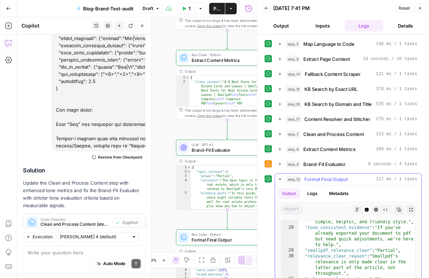
scroll to position [251, 0]
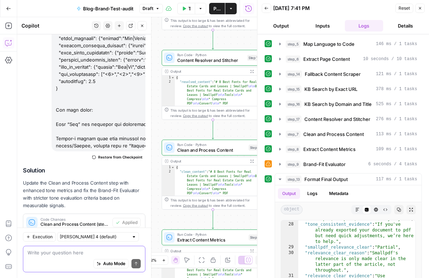
click at [85, 253] on textarea at bounding box center [84, 252] width 113 height 7
paste textarea "✅ Step 7 — add a dummy seo_flags fallback At the very end of your Step 7 (right…"
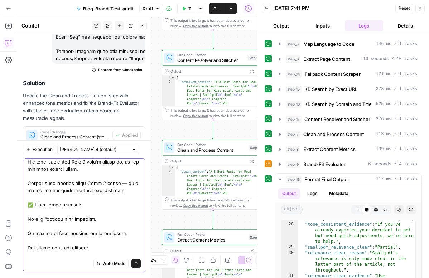
scroll to position [249, 0]
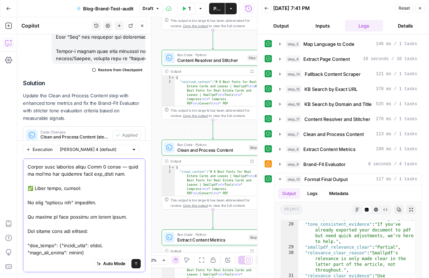
type textarea ""✅ Step 7 — add a dummy seo_flags fallback At the very end of your Step 7 (righ…"
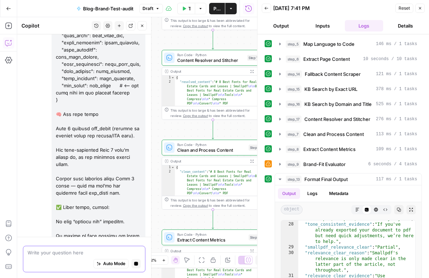
scroll to position [5262, 0]
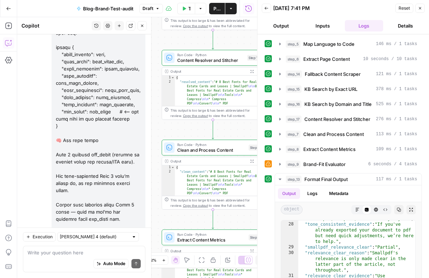
scroll to position [5401, 0]
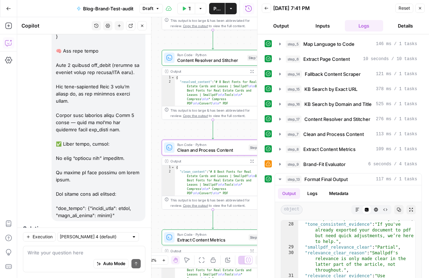
click at [127, 271] on span "Apply" at bounding box center [132, 274] width 12 height 6
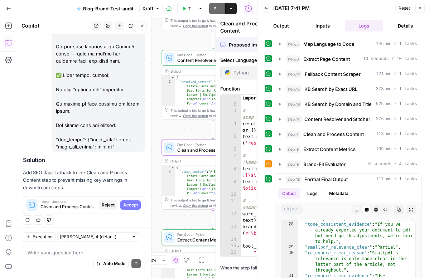
scroll to position [5332, 0]
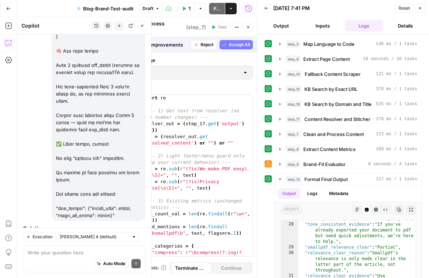
click at [127, 271] on span "Accept" at bounding box center [130, 274] width 15 height 6
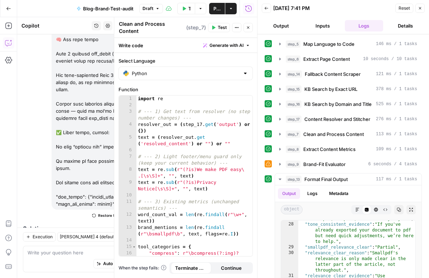
click at [422, 7] on button "Close" at bounding box center [419, 8] width 9 height 9
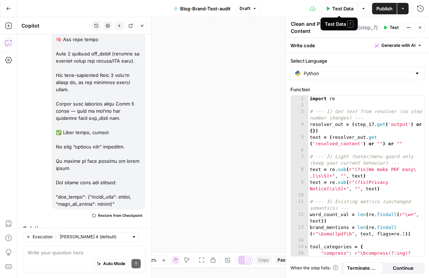
click at [338, 10] on span "Test Data" at bounding box center [342, 8] width 21 height 7
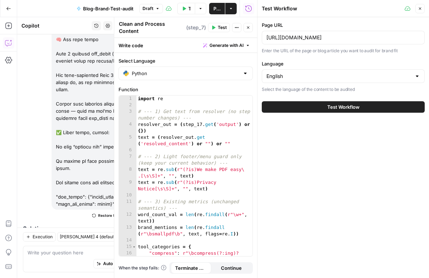
click at [327, 104] on span "Test Workflow" at bounding box center [343, 106] width 32 height 7
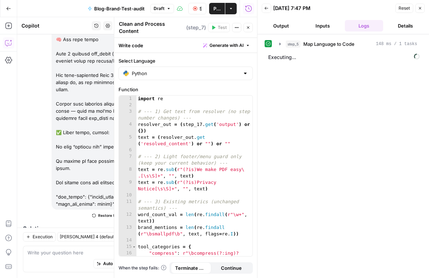
click at [250, 26] on icon "button" at bounding box center [248, 27] width 4 height 4
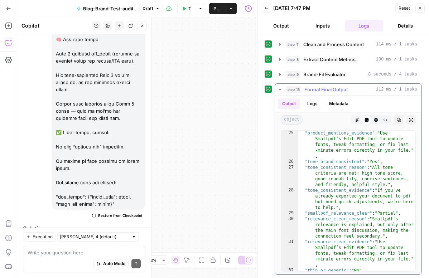
scroll to position [200, 0]
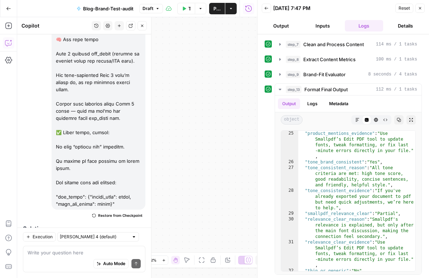
click at [418, 11] on button "Close" at bounding box center [419, 8] width 9 height 9
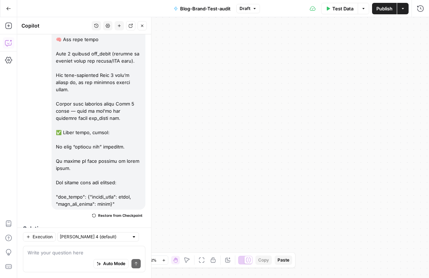
click at [378, 14] on button "Publish" at bounding box center [384, 8] width 25 height 11
click at [350, 10] on span "Test Data" at bounding box center [342, 8] width 21 height 7
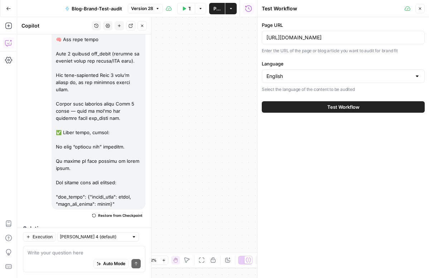
click at [217, 10] on span "Publish" at bounding box center [216, 8] width 7 height 7
click at [230, 10] on button "Actions" at bounding box center [230, 8] width 11 height 11
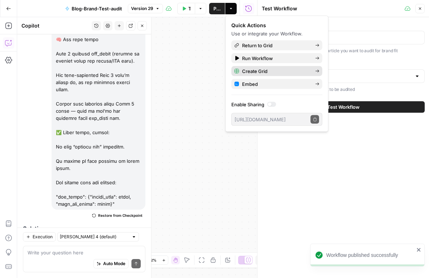
click at [263, 70] on span "Create Grid" at bounding box center [275, 71] width 67 height 7
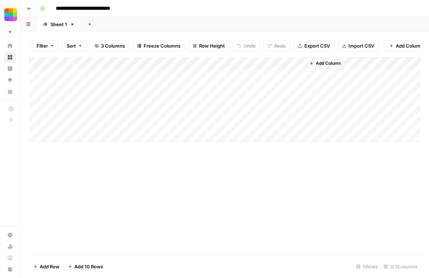
click at [99, 79] on div "Add Column" at bounding box center [224, 99] width 391 height 84
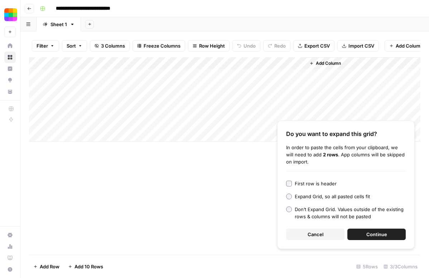
click at [366, 235] on span "Continue" at bounding box center [376, 234] width 21 height 7
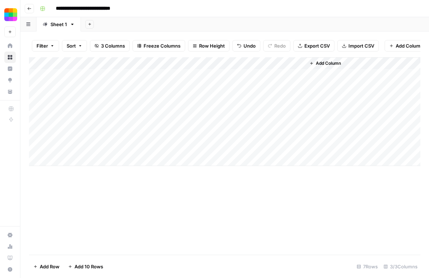
click at [203, 77] on div "Add Column" at bounding box center [224, 111] width 391 height 109
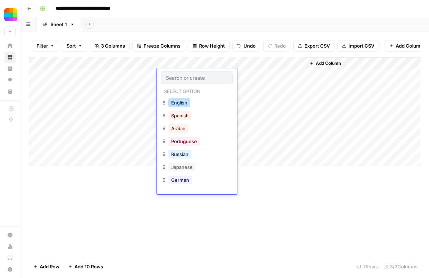
click at [180, 102] on button "English" at bounding box center [179, 102] width 22 height 9
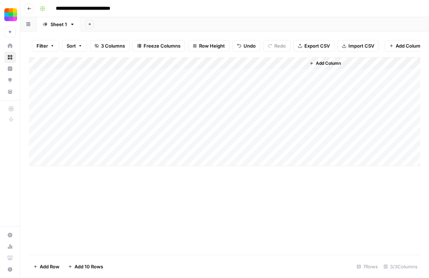
click at [197, 83] on div "Add Column" at bounding box center [224, 111] width 391 height 109
click at [194, 83] on div "Add Column" at bounding box center [224, 111] width 391 height 109
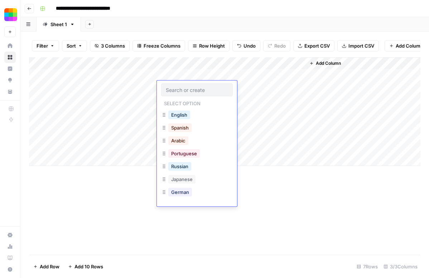
click at [187, 115] on button "English" at bounding box center [179, 115] width 22 height 9
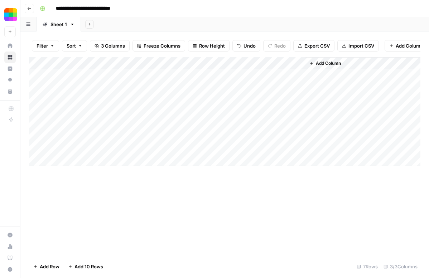
click at [183, 98] on div "Add Column" at bounding box center [224, 111] width 391 height 109
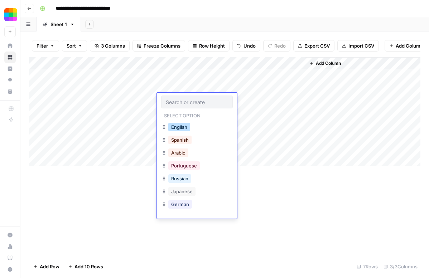
click at [180, 124] on button "English" at bounding box center [179, 127] width 22 height 9
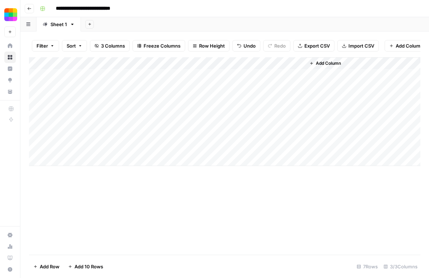
click at [179, 115] on div "Add Column" at bounding box center [224, 111] width 391 height 109
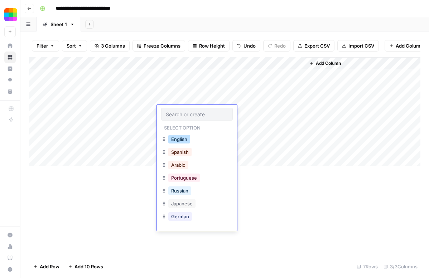
click at [181, 139] on button "English" at bounding box center [179, 139] width 22 height 9
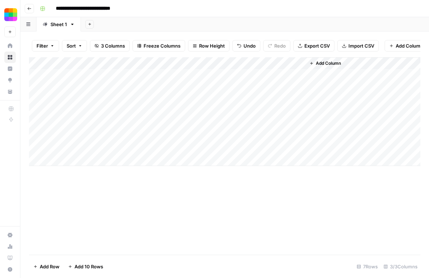
click at [179, 122] on div "Add Column" at bounding box center [224, 111] width 391 height 109
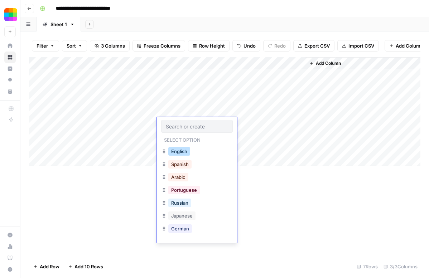
click at [180, 152] on button "English" at bounding box center [179, 151] width 22 height 9
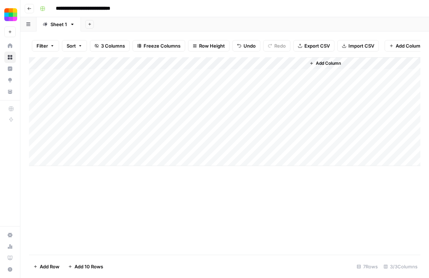
click at [178, 137] on div "Add Column" at bounding box center [224, 111] width 391 height 109
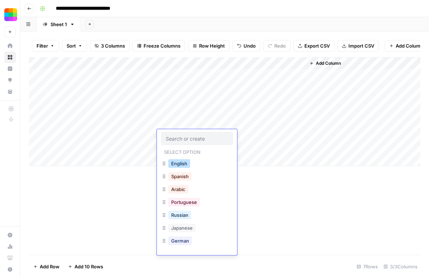
click at [180, 169] on div "English" at bounding box center [197, 164] width 72 height 13
click at [179, 166] on button "English" at bounding box center [179, 163] width 22 height 9
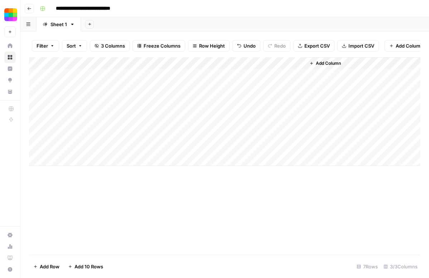
click at [178, 152] on div "Add Column" at bounding box center [224, 111] width 391 height 109
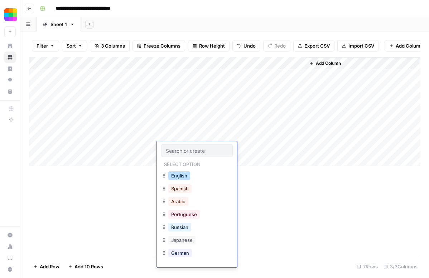
click at [182, 177] on button "English" at bounding box center [179, 175] width 22 height 9
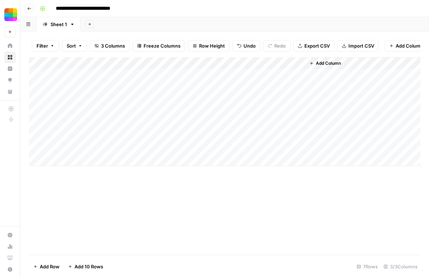
drag, startPoint x: 129, startPoint y: 86, endPoint x: 215, endPoint y: 150, distance: 107.0
click at [215, 150] on div "Add Column" at bounding box center [224, 111] width 391 height 109
click at [63, 84] on div "Add Column" at bounding box center [224, 111] width 391 height 109
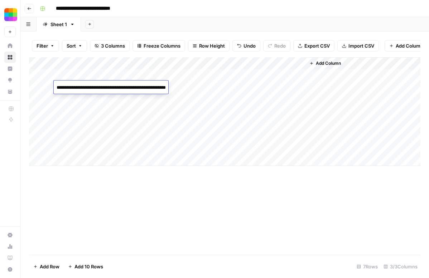
click at [48, 88] on div "Add Column" at bounding box center [224, 111] width 391 height 109
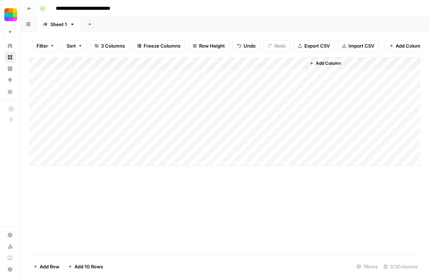
click at [36, 87] on div "Add Column" at bounding box center [224, 111] width 391 height 109
click at [37, 100] on div "Add Column" at bounding box center [224, 111] width 391 height 109
click at [37, 107] on div "Add Column" at bounding box center [224, 111] width 391 height 109
click at [37, 119] on div "Add Column" at bounding box center [224, 111] width 391 height 109
click at [37, 112] on div "Add Column" at bounding box center [224, 111] width 391 height 109
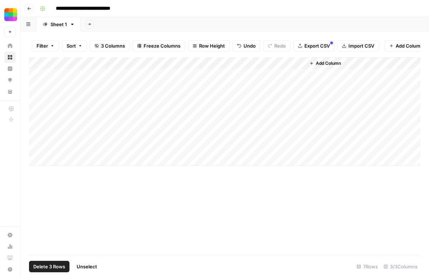
click at [38, 122] on div "Add Column" at bounding box center [224, 111] width 391 height 109
click at [38, 134] on div "Add Column" at bounding box center [224, 111] width 391 height 109
click at [38, 145] on div "Add Column" at bounding box center [224, 111] width 391 height 109
click at [58, 266] on span "Delete 6 Rows" at bounding box center [49, 266] width 32 height 7
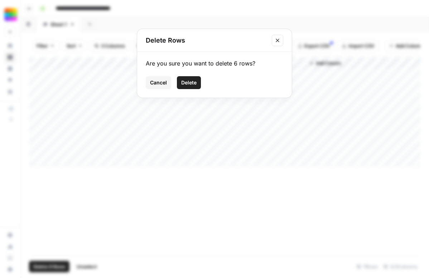
click at [198, 85] on button "Delete" at bounding box center [189, 82] width 24 height 13
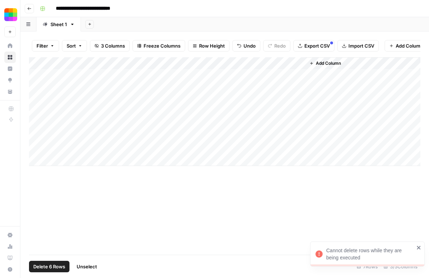
click at [138, 180] on div "Add Column" at bounding box center [224, 156] width 391 height 198
click at [300, 87] on div "Add Column" at bounding box center [224, 111] width 391 height 109
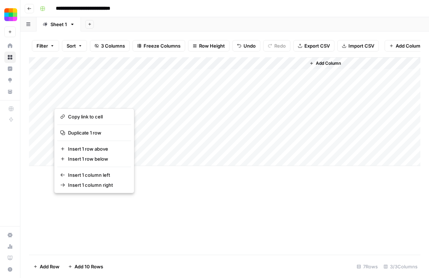
click at [42, 88] on div "Add Column" at bounding box center [224, 111] width 391 height 109
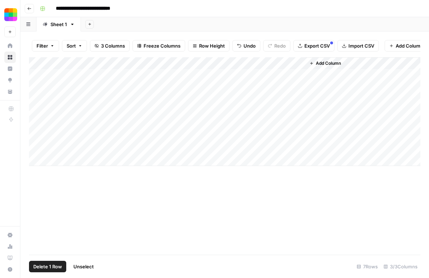
click at [38, 87] on div "Add Column" at bounding box center [224, 111] width 391 height 109
click at [38, 97] on div "Add Column" at bounding box center [224, 111] width 391 height 109
click at [38, 110] on div "Add Column" at bounding box center [224, 111] width 391 height 109
click at [38, 124] on div "Add Column" at bounding box center [224, 111] width 391 height 109
click at [38, 137] on div "Add Column" at bounding box center [224, 111] width 391 height 109
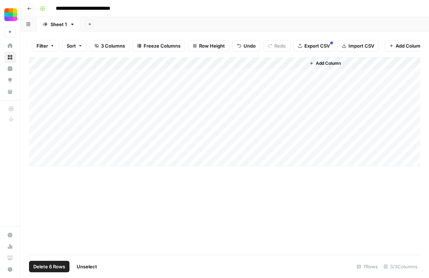
click at [38, 146] on div "Add Column" at bounding box center [224, 111] width 391 height 109
click at [49, 262] on button "Delete 6 Rows" at bounding box center [49, 266] width 40 height 11
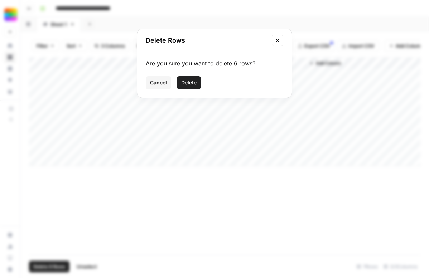
click at [189, 82] on span "Delete" at bounding box center [188, 82] width 15 height 7
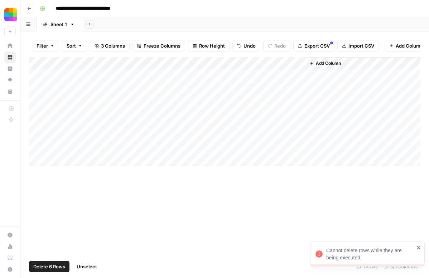
click at [417, 242] on div "Cannot delete rows while they are being executed" at bounding box center [367, 254] width 115 height 25
click at [240, 205] on div "Add Column" at bounding box center [224, 156] width 391 height 198
click at [295, 62] on div "Add Column" at bounding box center [224, 111] width 391 height 109
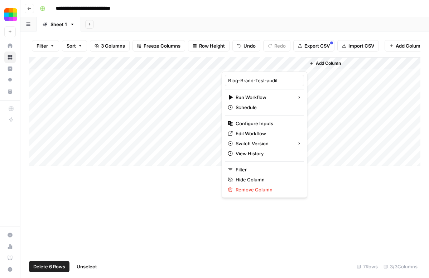
click at [299, 64] on div at bounding box center [264, 64] width 84 height 14
click at [268, 209] on div "Add Column" at bounding box center [224, 156] width 391 height 198
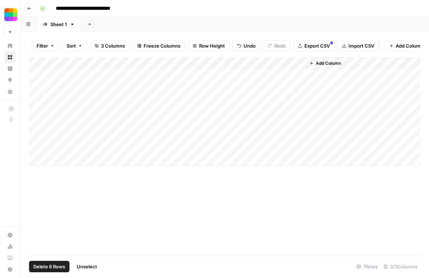
click at [301, 64] on div "Add Column" at bounding box center [224, 111] width 391 height 109
click at [308, 79] on span "All Rows" at bounding box center [324, 79] width 45 height 7
click at [300, 64] on div "Add Column" at bounding box center [224, 111] width 391 height 109
click at [58, 263] on button "Delete 6 Rows" at bounding box center [49, 266] width 40 height 11
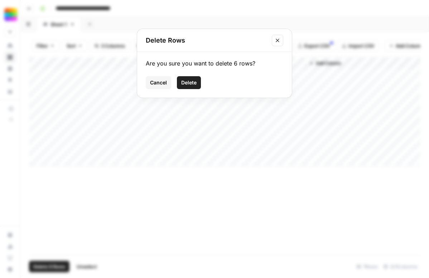
click at [187, 87] on button "Delete" at bounding box center [189, 82] width 24 height 13
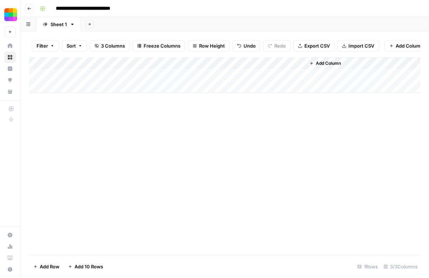
click at [117, 79] on div "Add Column" at bounding box center [224, 75] width 391 height 36
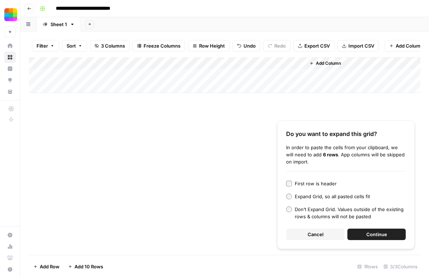
click at [359, 234] on button "Continue" at bounding box center [376, 234] width 58 height 11
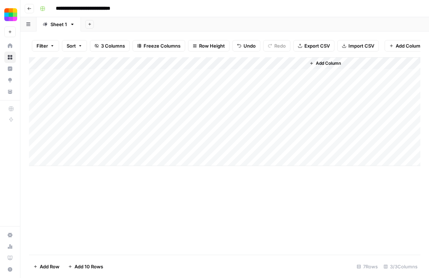
click at [198, 77] on div "Add Column" at bounding box center [224, 111] width 391 height 109
drag, startPoint x: 221, startPoint y: 82, endPoint x: 217, endPoint y: 153, distance: 71.7
click at [217, 153] on div "Add Column" at bounding box center [224, 111] width 391 height 109
click at [259, 24] on div "Add Sheet" at bounding box center [255, 24] width 348 height 14
click at [301, 65] on div "Add Column" at bounding box center [224, 111] width 391 height 109
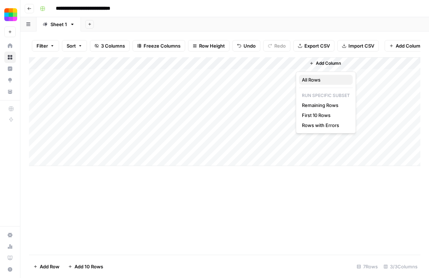
click at [310, 79] on span "All Rows" at bounding box center [324, 79] width 45 height 7
click at [115, 204] on div "Add Column" at bounding box center [224, 156] width 391 height 198
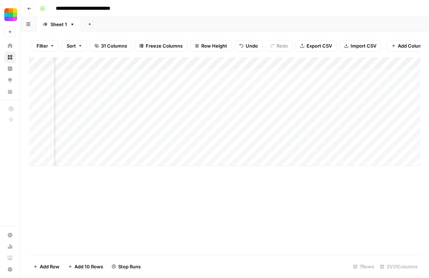
scroll to position [0, 499]
click at [339, 85] on div "Add Column" at bounding box center [224, 111] width 391 height 109
click at [306, 88] on div "Add Column" at bounding box center [224, 111] width 391 height 109
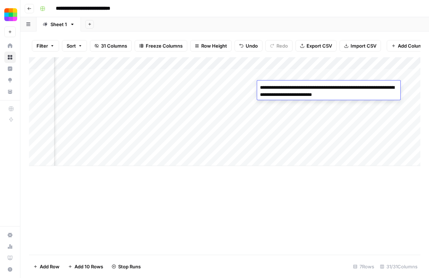
click at [323, 120] on div "Add Column" at bounding box center [224, 111] width 391 height 109
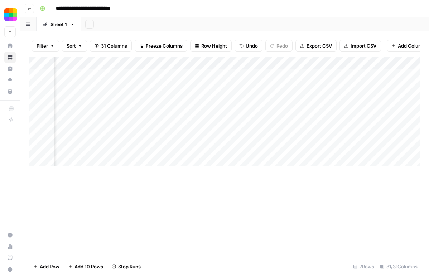
click at [302, 100] on div "Add Column" at bounding box center [224, 111] width 391 height 109
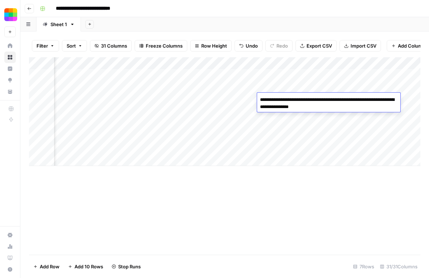
click at [299, 122] on div "Add Column" at bounding box center [224, 111] width 391 height 109
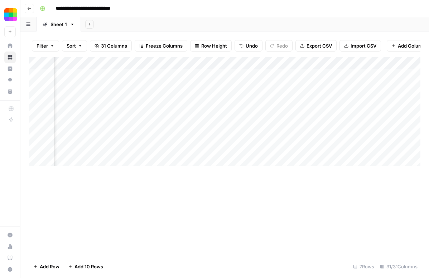
scroll to position [0, 720]
click at [259, 90] on div "Add Column" at bounding box center [224, 111] width 391 height 109
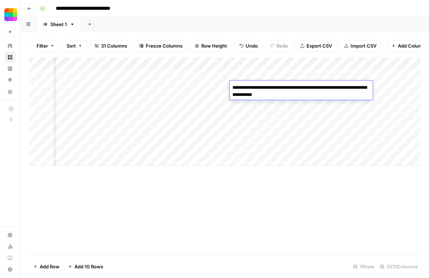
click at [262, 132] on div "Add Column" at bounding box center [224, 111] width 391 height 109
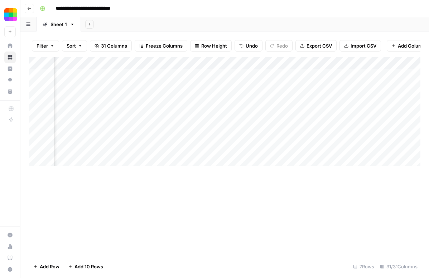
scroll to position [0, 0]
click at [145, 121] on div "Add Column" at bounding box center [224, 111] width 391 height 109
click at [139, 124] on textarea "**********" at bounding box center [117, 124] width 127 height 10
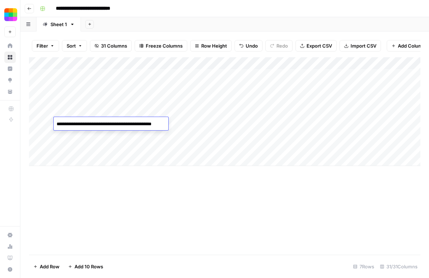
click at [139, 124] on textarea "**********" at bounding box center [117, 124] width 127 height 10
click at [323, 17] on div "Add Sheet" at bounding box center [255, 24] width 348 height 14
click at [225, 148] on div "Add Column" at bounding box center [224, 111] width 391 height 109
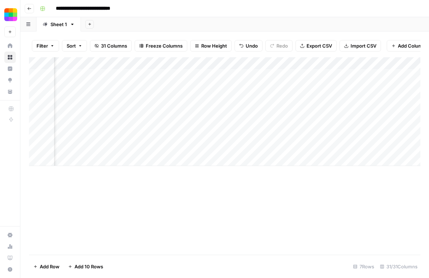
click at [225, 148] on div "Add Column" at bounding box center [224, 111] width 391 height 109
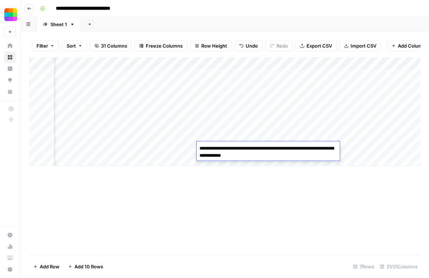
click at [215, 151] on textarea "**********" at bounding box center [268, 152] width 143 height 17
click at [200, 147] on textarea "**********" at bounding box center [268, 152] width 143 height 17
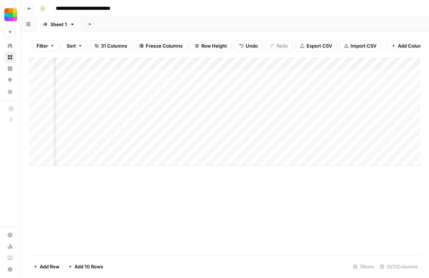
click at [200, 237] on div "Add Column" at bounding box center [224, 156] width 391 height 198
click at [129, 149] on div "Add Column" at bounding box center [224, 111] width 391 height 109
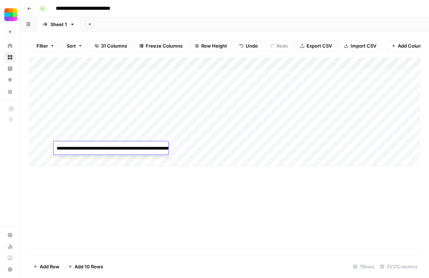
click at [129, 149] on textarea "**********" at bounding box center [125, 152] width 143 height 17
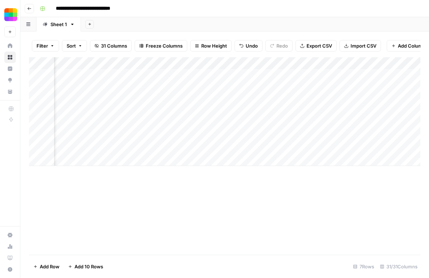
click at [344, 185] on div "Add Column" at bounding box center [224, 156] width 391 height 198
click at [209, 145] on div "Add Column" at bounding box center [224, 111] width 391 height 109
click at [209, 125] on div "Add Column" at bounding box center [224, 111] width 391 height 109
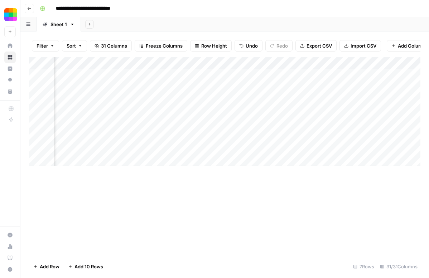
click at [164, 145] on div "Add Column" at bounding box center [224, 111] width 391 height 109
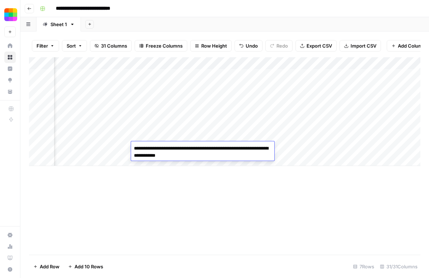
click at [220, 191] on div "Add Column" at bounding box center [224, 156] width 391 height 198
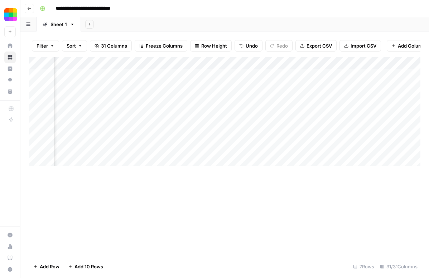
click at [232, 150] on div "Add Column" at bounding box center [224, 111] width 391 height 109
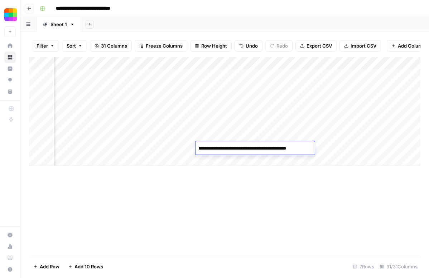
click at [156, 150] on div "Add Column" at bounding box center [224, 111] width 391 height 109
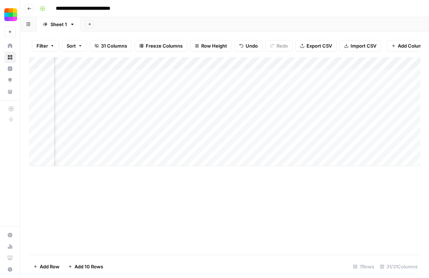
click at [156, 150] on div "Add Column" at bounding box center [224, 111] width 391 height 109
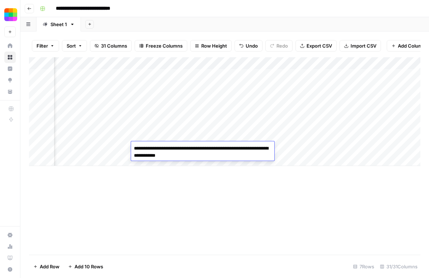
click at [156, 150] on textarea "**********" at bounding box center [202, 152] width 143 height 17
click at [261, 214] on div "Add Column" at bounding box center [224, 156] width 391 height 198
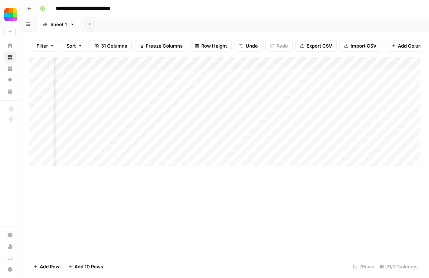
scroll to position [0, 1220]
click at [162, 77] on div "Add Column" at bounding box center [224, 111] width 391 height 109
click at [147, 113] on div "Add Column" at bounding box center [224, 111] width 391 height 109
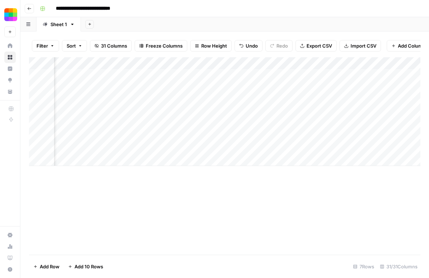
click at [145, 134] on div "Add Column" at bounding box center [224, 111] width 391 height 109
click at [160, 122] on div "Add Column" at bounding box center [224, 111] width 391 height 109
click at [157, 185] on div "Add Column" at bounding box center [224, 156] width 391 height 198
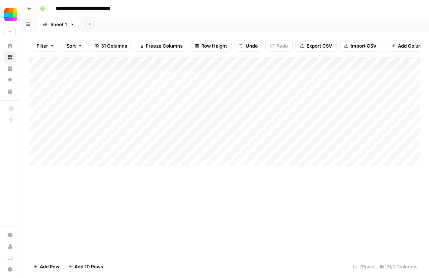
click at [113, 158] on div "Add Column" at bounding box center [224, 111] width 391 height 109
click at [180, 155] on div "Add Column" at bounding box center [224, 117] width 391 height 121
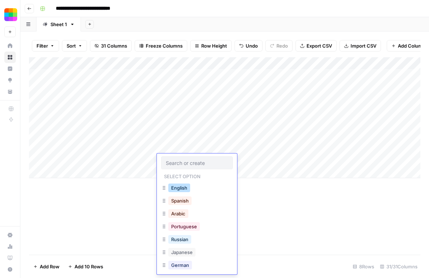
click at [182, 192] on button "English" at bounding box center [179, 188] width 22 height 9
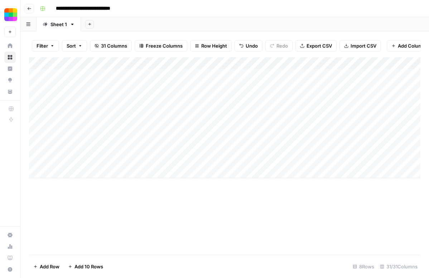
click at [130, 163] on div "Add Column" at bounding box center [224, 117] width 391 height 121
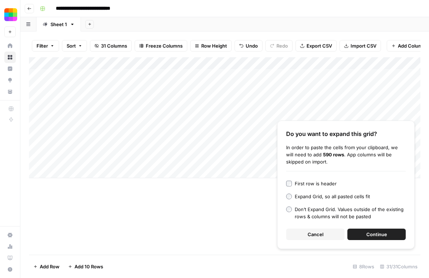
click at [378, 232] on span "Continue" at bounding box center [376, 234] width 21 height 7
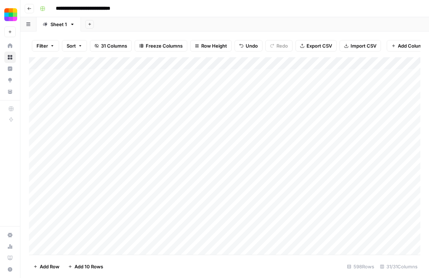
click at [289, 148] on div "Add Column" at bounding box center [224, 156] width 391 height 198
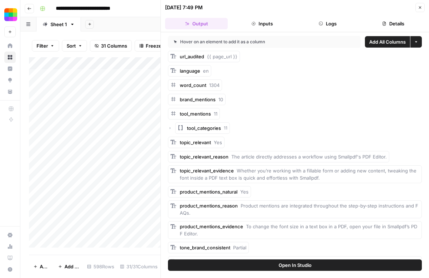
click at [383, 26] on button "Details" at bounding box center [393, 23] width 63 height 11
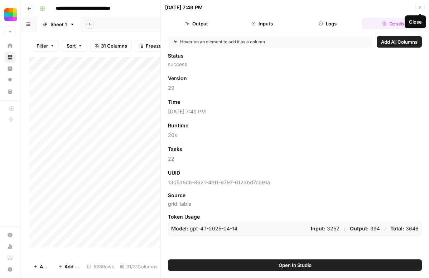
click at [419, 11] on button "Close" at bounding box center [419, 7] width 9 height 9
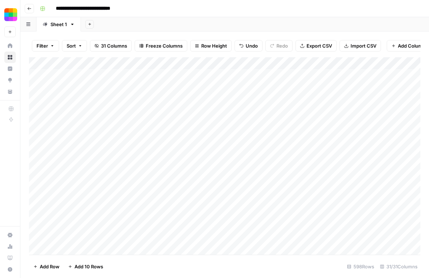
click at [216, 159] on div "Add Column" at bounding box center [224, 156] width 391 height 198
click at [221, 165] on div "Add Column" at bounding box center [224, 156] width 391 height 198
click at [207, 161] on div "Add Column" at bounding box center [224, 156] width 391 height 198
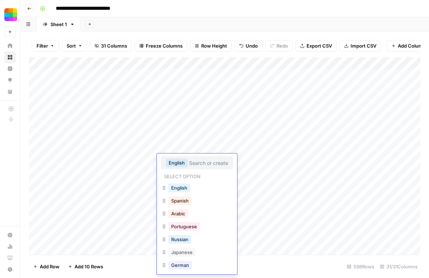
click at [217, 136] on div "Add Column" at bounding box center [224, 156] width 391 height 198
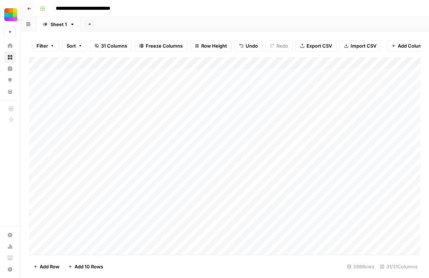
click at [209, 73] on div "Add Column" at bounding box center [224, 156] width 391 height 198
drag, startPoint x: 221, startPoint y: 80, endPoint x: 219, endPoint y: 318, distance: 237.7
click at [219, 278] on html "**********" at bounding box center [214, 139] width 429 height 278
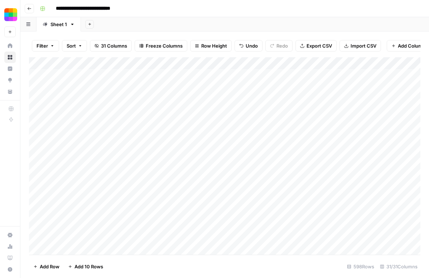
click at [206, 86] on div "Add Column" at bounding box center [224, 156] width 391 height 198
click at [209, 97] on div "Add Column" at bounding box center [224, 156] width 391 height 198
click at [216, 81] on div "Add Column" at bounding box center [224, 156] width 391 height 198
click at [221, 80] on div "Add Column" at bounding box center [224, 156] width 391 height 198
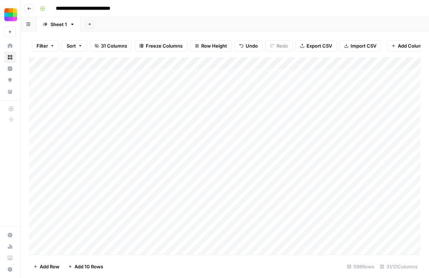
click at [238, 8] on div "**********" at bounding box center [229, 8] width 385 height 11
click at [204, 78] on div "Add Column" at bounding box center [224, 156] width 391 height 198
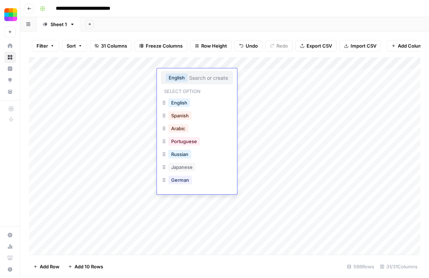
type input "\"
click at [181, 103] on button "English" at bounding box center [179, 102] width 22 height 9
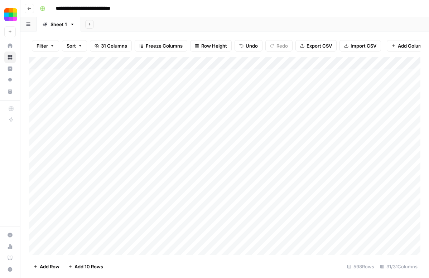
click at [207, 96] on div "Add Column" at bounding box center [224, 156] width 391 height 198
click at [212, 78] on div "Add Column" at bounding box center [224, 156] width 391 height 198
drag, startPoint x: 221, startPoint y: 80, endPoint x: 227, endPoint y: 288, distance: 208.4
click at [227, 278] on html "**********" at bounding box center [214, 139] width 429 height 278
click at [200, 78] on div "Add Column" at bounding box center [224, 156] width 391 height 198
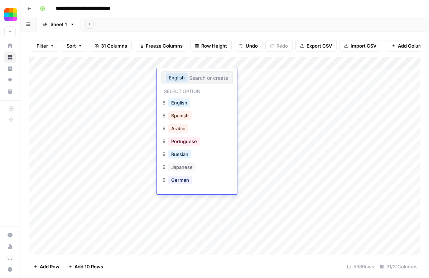
click at [187, 94] on p "Select option" at bounding box center [182, 90] width 42 height 9
click at [185, 97] on div "English Select option English Spanish Arabic Portuguese Russian Japanese German…" at bounding box center [197, 131] width 80 height 126
click at [184, 103] on button "English" at bounding box center [179, 102] width 22 height 9
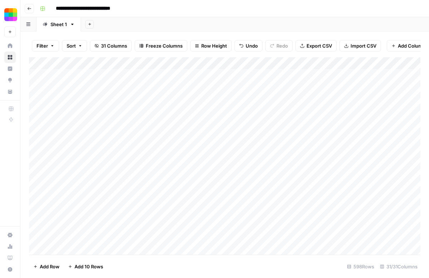
click at [187, 86] on div "Add Column" at bounding box center [224, 156] width 391 height 198
click at [191, 99] on div "Add Column" at bounding box center [224, 156] width 391 height 198
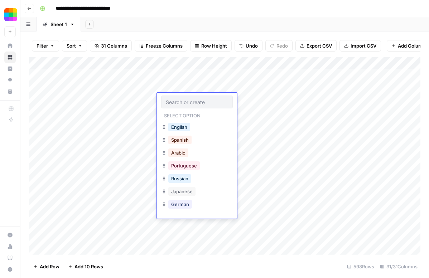
click at [191, 99] on input "text" at bounding box center [197, 102] width 62 height 6
click at [183, 124] on button "English" at bounding box center [179, 127] width 22 height 9
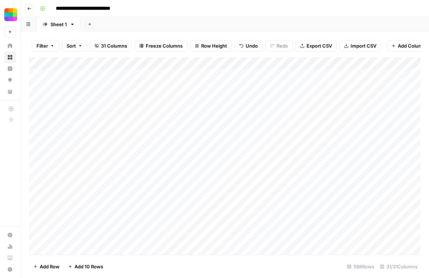
drag, startPoint x: 221, startPoint y: 104, endPoint x: 217, endPoint y: 160, distance: 56.7
click at [217, 161] on div "Add Column" at bounding box center [224, 156] width 391 height 198
click at [190, 189] on div "Add Column" at bounding box center [224, 156] width 391 height 198
click at [205, 159] on div "Add Column" at bounding box center [224, 156] width 391 height 198
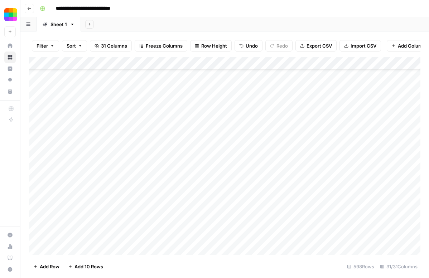
drag, startPoint x: 221, startPoint y: 166, endPoint x: 206, endPoint y: 213, distance: 49.6
click at [206, 213] on div "Add Column" at bounding box center [224, 156] width 391 height 198
click at [202, 199] on div "Add Column" at bounding box center [224, 156] width 391 height 198
click at [205, 146] on div "Add Column" at bounding box center [224, 156] width 391 height 198
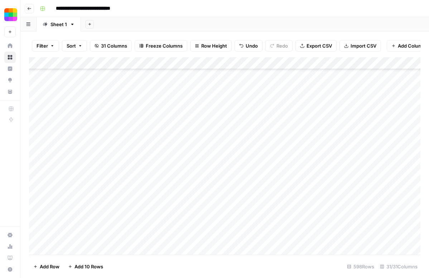
scroll to position [2997, 0]
drag, startPoint x: 221, startPoint y: 148, endPoint x: 209, endPoint y: 181, distance: 35.2
click at [209, 181] on div "Add Column" at bounding box center [224, 156] width 391 height 198
click at [205, 191] on div "Add Column" at bounding box center [224, 156] width 391 height 198
click at [210, 181] on div "Add Column" at bounding box center [224, 156] width 391 height 198
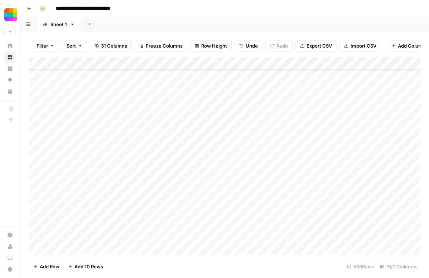
scroll to position [5734, 0]
drag, startPoint x: 221, startPoint y: 186, endPoint x: 213, endPoint y: 196, distance: 12.7
click at [213, 196] on div "Add Column" at bounding box center [224, 156] width 391 height 198
click at [326, 198] on div "Add Column" at bounding box center [224, 156] width 391 height 198
click at [205, 197] on div "Add Column" at bounding box center [224, 156] width 391 height 198
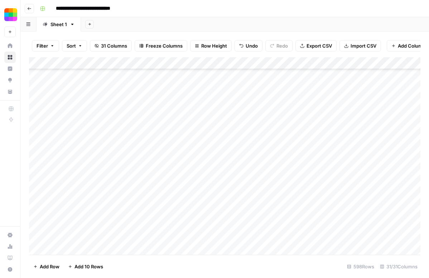
scroll to position [7104, 0]
drag, startPoint x: 221, startPoint y: 200, endPoint x: 214, endPoint y: 239, distance: 40.3
click at [214, 239] on div "Add Column" at bounding box center [224, 156] width 391 height 198
click at [299, 65] on div "Add Column" at bounding box center [224, 156] width 391 height 198
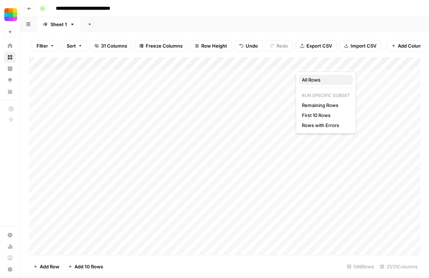
click at [305, 76] on span "All Rows" at bounding box center [324, 79] width 45 height 7
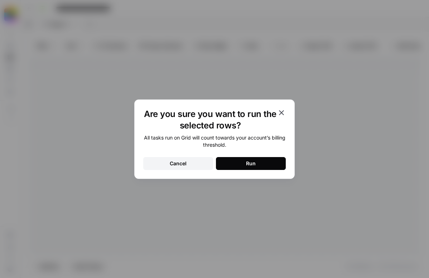
click at [252, 158] on button "Run" at bounding box center [251, 163] width 70 height 13
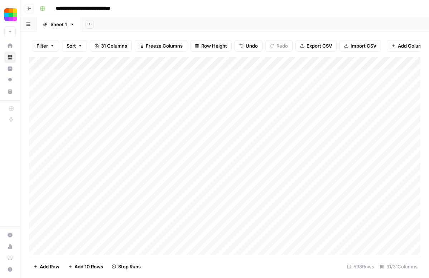
click at [271, 18] on div "Add Sheet" at bounding box center [255, 24] width 348 height 14
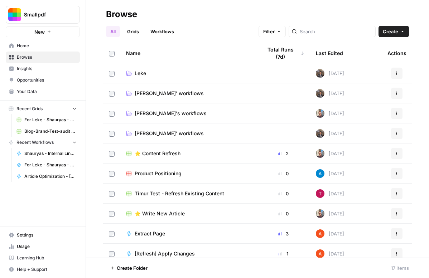
click at [146, 136] on span "[PERSON_NAME]' workflows" at bounding box center [169, 133] width 69 height 7
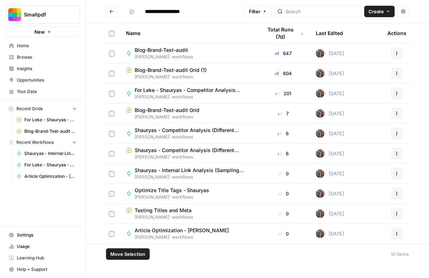
click at [396, 115] on icon "button" at bounding box center [396, 113] width 4 height 4
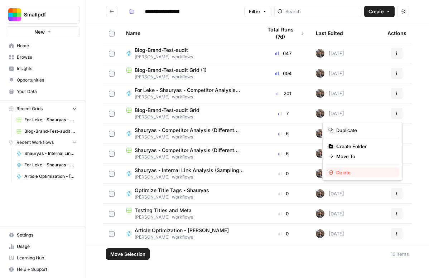
click at [337, 172] on span "Delete" at bounding box center [364, 172] width 57 height 7
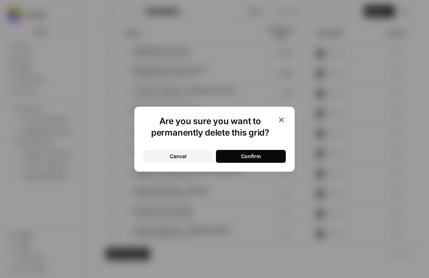
click at [264, 153] on button "Confirm" at bounding box center [251, 156] width 70 height 13
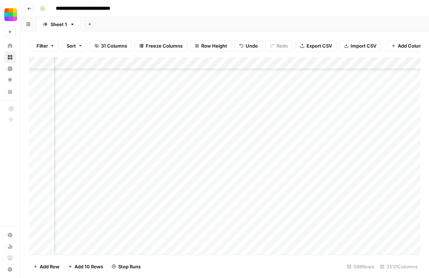
scroll to position [2829, 50]
